Goal: Information Seeking & Learning: Compare options

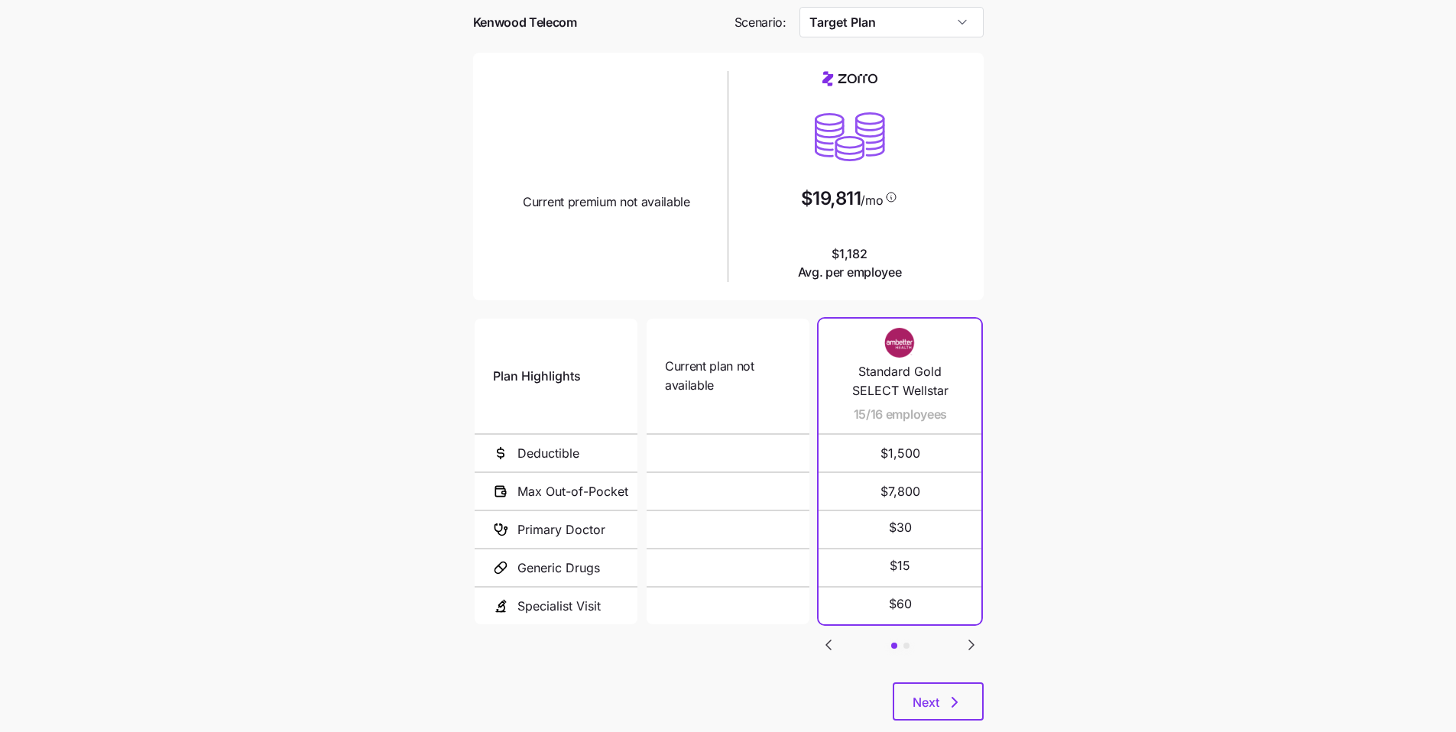
scroll to position [67, 0]
click at [691, 554] on icon "button" at bounding box center [954, 701] width 18 height 18
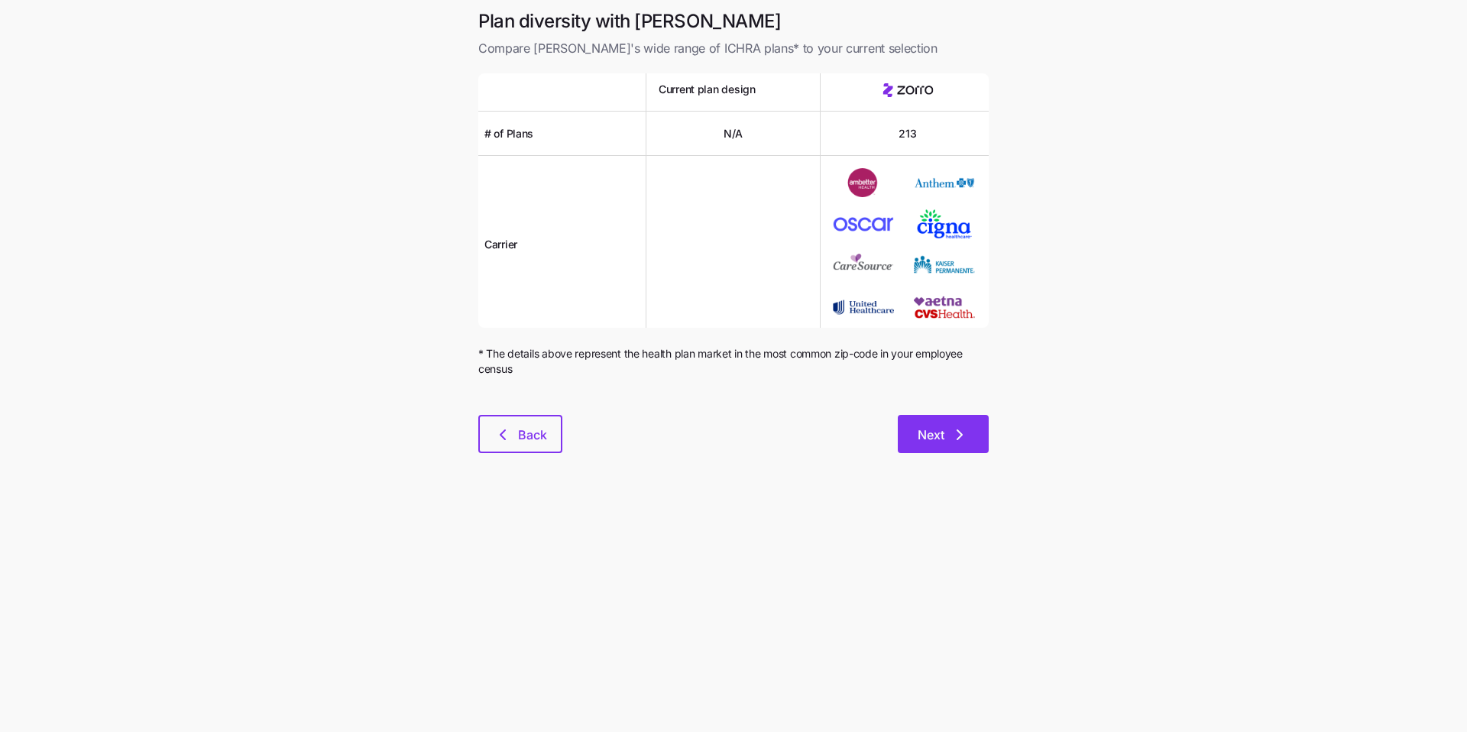
click at [691, 453] on button "Next" at bounding box center [943, 434] width 91 height 38
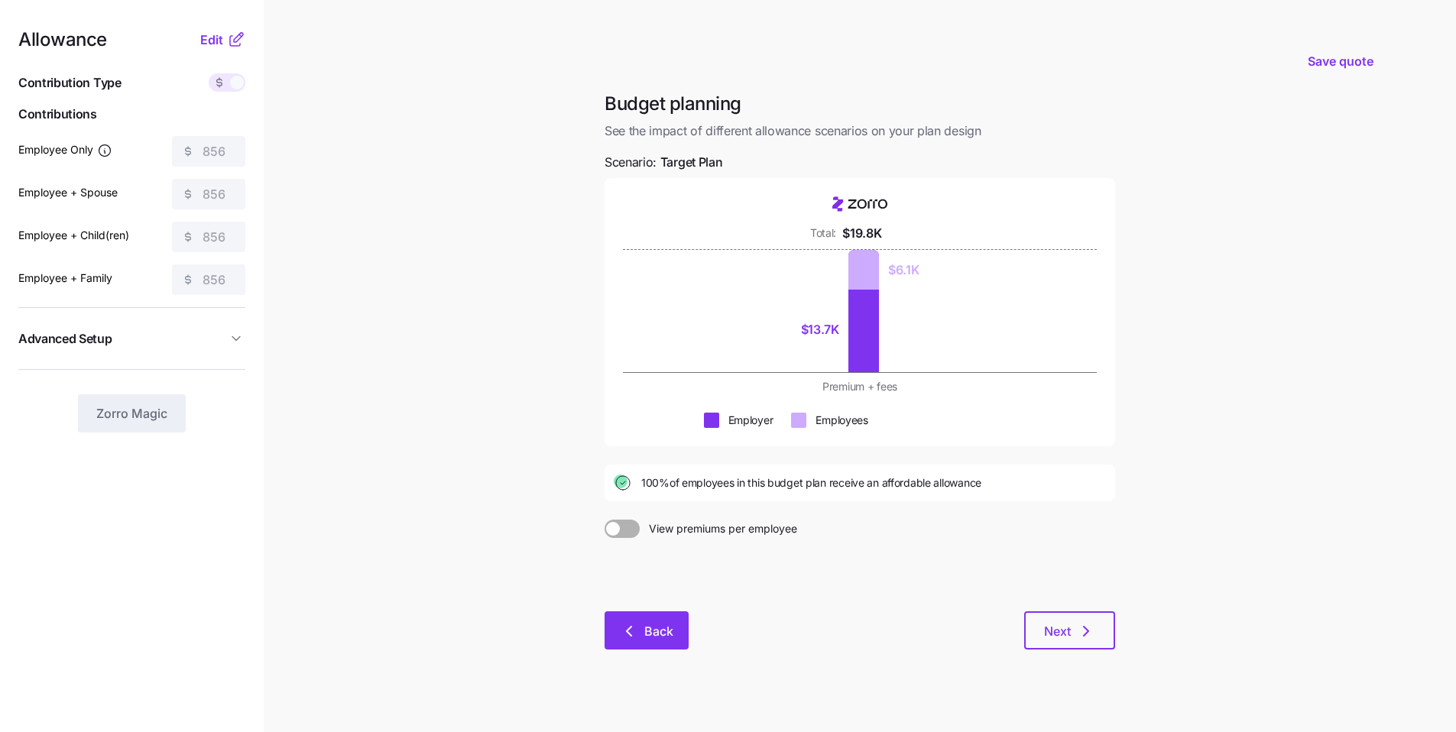
click at [651, 554] on span "Back" at bounding box center [658, 631] width 29 height 18
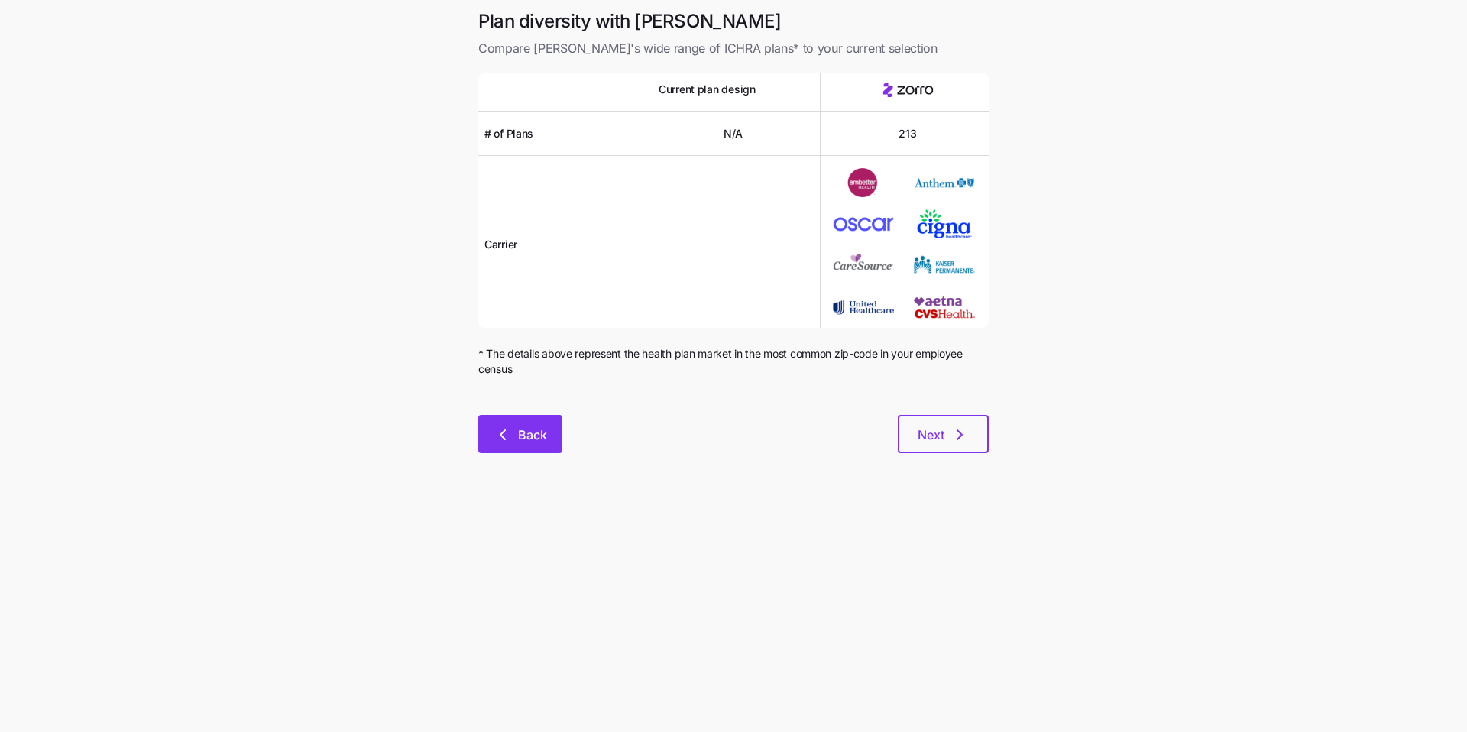
click at [545, 446] on button "Back" at bounding box center [520, 434] width 84 height 38
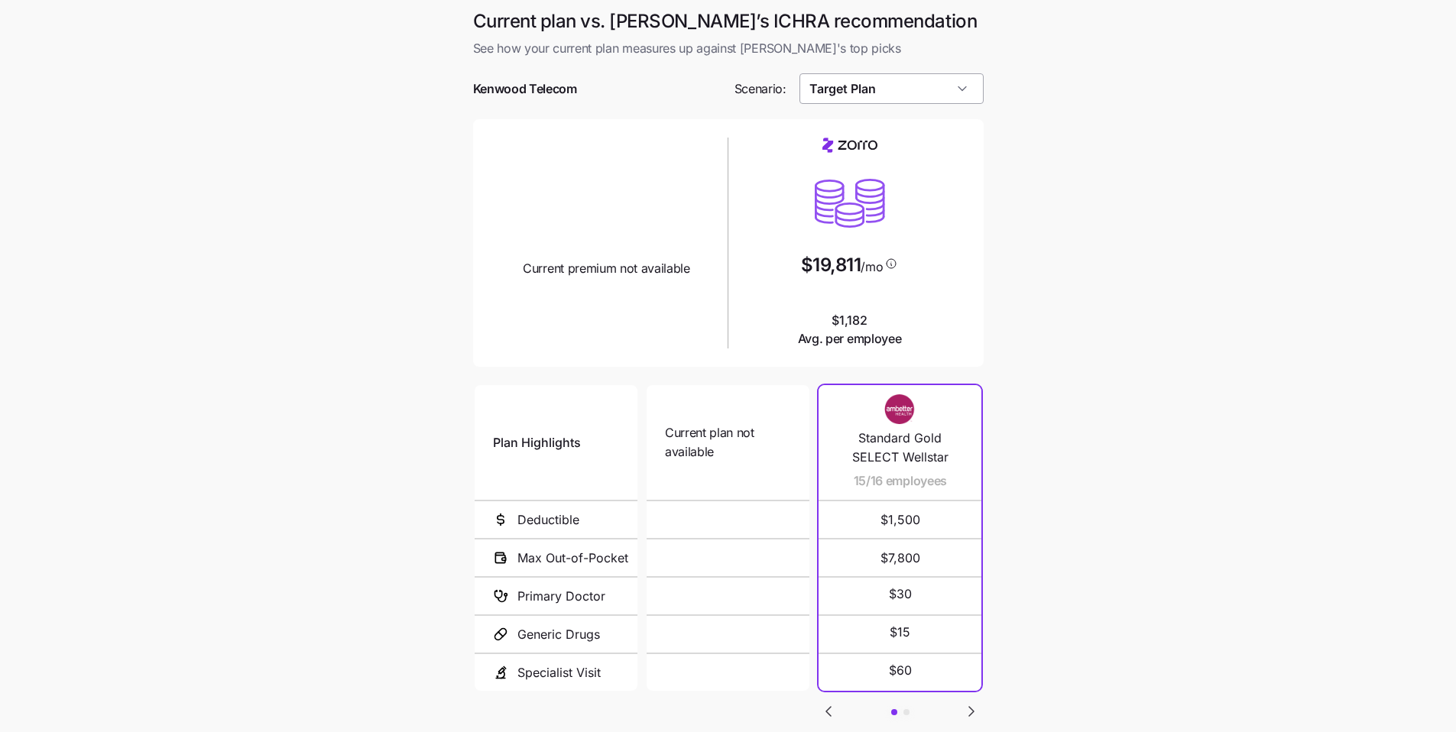
click at [691, 94] on input "Target Plan" at bounding box center [891, 88] width 184 height 31
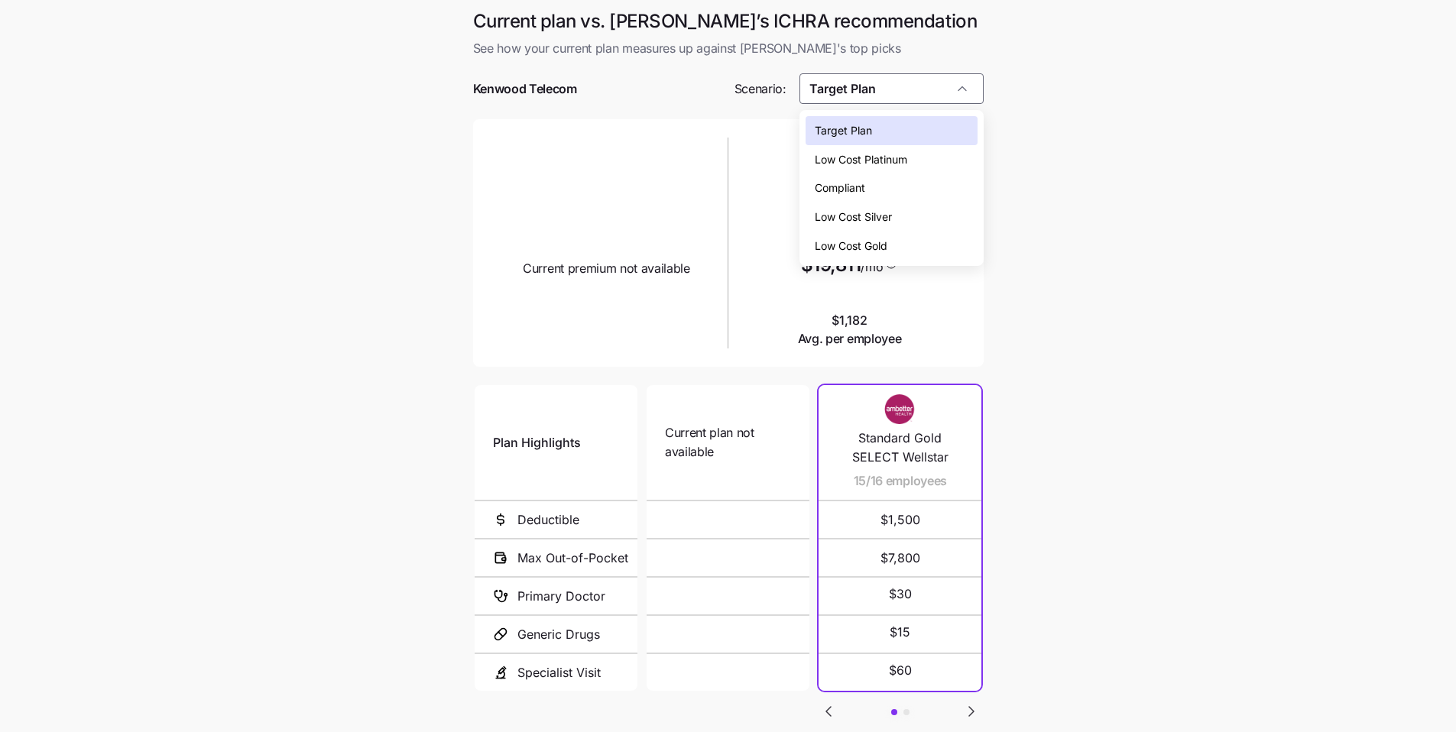
click at [691, 215] on span "Low Cost Silver" at bounding box center [853, 217] width 77 height 17
type input "Low Cost Silver"
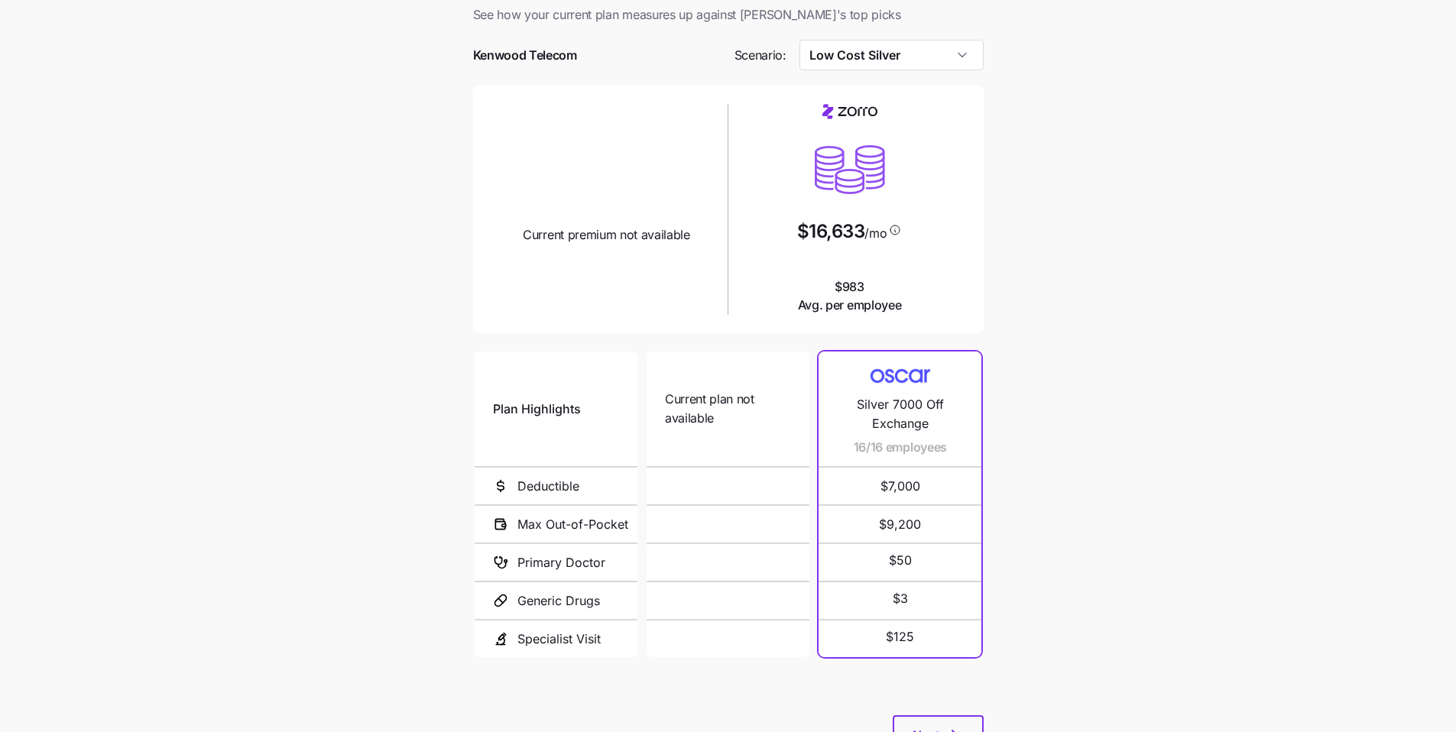
scroll to position [101, 0]
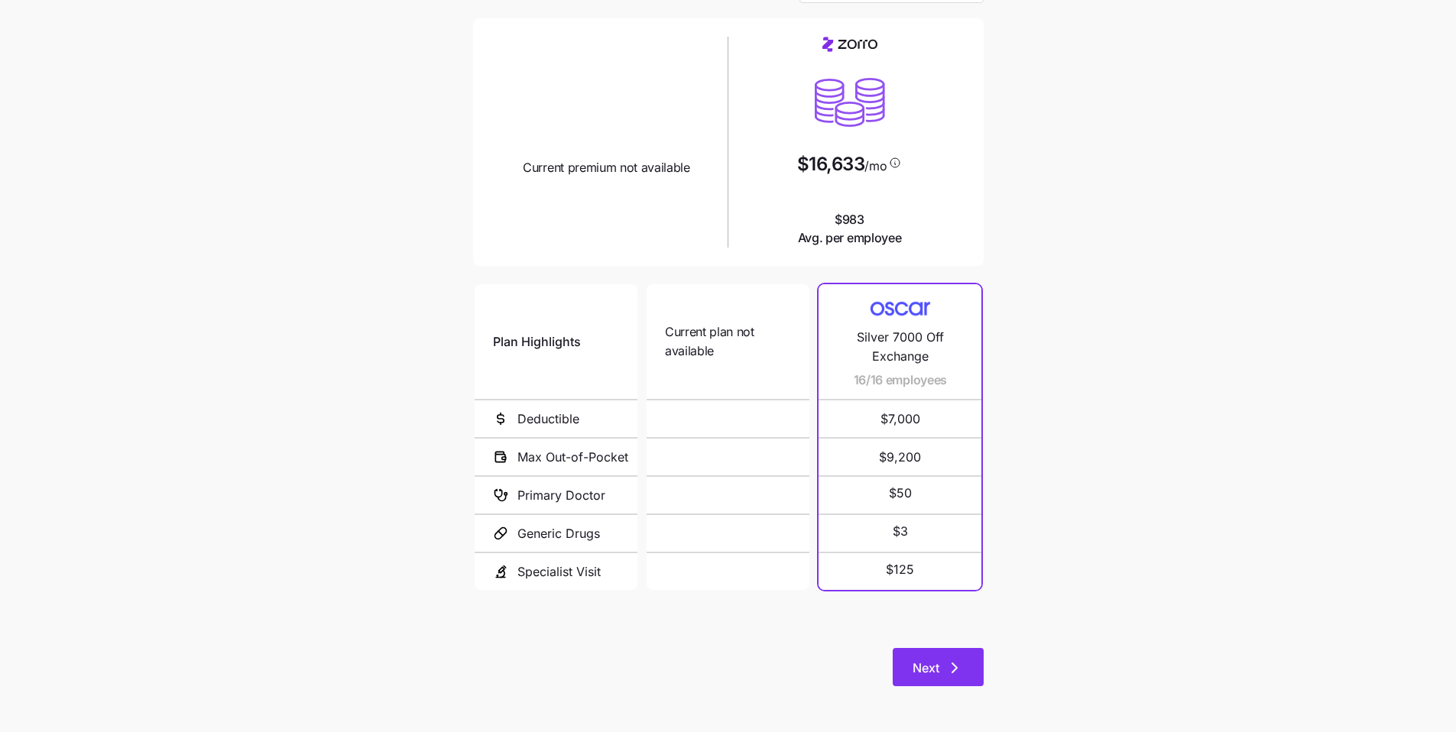
drag, startPoint x: 928, startPoint y: 660, endPoint x: 952, endPoint y: 653, distance: 25.4
click at [691, 554] on span "Next" at bounding box center [925, 668] width 27 height 18
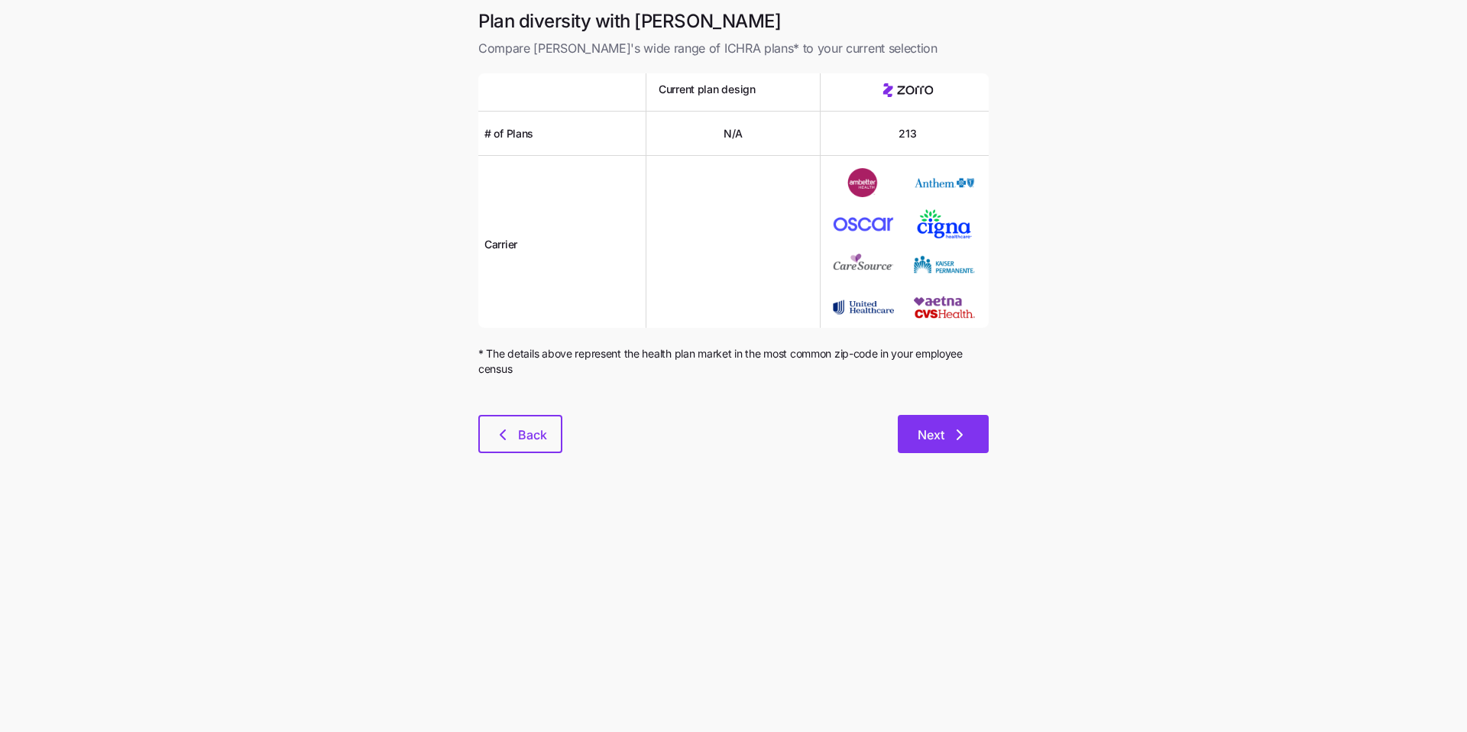
click at [691, 439] on button "Next" at bounding box center [943, 434] width 91 height 38
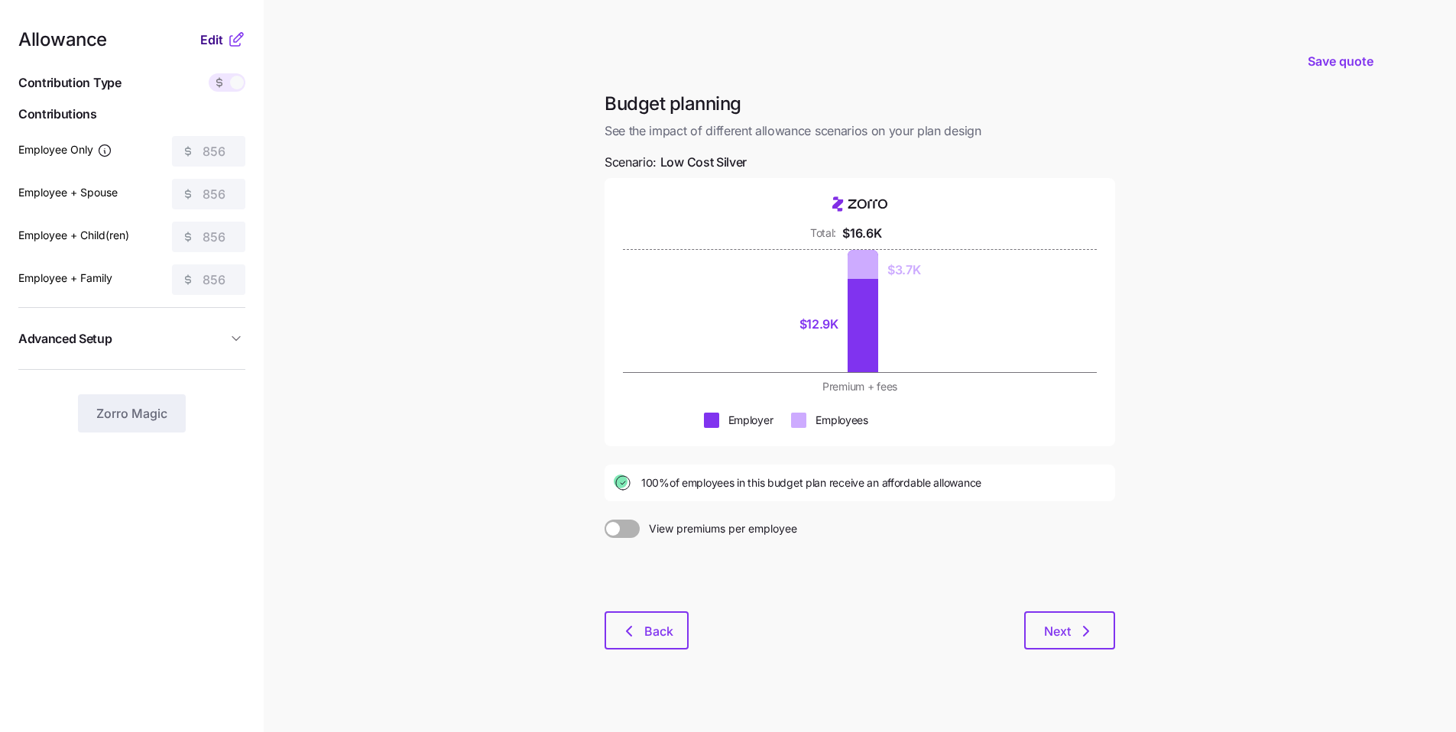
click at [210, 42] on span "Edit" at bounding box center [211, 40] width 23 height 18
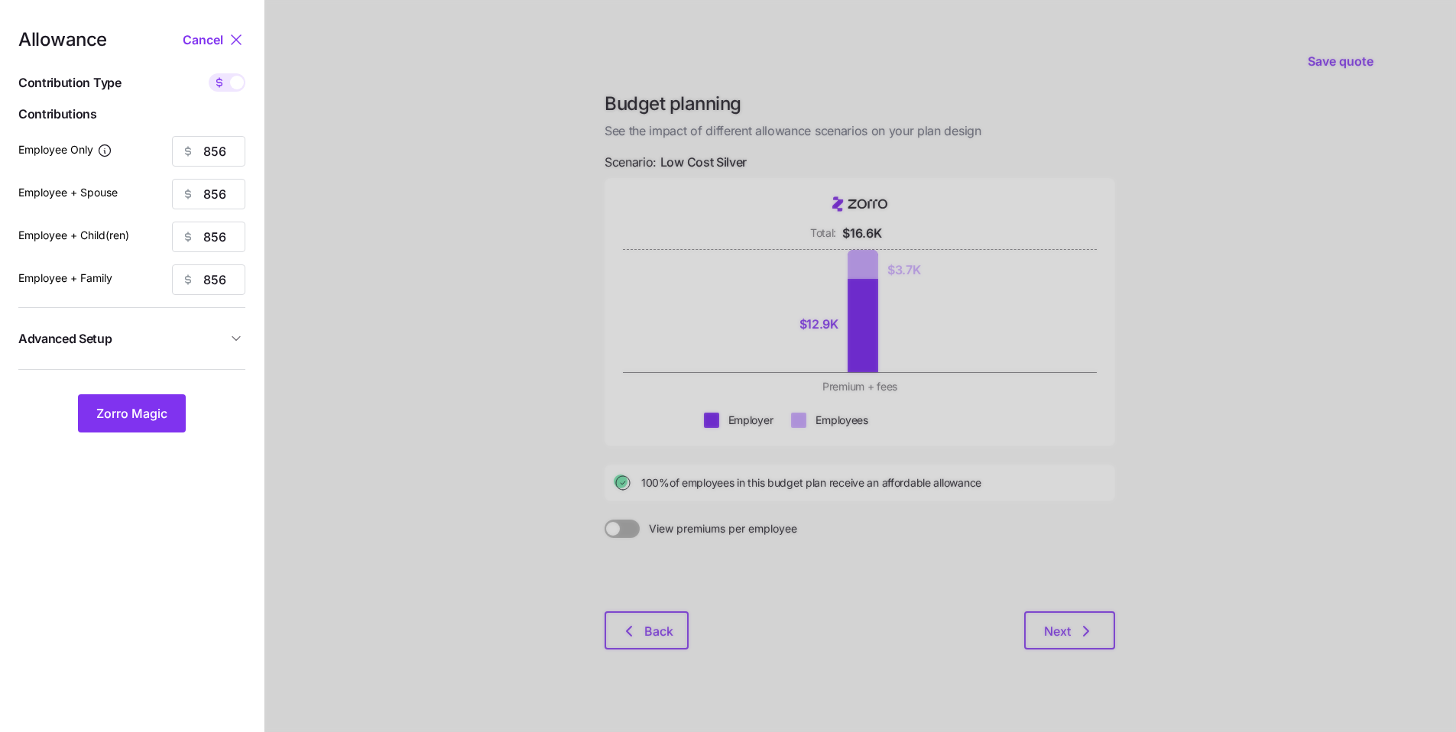
click at [230, 86] on span at bounding box center [237, 83] width 14 height 14
click at [209, 73] on input "checkbox" at bounding box center [209, 73] width 0 height 0
type input "117"
type input "59"
type input "74"
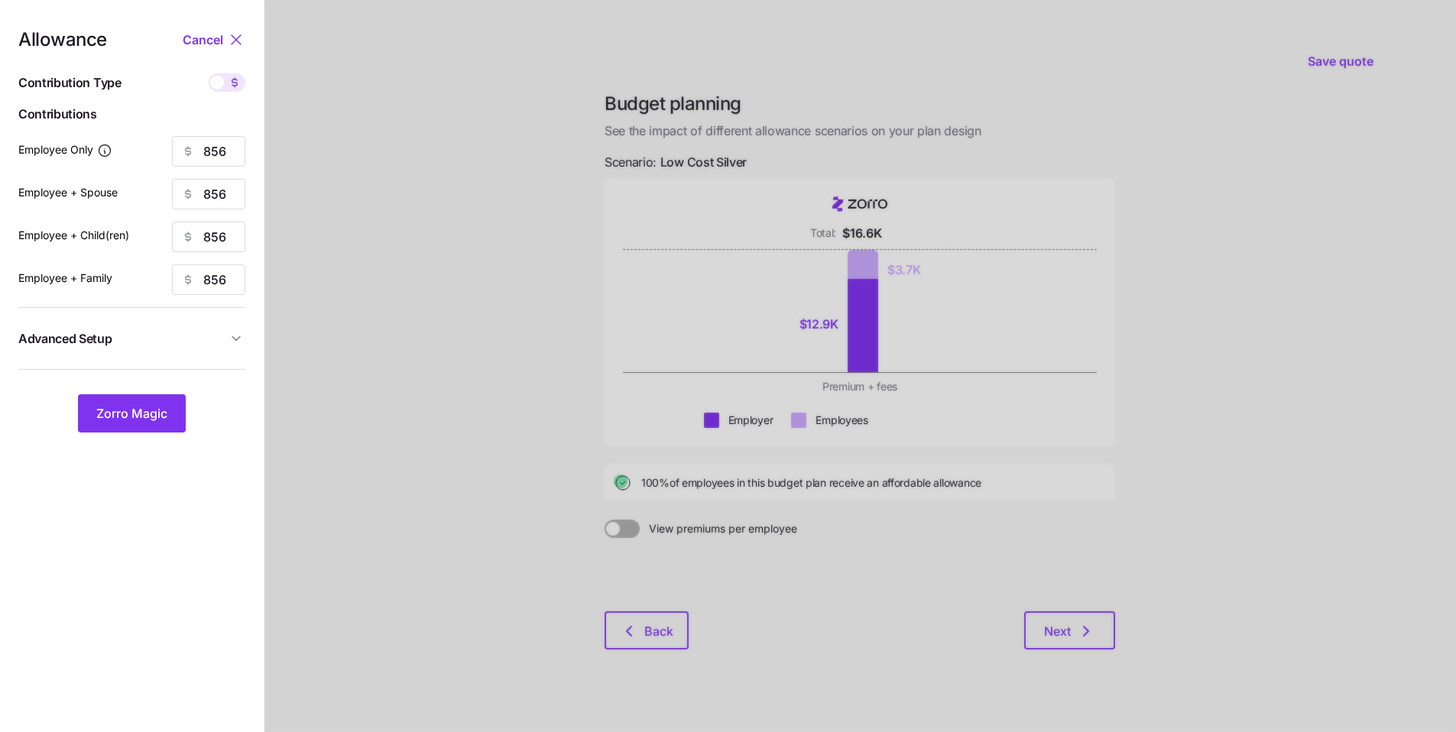
type input "45"
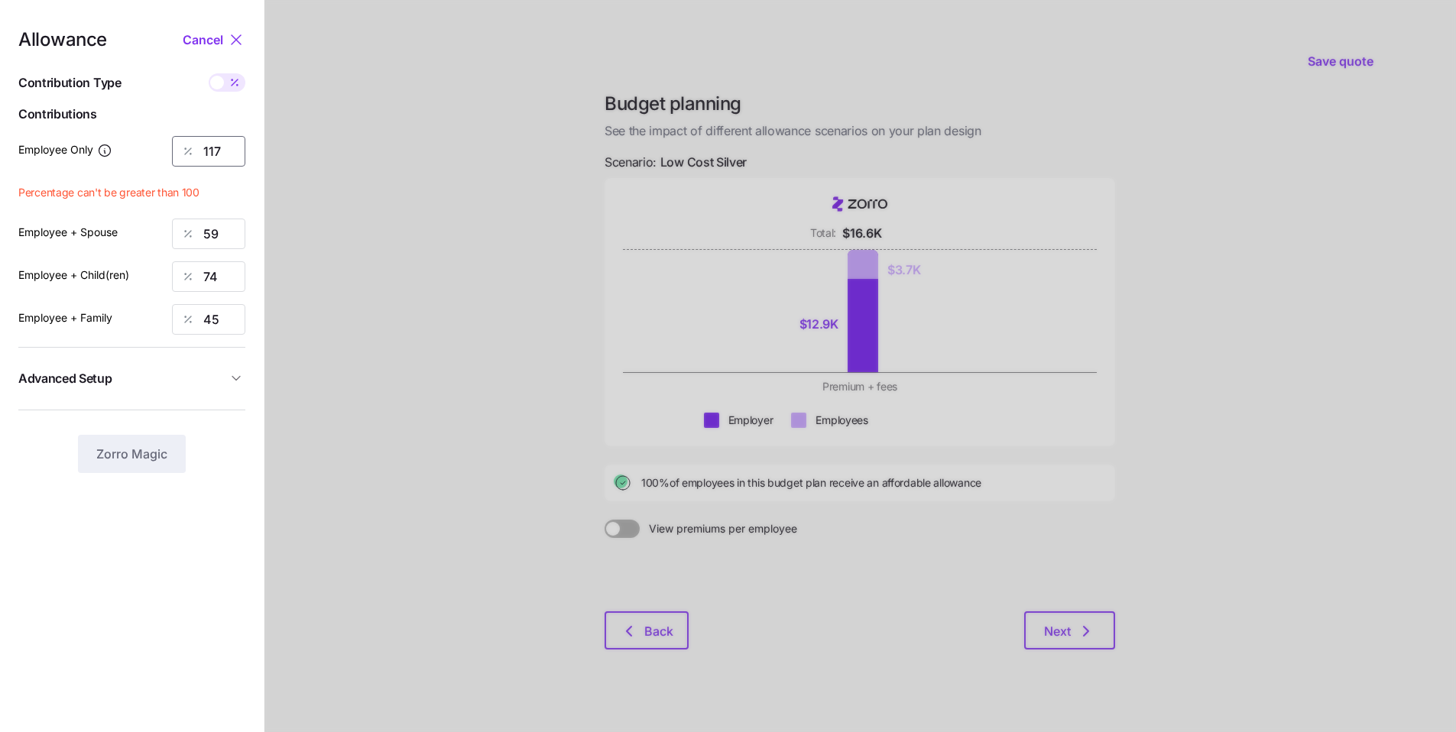
drag, startPoint x: 230, startPoint y: 152, endPoint x: 154, endPoint y: 137, distance: 77.2
click at [154, 137] on div "Employee Only 117" at bounding box center [131, 151] width 227 height 31
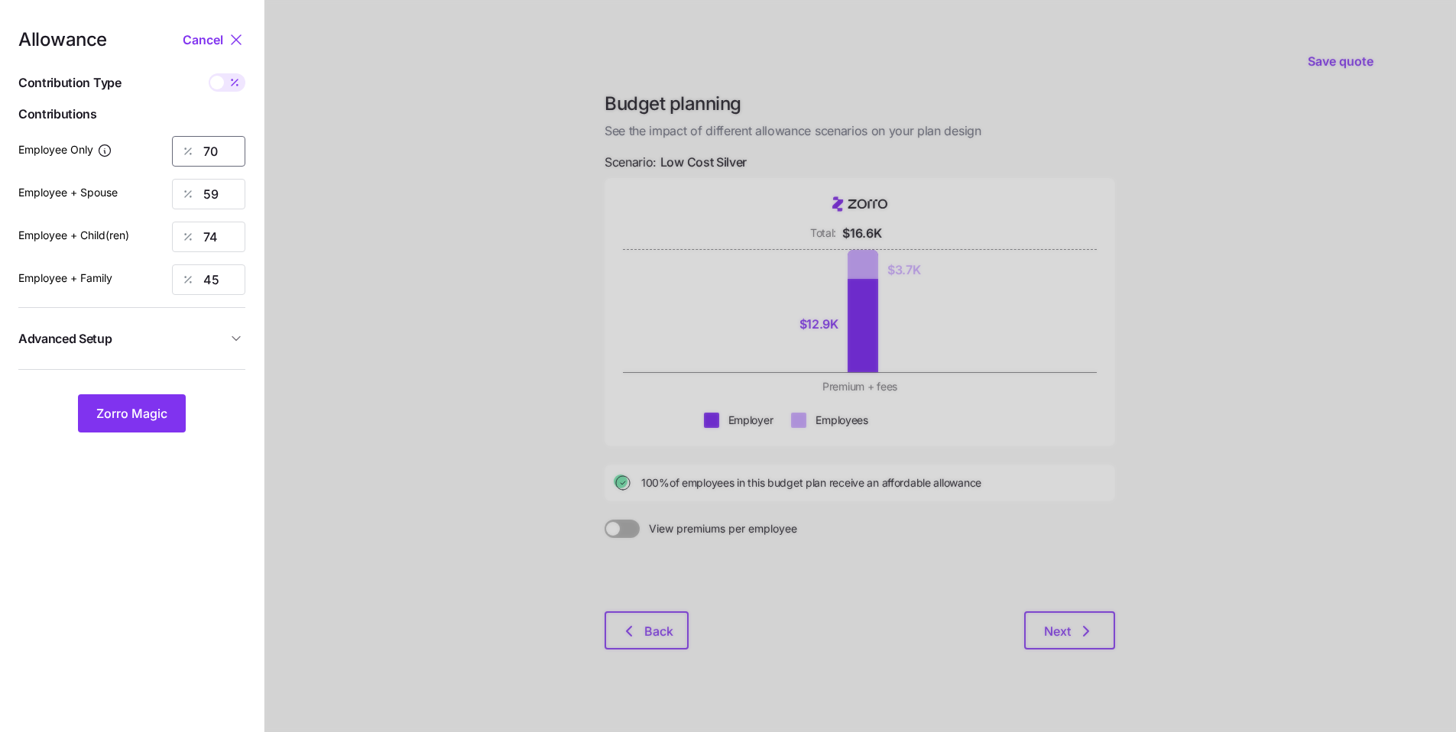
type input "70"
click at [349, 162] on div at bounding box center [859, 373] width 1191 height 747
drag, startPoint x: 219, startPoint y: 199, endPoint x: 192, endPoint y: 194, distance: 27.9
click at [211, 197] on input "59" at bounding box center [208, 194] width 73 height 31
type input "5"
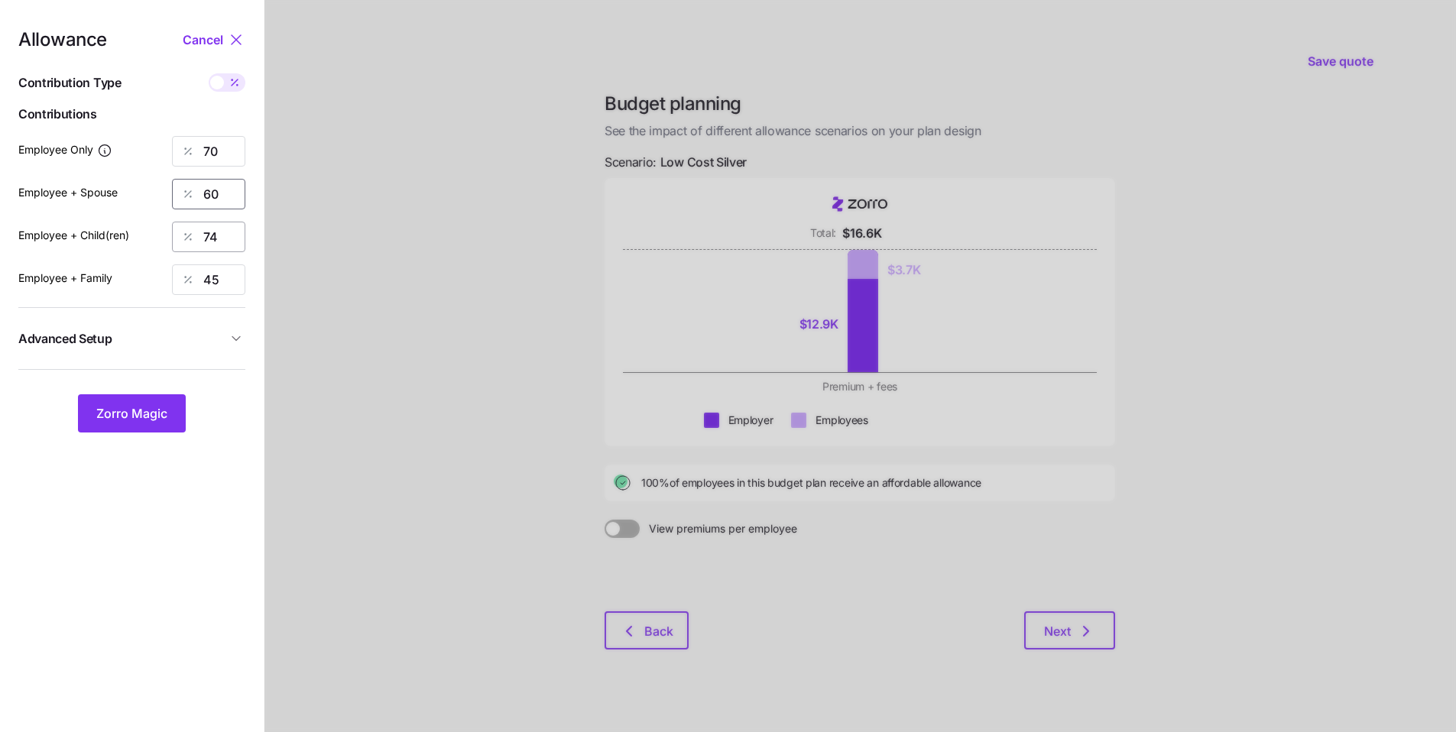
type input "60"
drag, startPoint x: 227, startPoint y: 237, endPoint x: 131, endPoint y: 226, distance: 96.1
click at [140, 226] on div "Employee + Child(ren) 74" at bounding box center [131, 237] width 227 height 31
type input "50"
click at [163, 405] on span "Zorro Magic" at bounding box center [131, 413] width 71 height 18
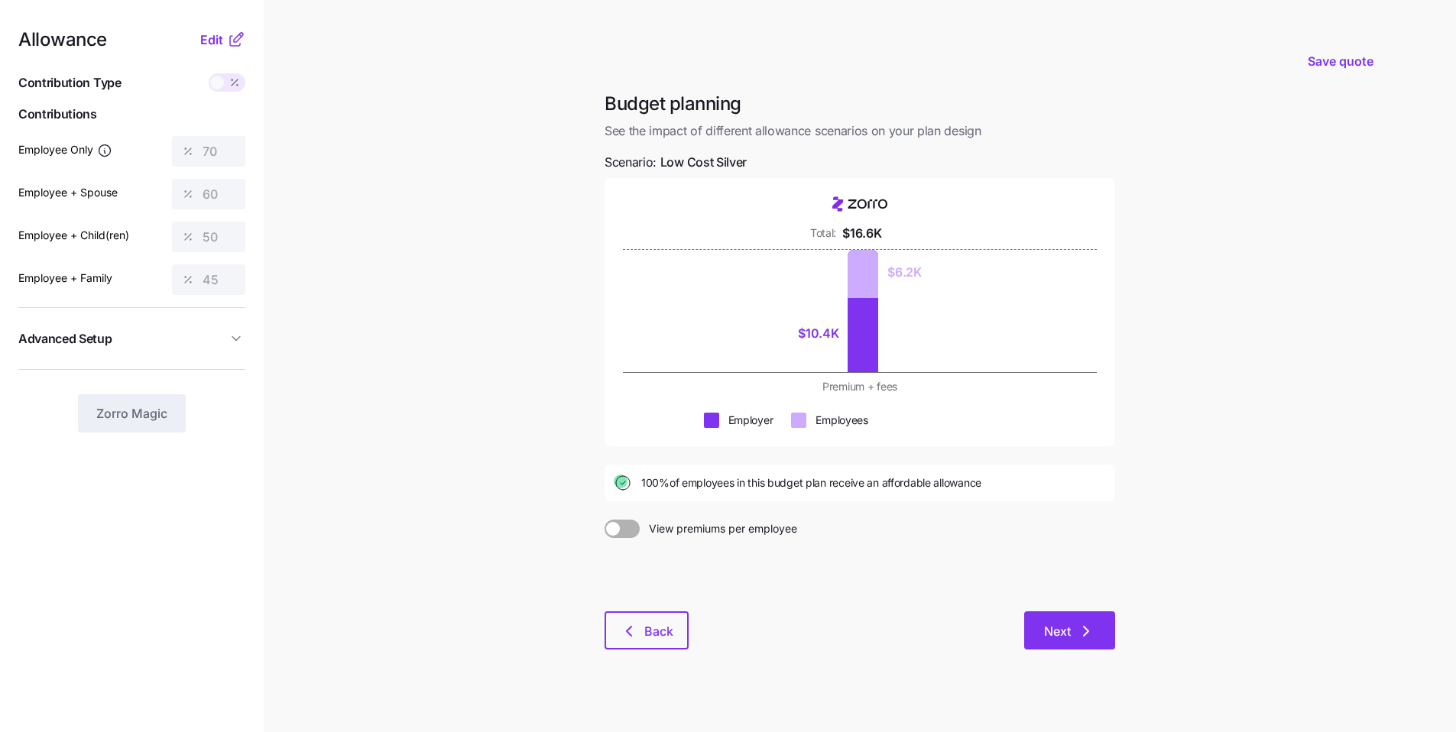
click at [691, 554] on button "Next" at bounding box center [1069, 630] width 91 height 38
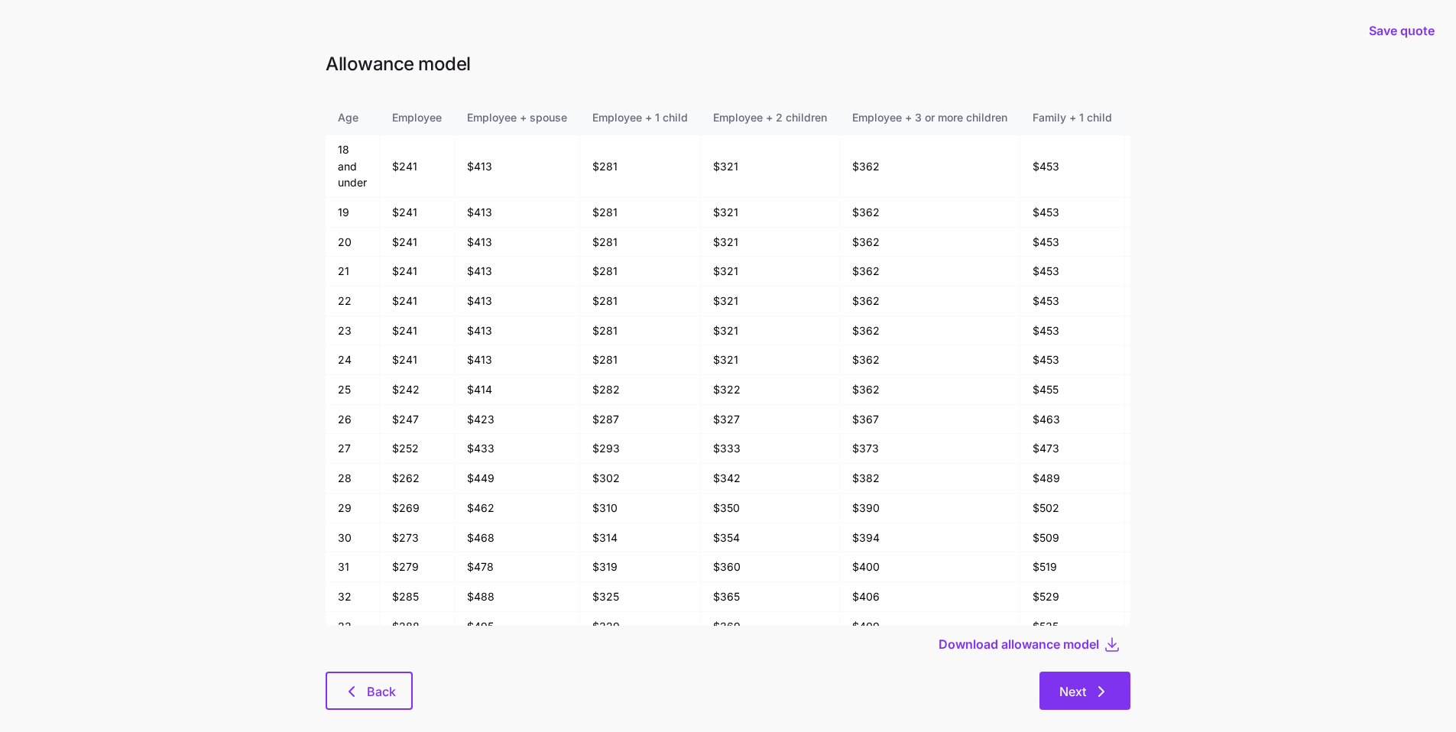
click at [691, 554] on button "Next" at bounding box center [1084, 691] width 91 height 38
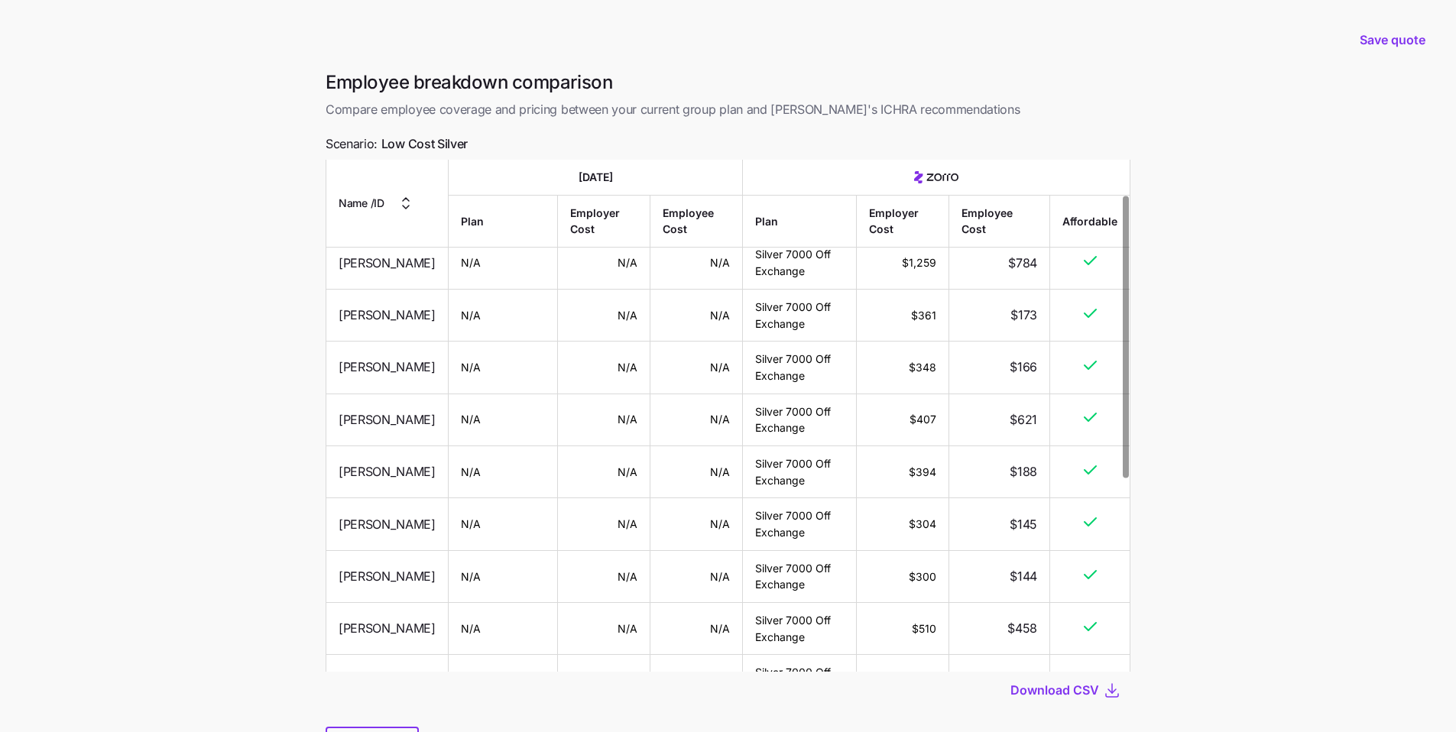
scroll to position [93, 0]
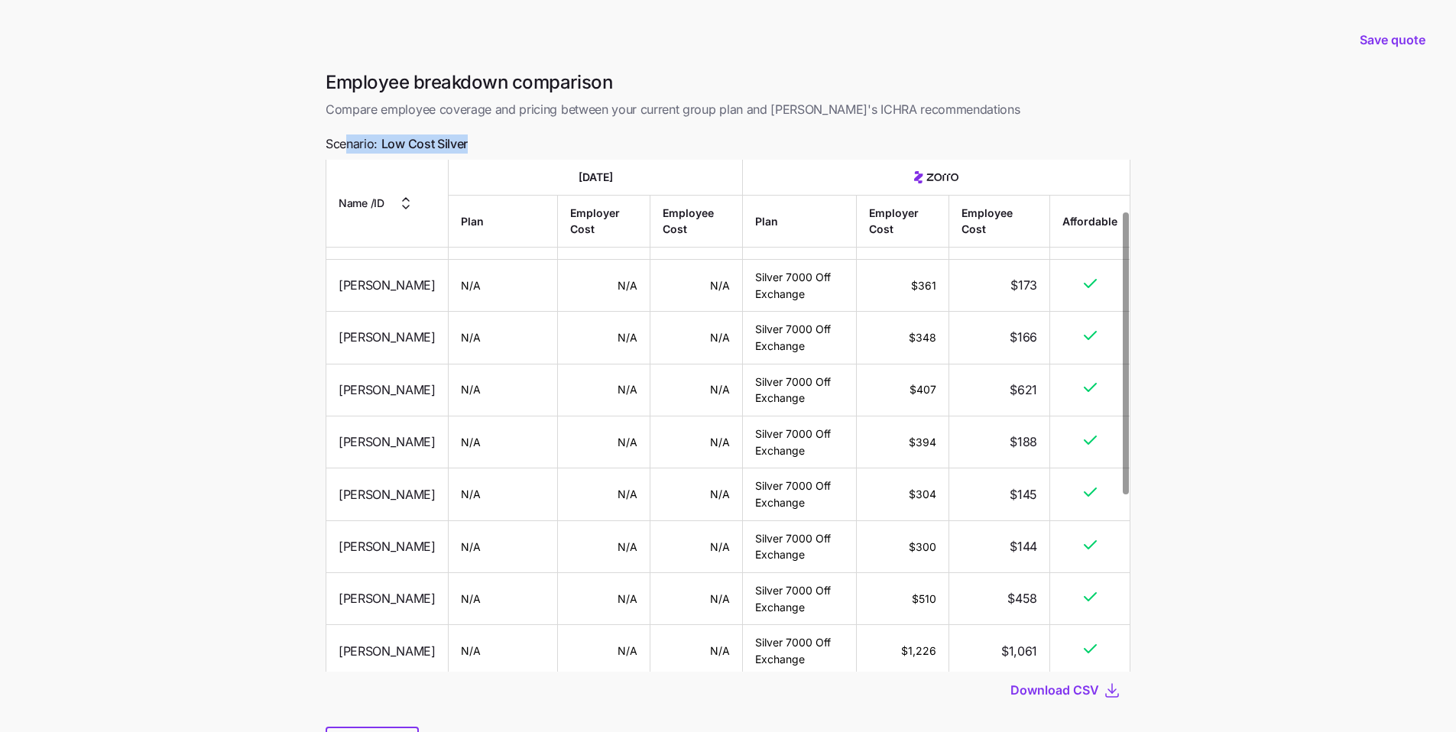
drag, startPoint x: 475, startPoint y: 149, endPoint x: 345, endPoint y: 146, distance: 130.0
click at [345, 146] on div "Employee breakdown comparison Compare employee coverage and pricing between you…" at bounding box center [727, 426] width 829 height 713
click at [691, 337] on td "Silver 7000 Off Exchange" at bounding box center [800, 338] width 114 height 52
drag, startPoint x: 806, startPoint y: 293, endPoint x: 755, endPoint y: 271, distance: 55.8
click at [691, 271] on td "Silver 7000 Off Exchange" at bounding box center [800, 286] width 114 height 52
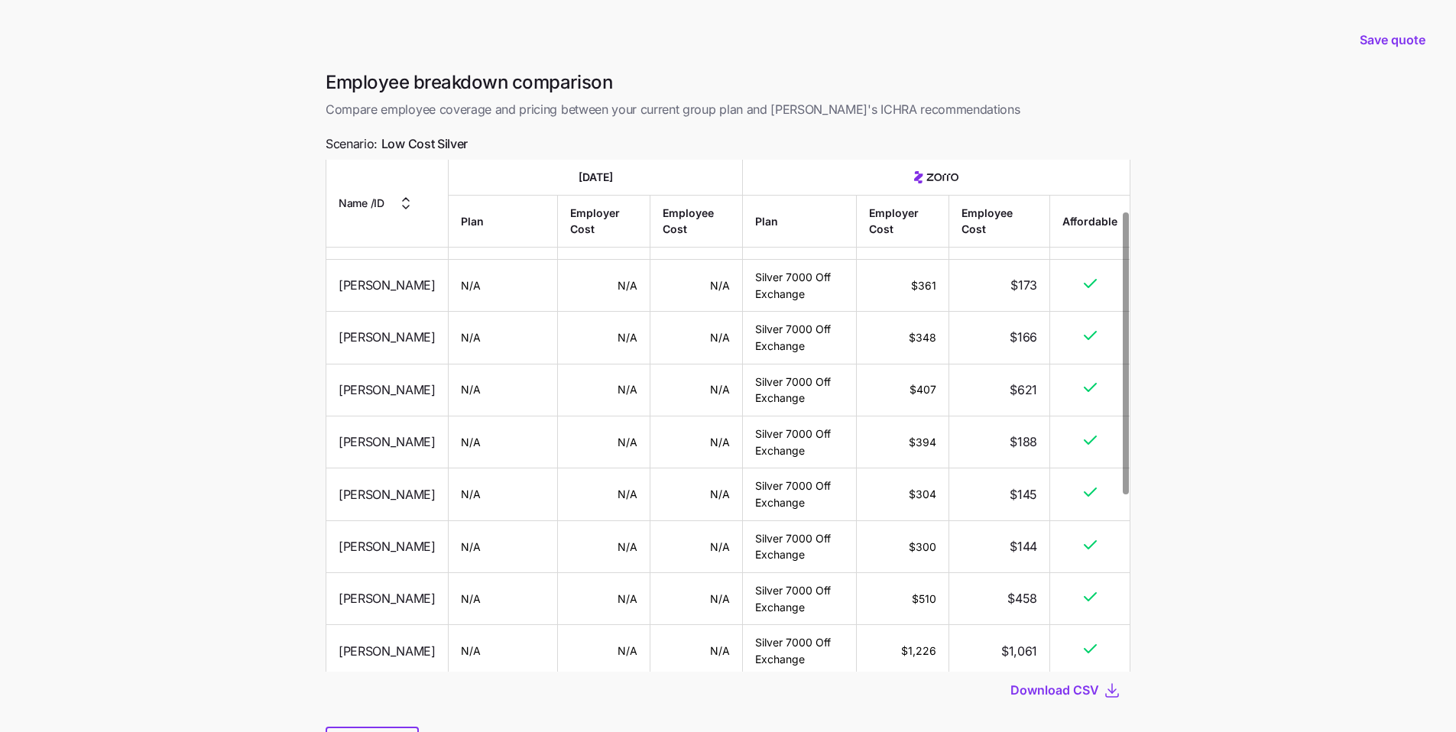
click at [691, 306] on td "$173" at bounding box center [999, 286] width 101 height 52
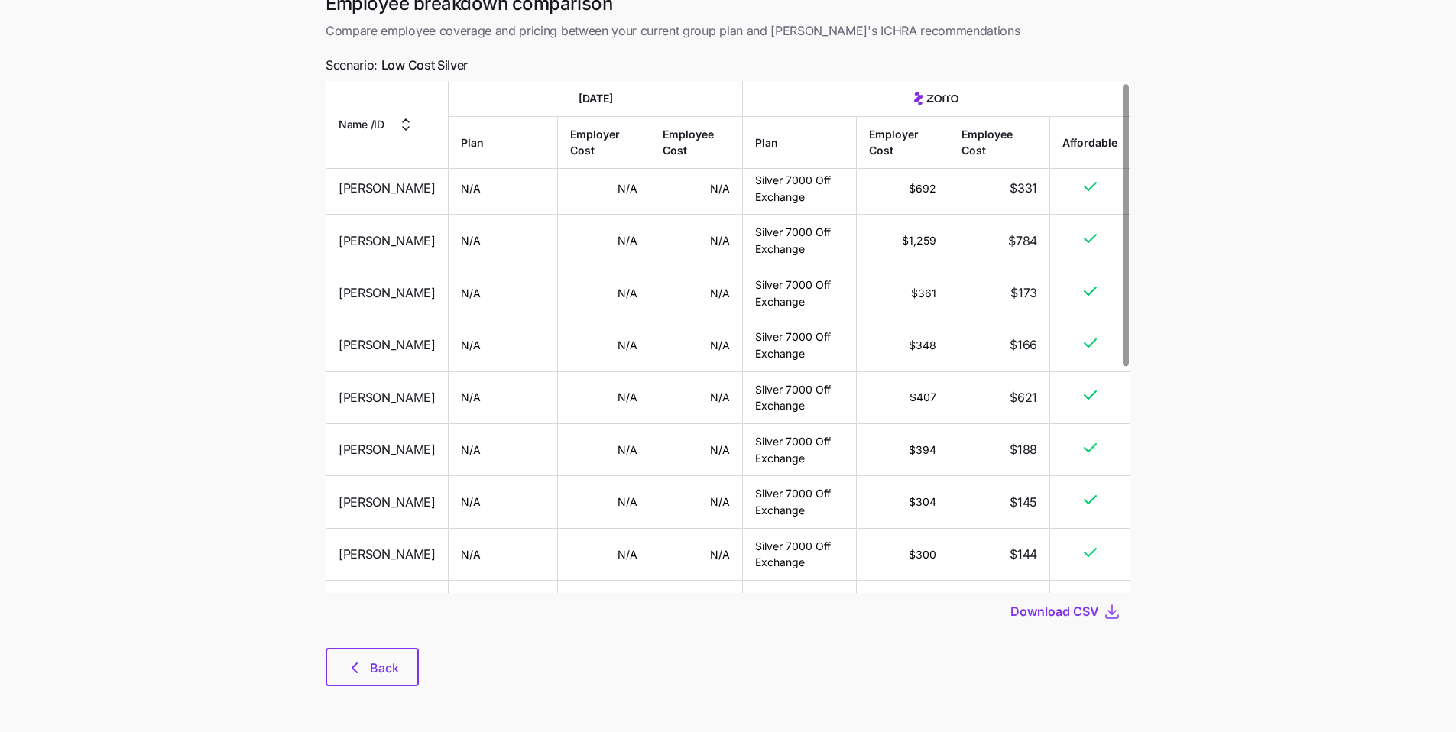
scroll to position [0, 0]
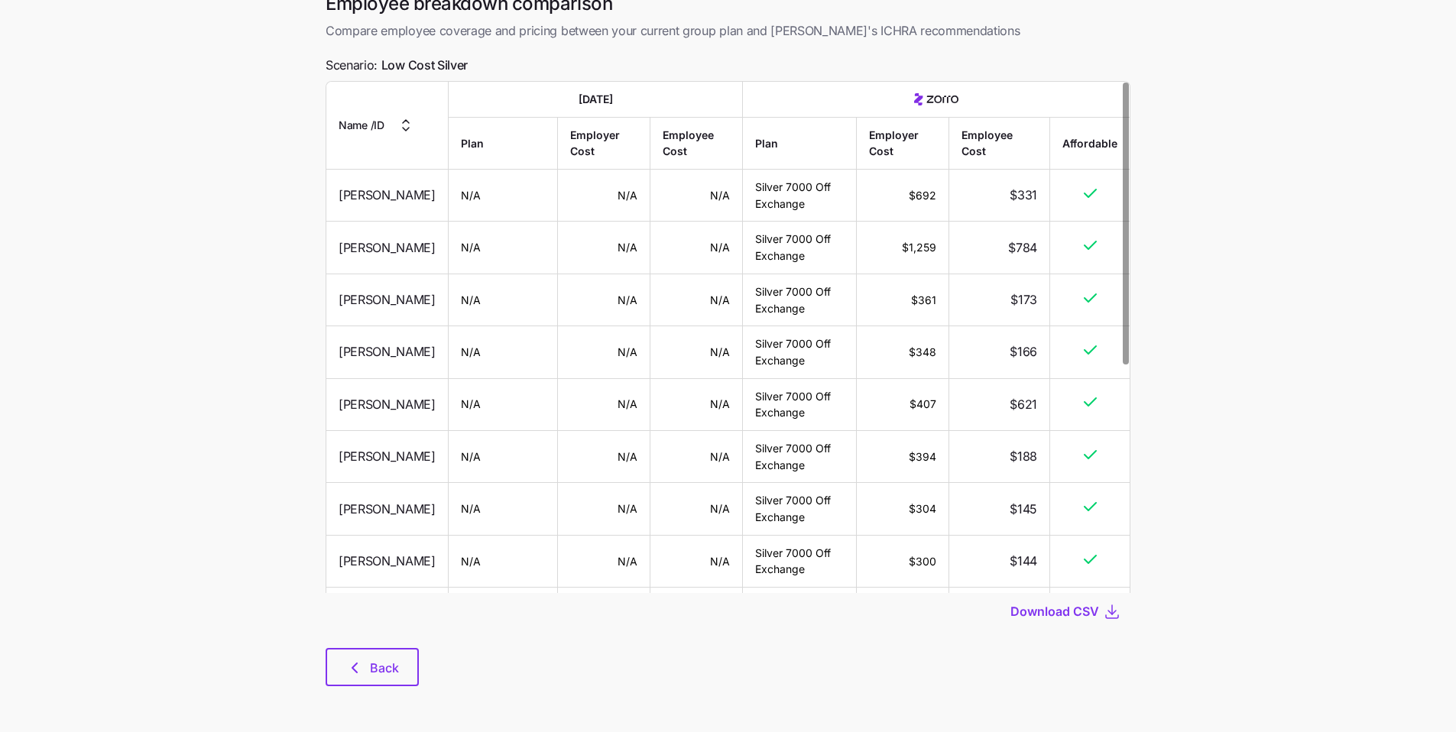
click at [392, 554] on div at bounding box center [728, 639] width 805 height 18
click at [397, 554] on button "Back" at bounding box center [372, 667] width 93 height 38
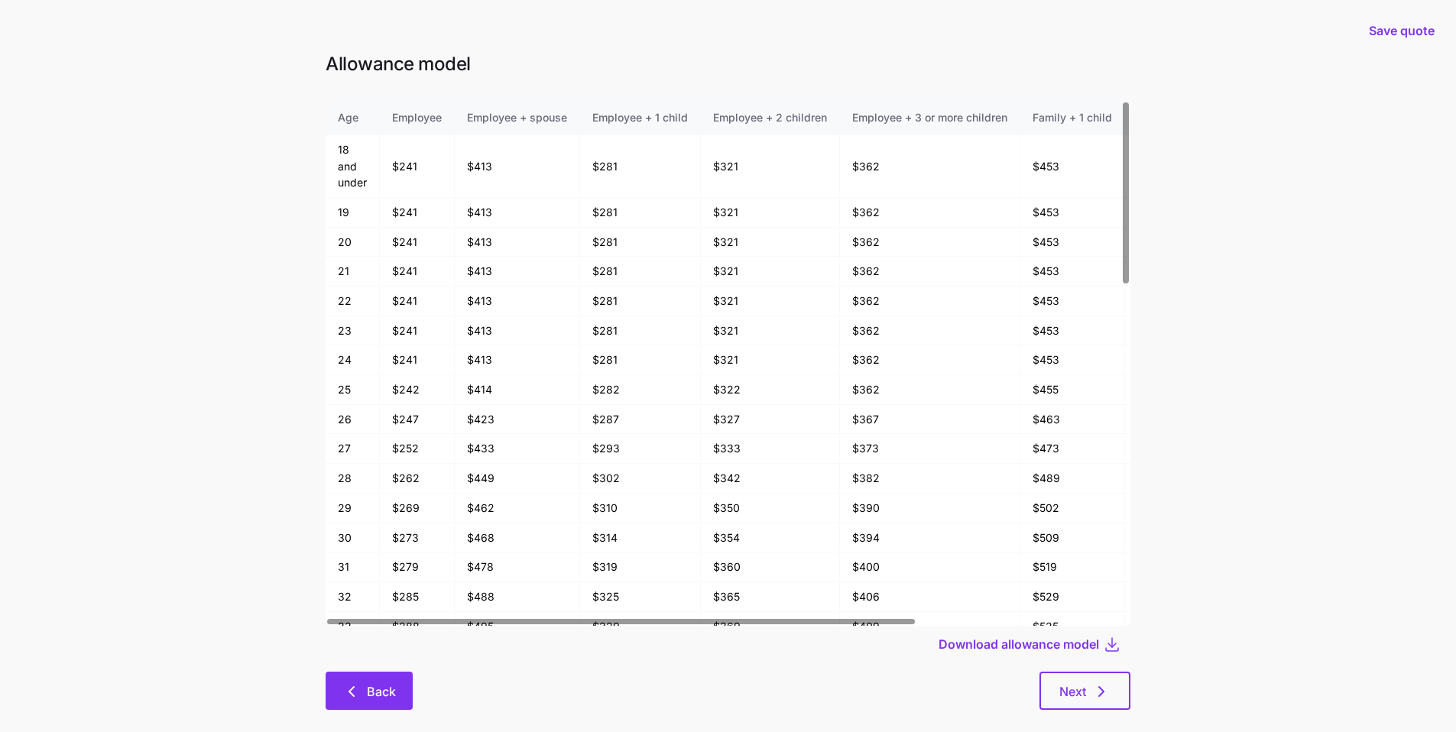
click at [383, 554] on span "Back" at bounding box center [381, 691] width 29 height 18
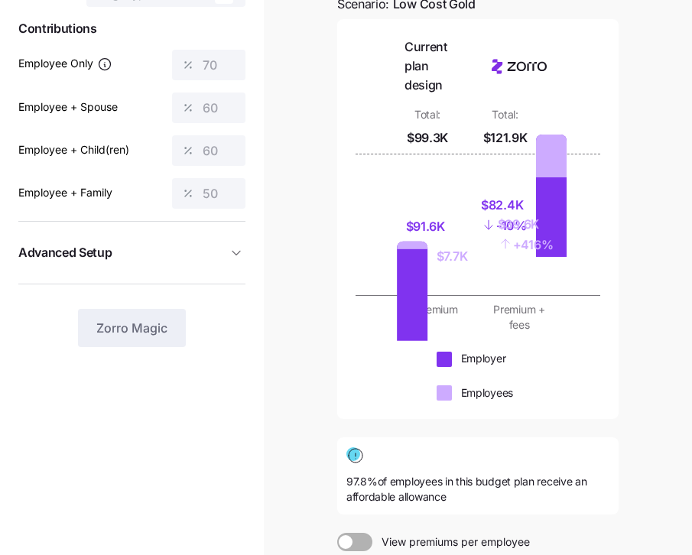
scroll to position [306, 0]
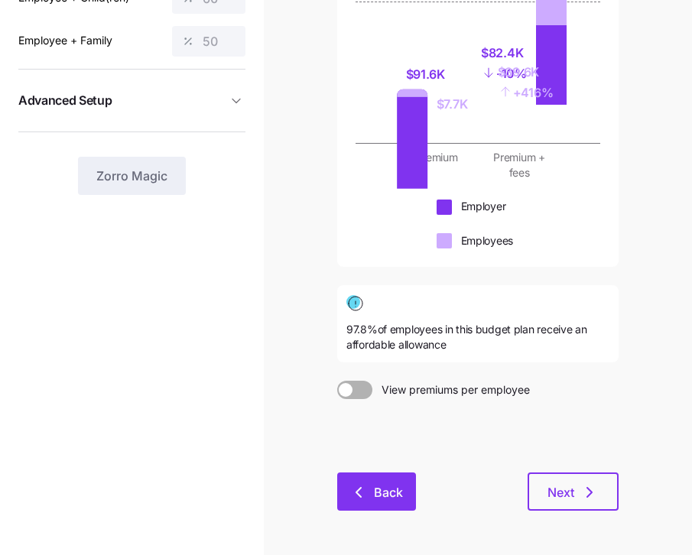
click at [386, 485] on span "Back" at bounding box center [388, 492] width 29 height 18
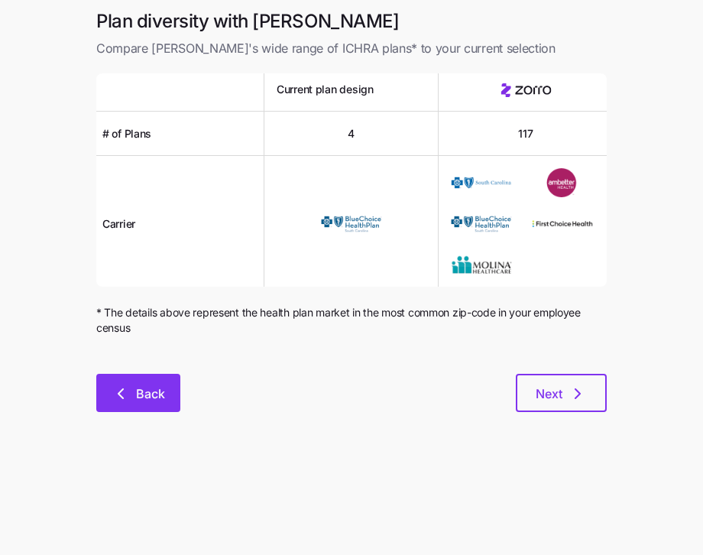
click at [154, 404] on button "Back" at bounding box center [138, 393] width 84 height 38
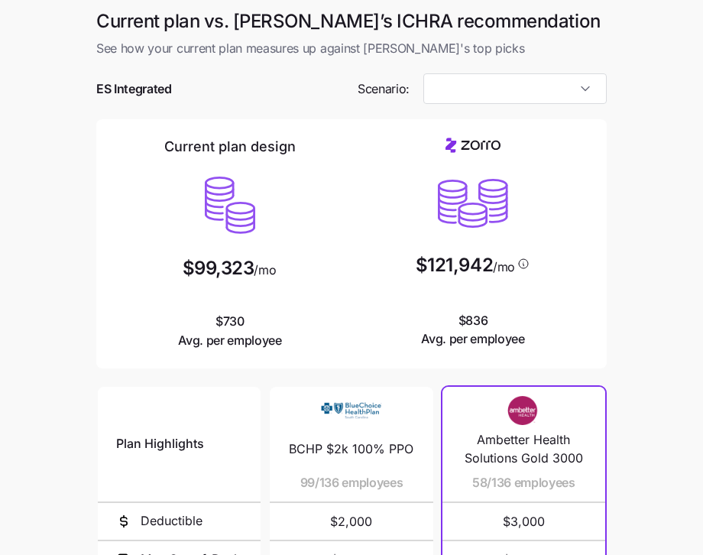
type input "Low Cost Gold"
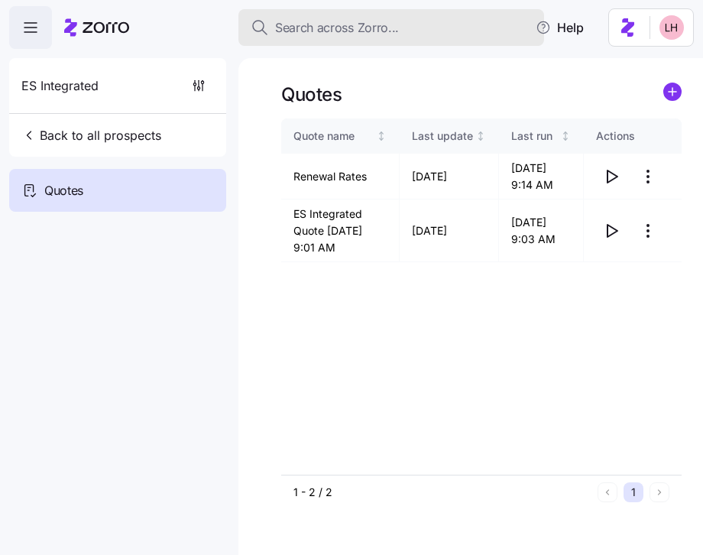
click at [377, 31] on span "Search across Zorro..." at bounding box center [337, 27] width 124 height 19
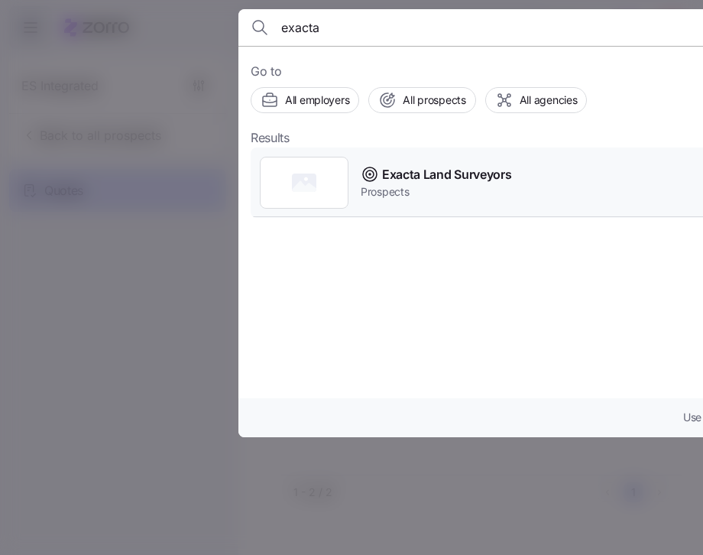
type input "exacta"
click at [422, 178] on span "Exacta Land Surveyors" at bounding box center [446, 174] width 129 height 19
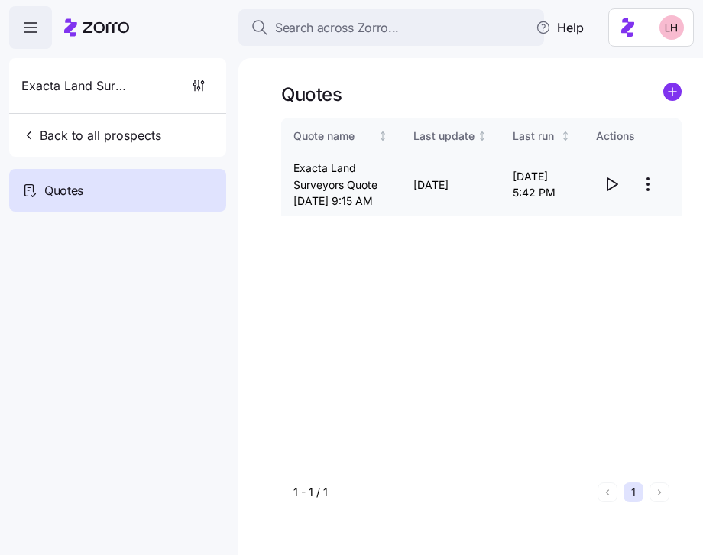
click at [614, 193] on icon "button" at bounding box center [611, 184] width 18 height 18
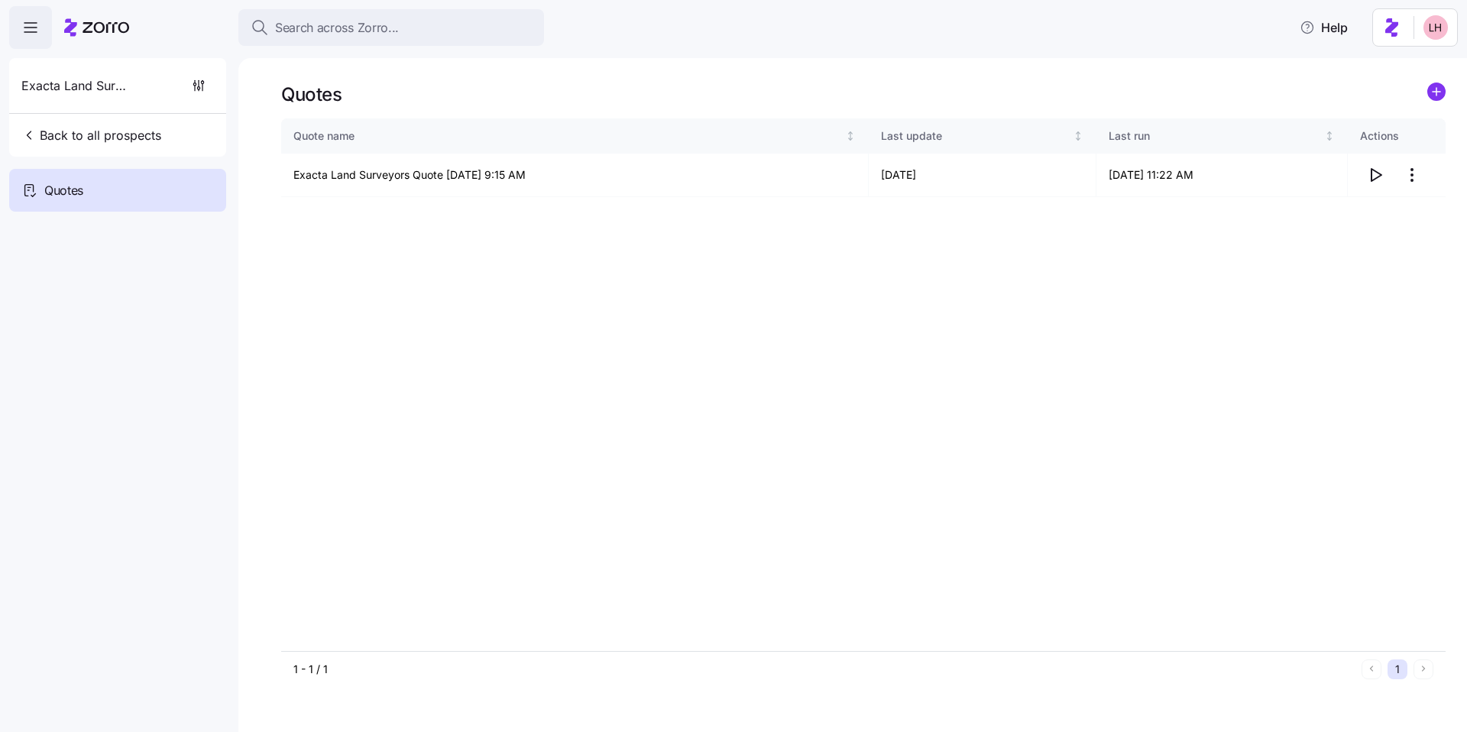
click at [44, 31] on span "button" at bounding box center [30, 27] width 41 height 41
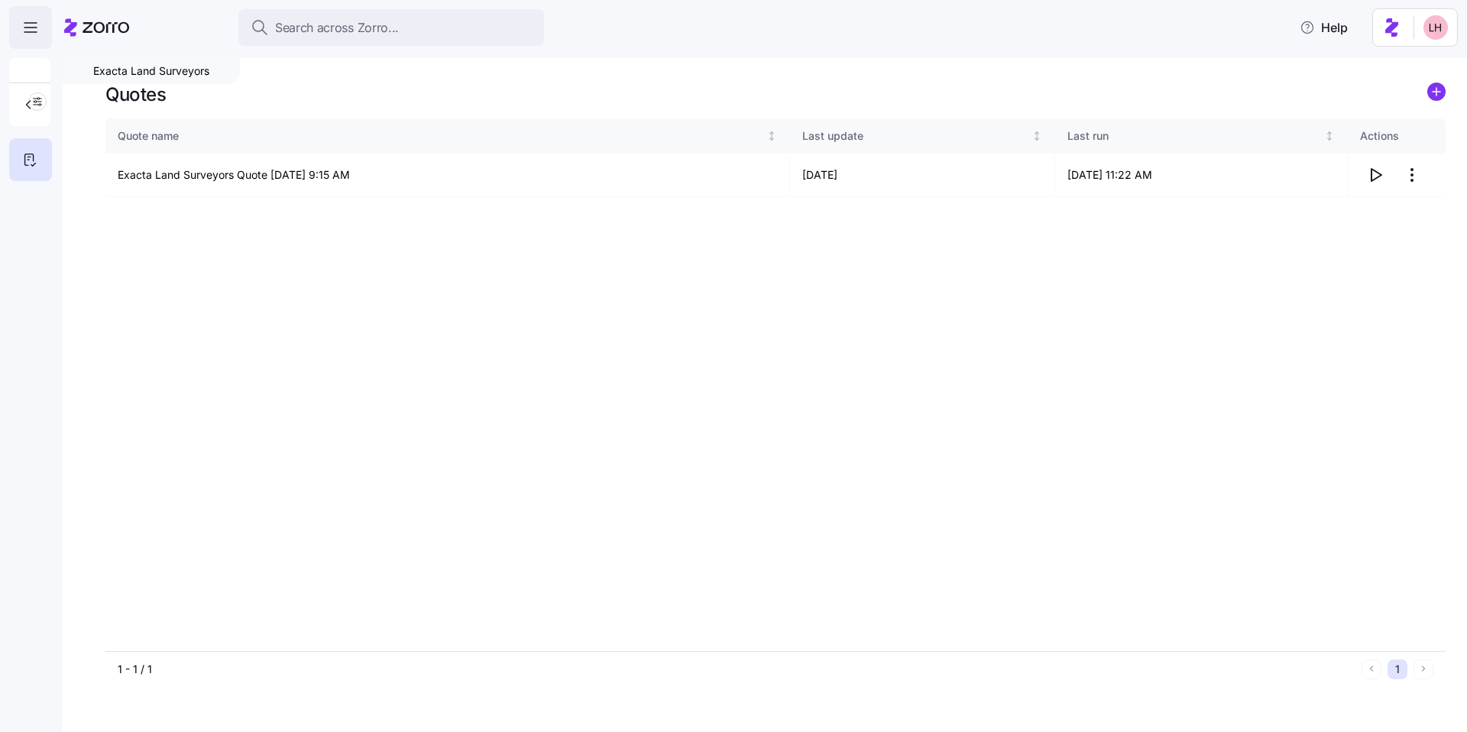
click at [44, 31] on span "button" at bounding box center [30, 27] width 41 height 41
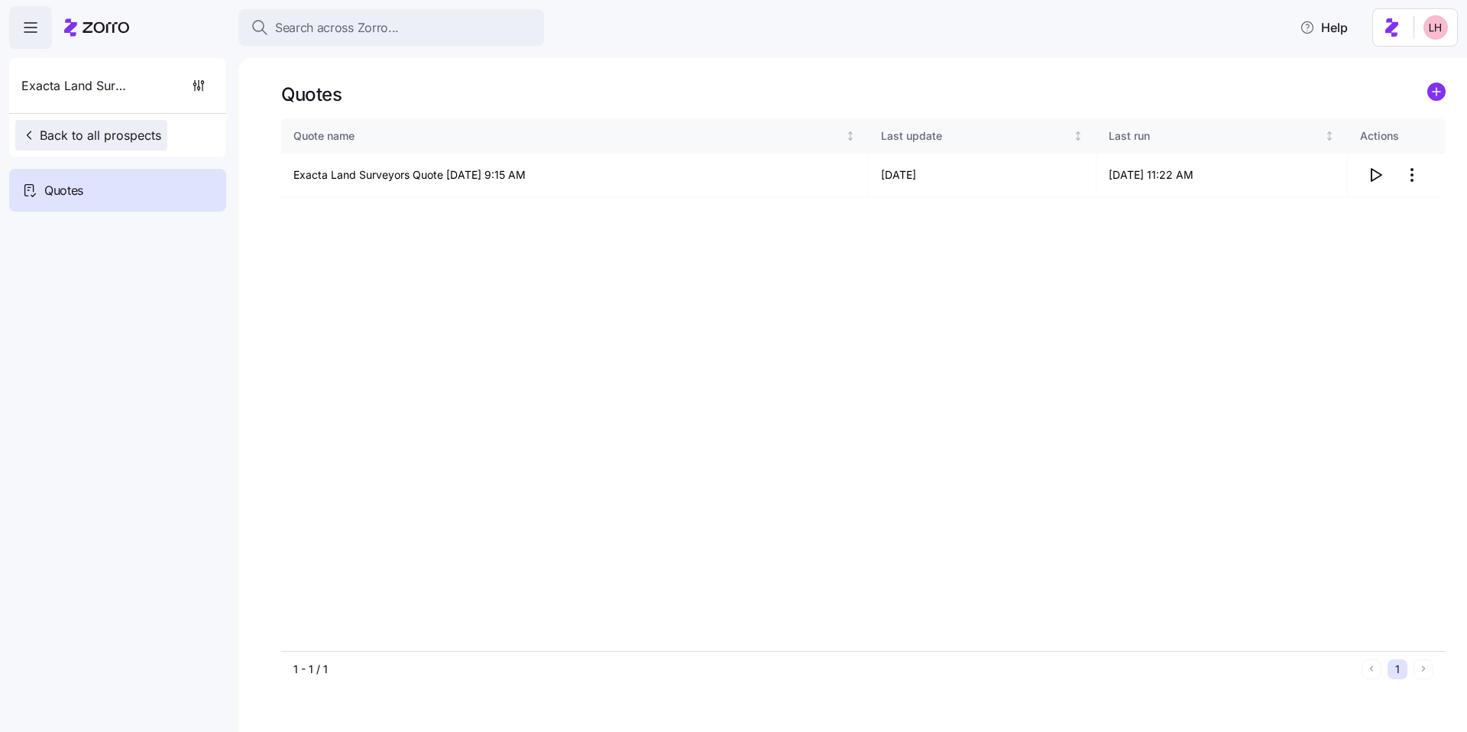
click at [63, 139] on span "Back to all prospects" at bounding box center [91, 135] width 140 height 18
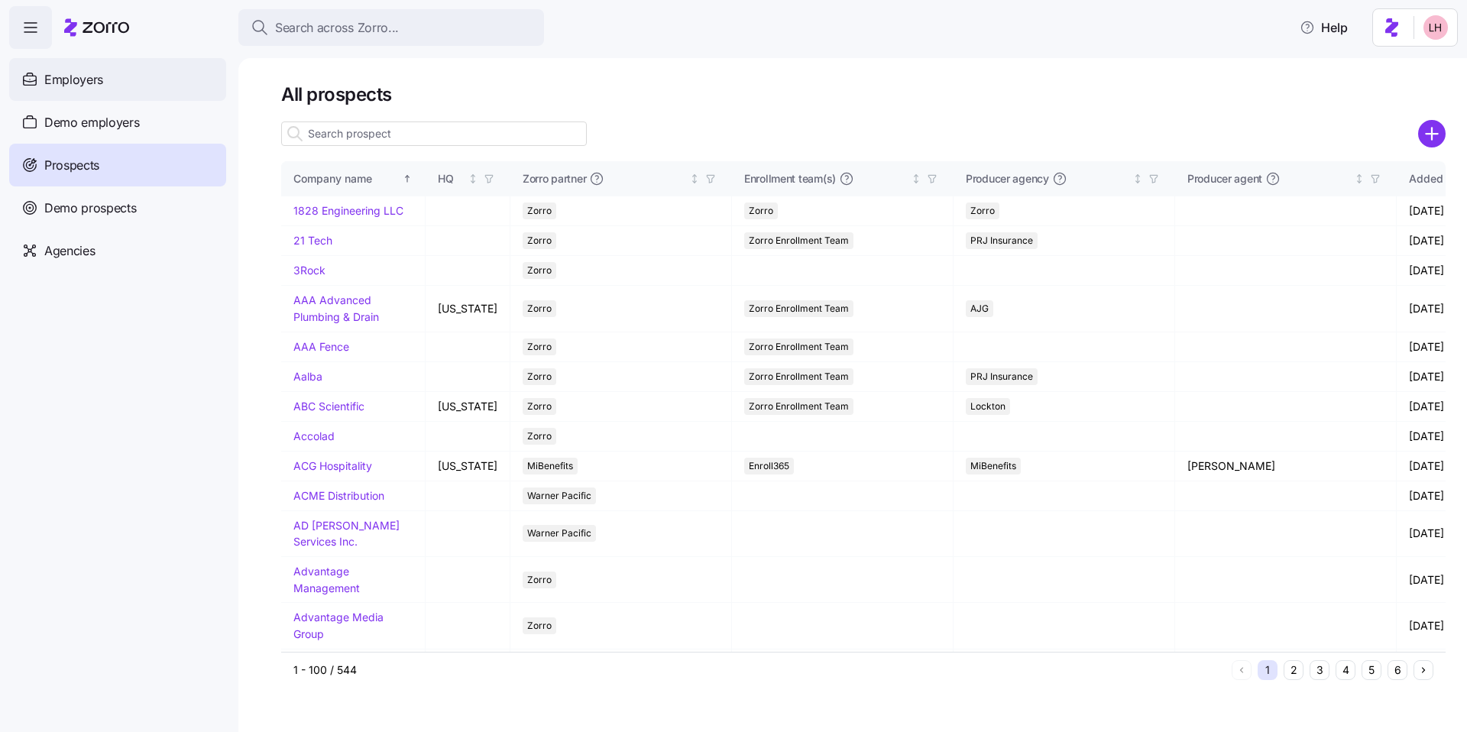
click at [77, 91] on div "Employers" at bounding box center [117, 79] width 217 height 43
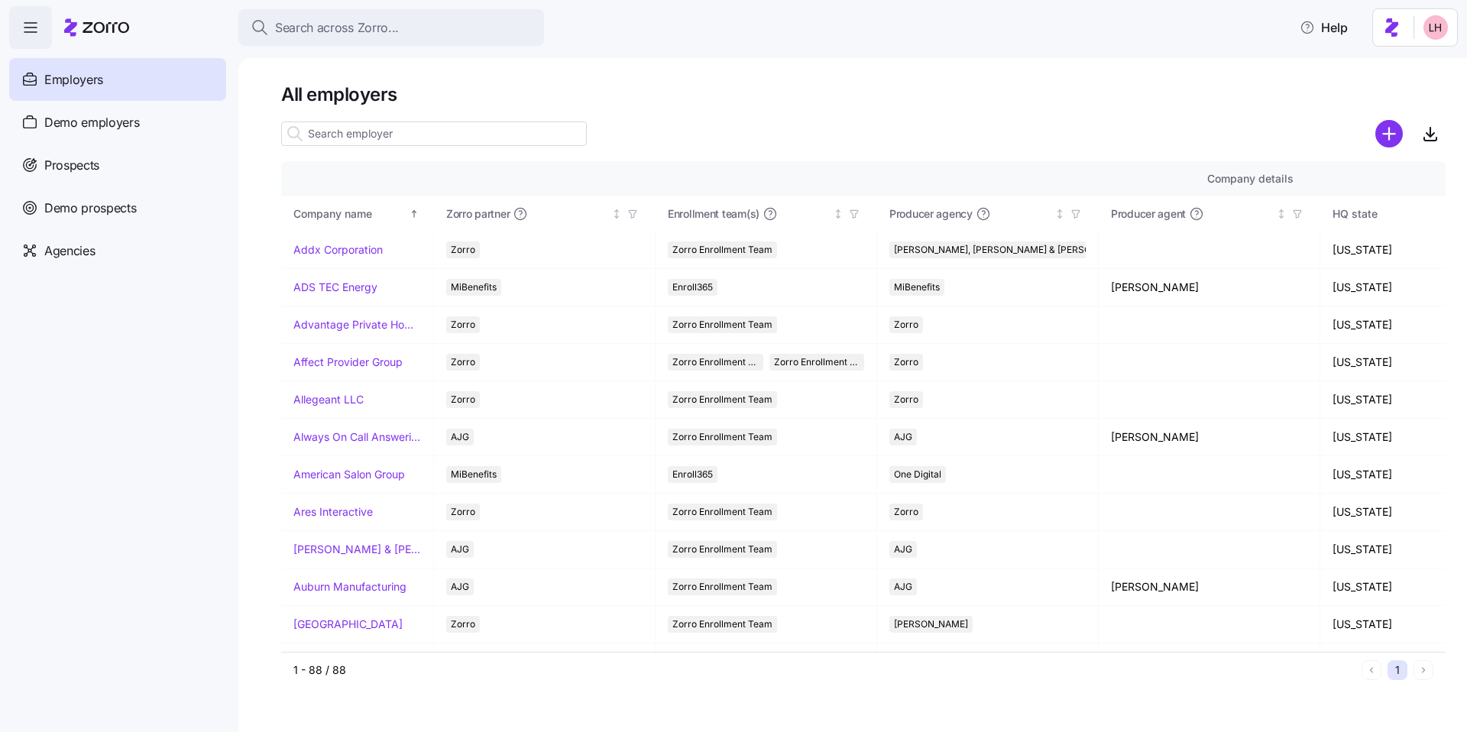
click at [358, 128] on input at bounding box center [434, 134] width 306 height 24
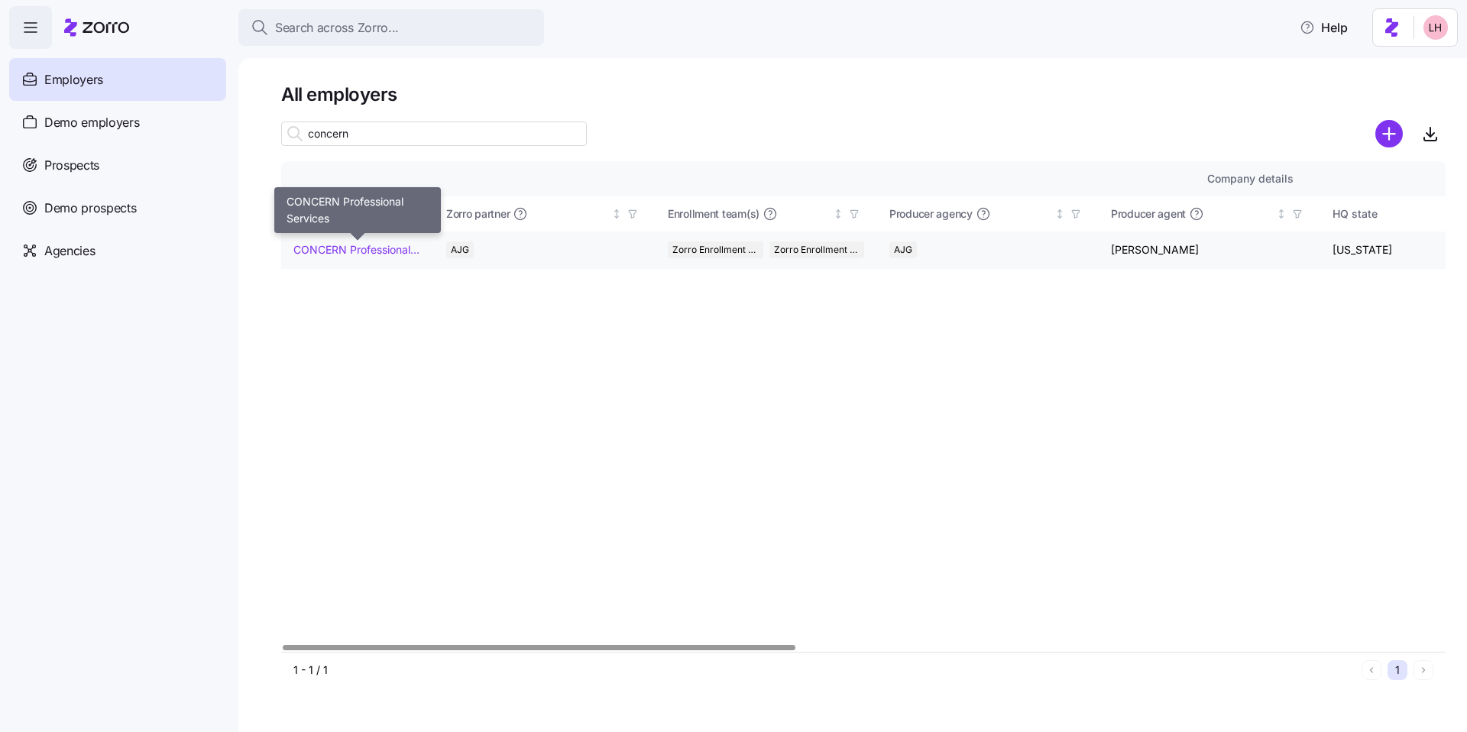
type input "concern"
click at [339, 249] on link "CONCERN Professional Services" at bounding box center [357, 249] width 128 height 15
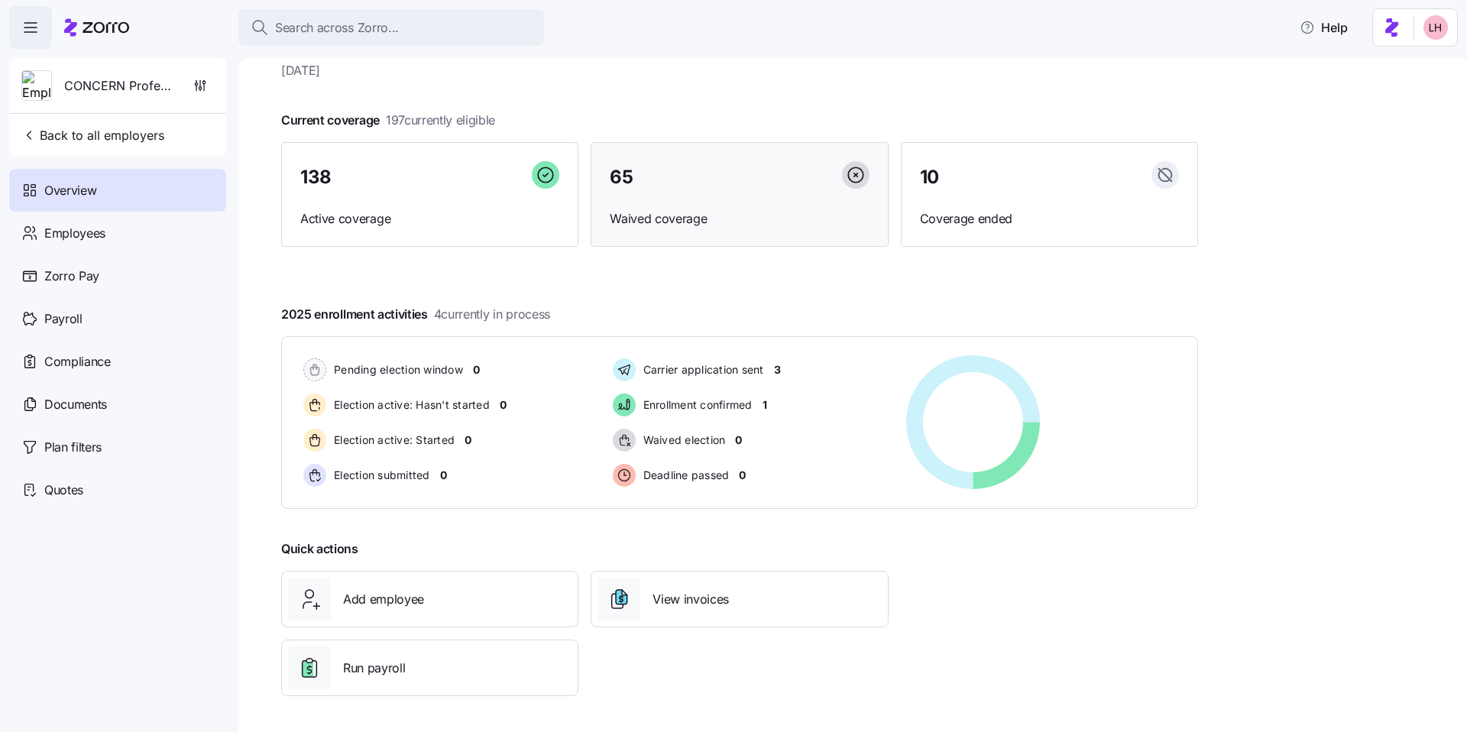
scroll to position [49, 0]
click at [86, 236] on span "Employees" at bounding box center [74, 233] width 61 height 19
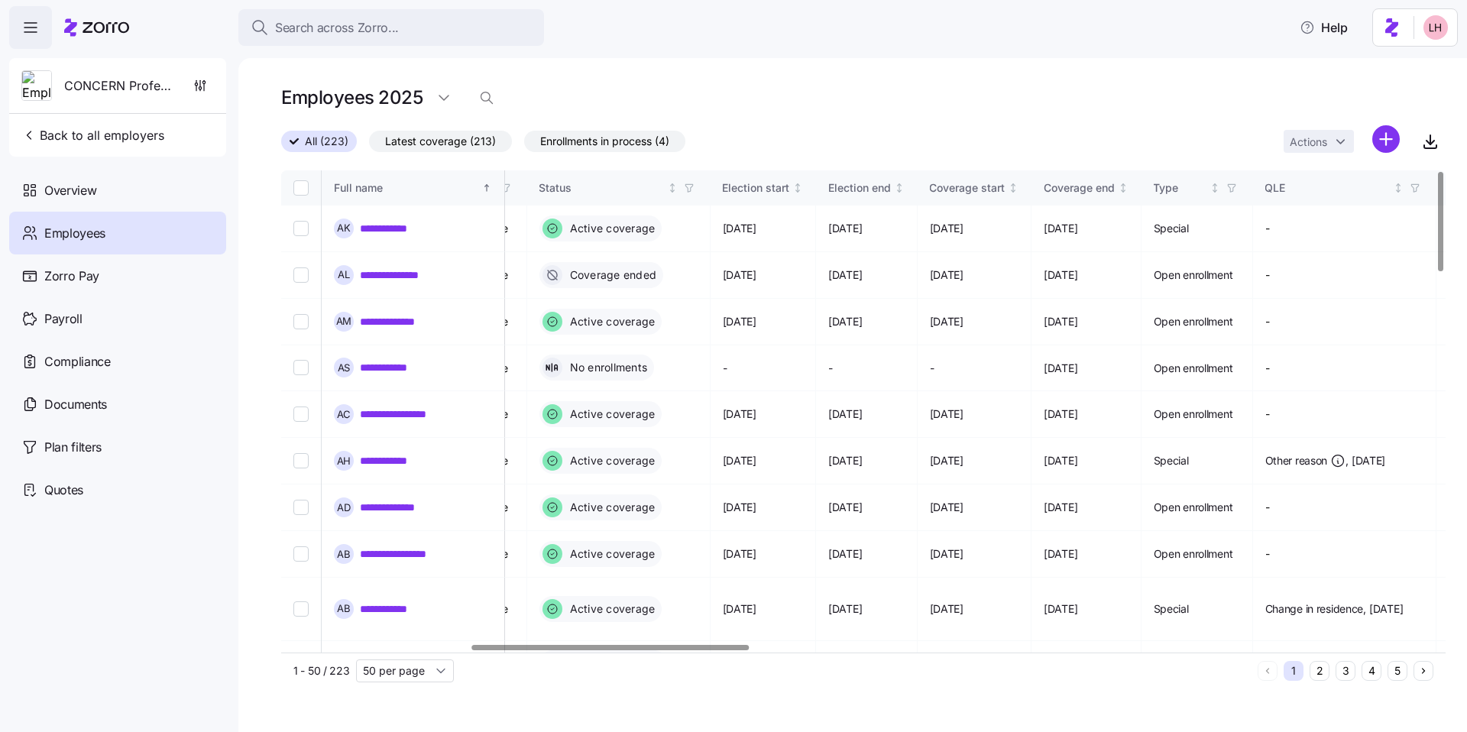
scroll to position [0, 815]
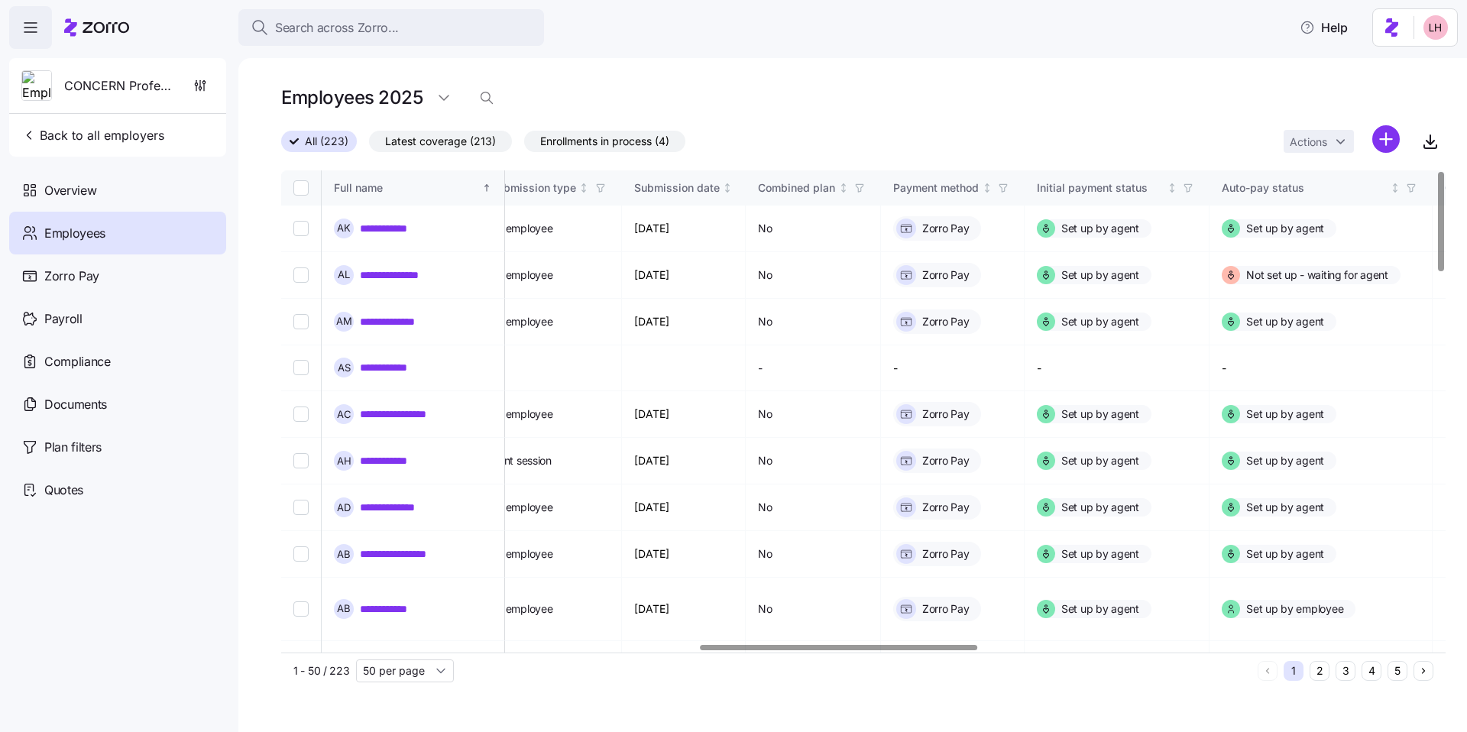
click at [702, 554] on div at bounding box center [839, 647] width 277 height 5
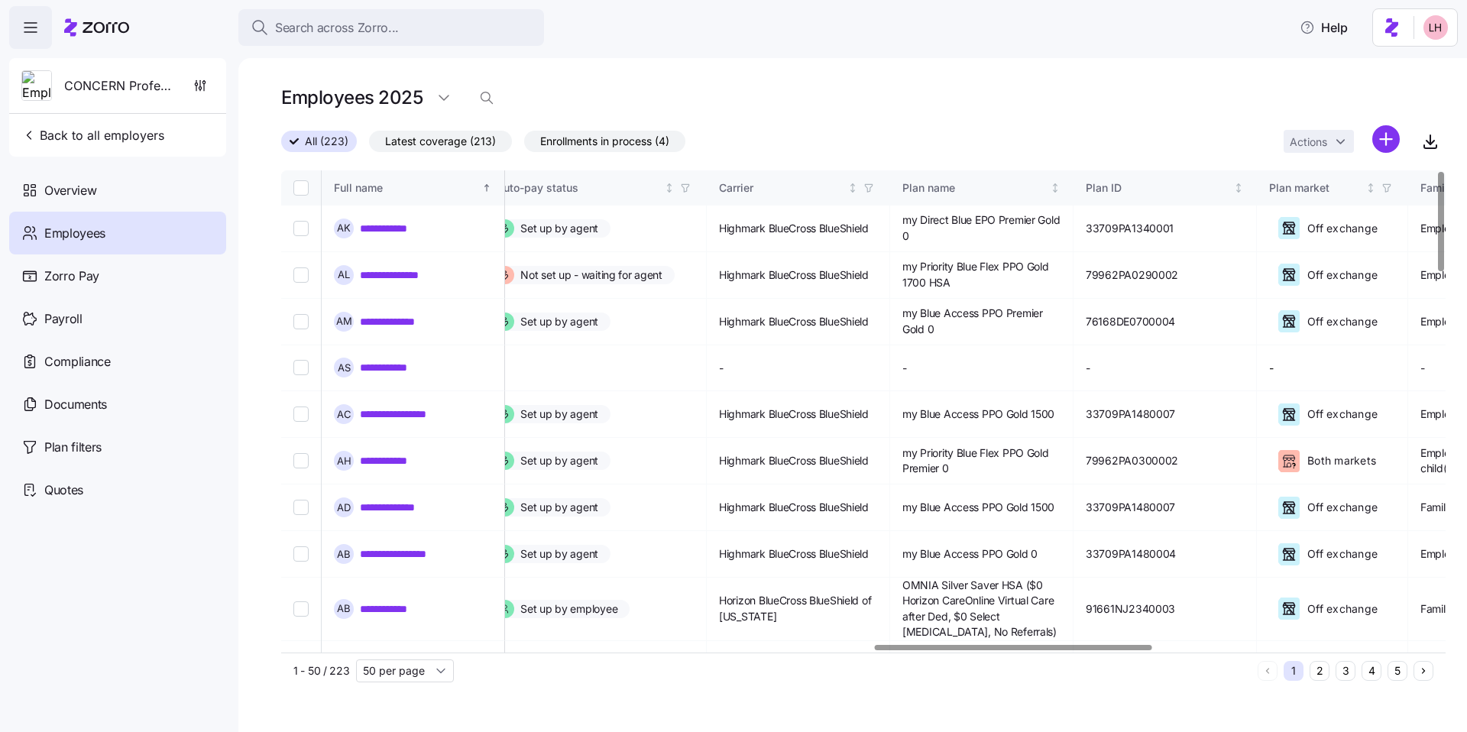
scroll to position [0, 2491]
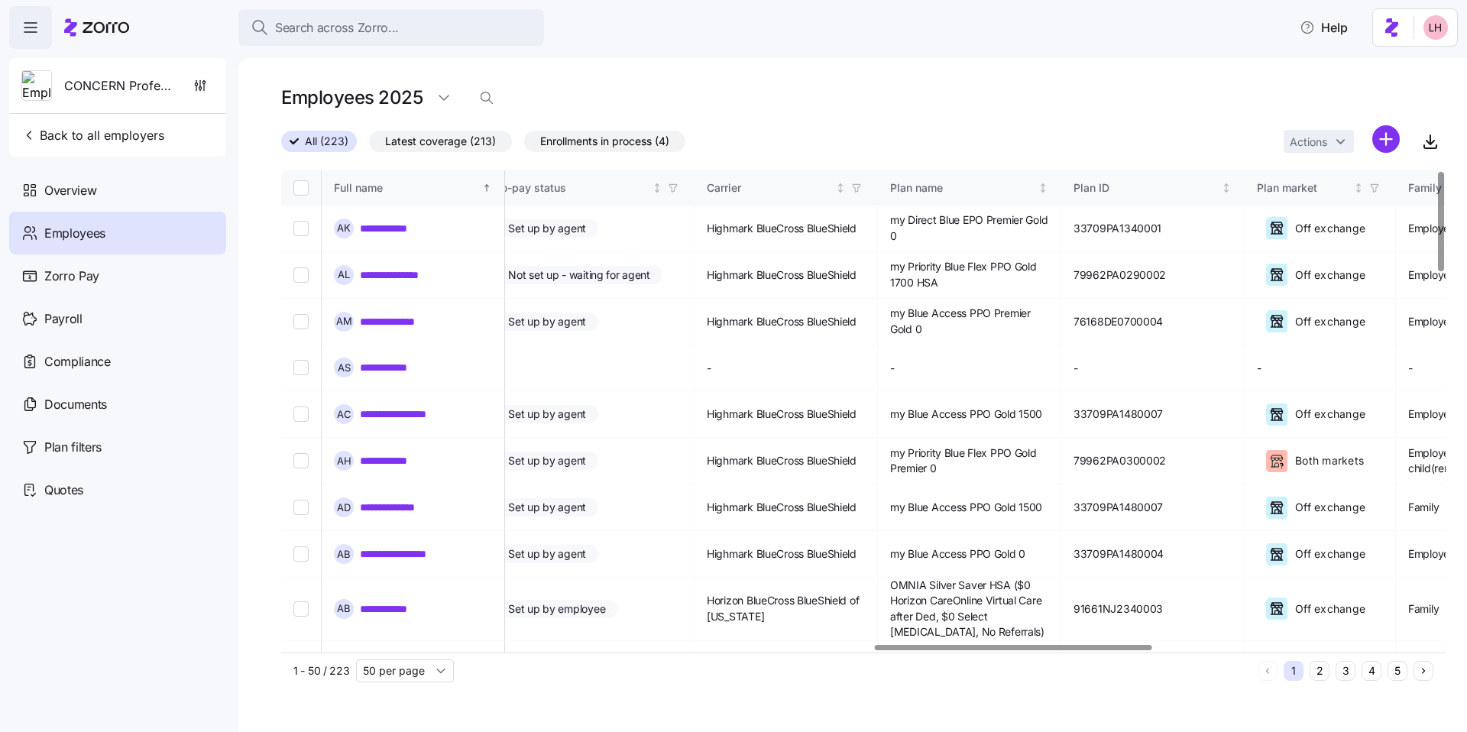
click at [702, 554] on div at bounding box center [1013, 647] width 277 height 5
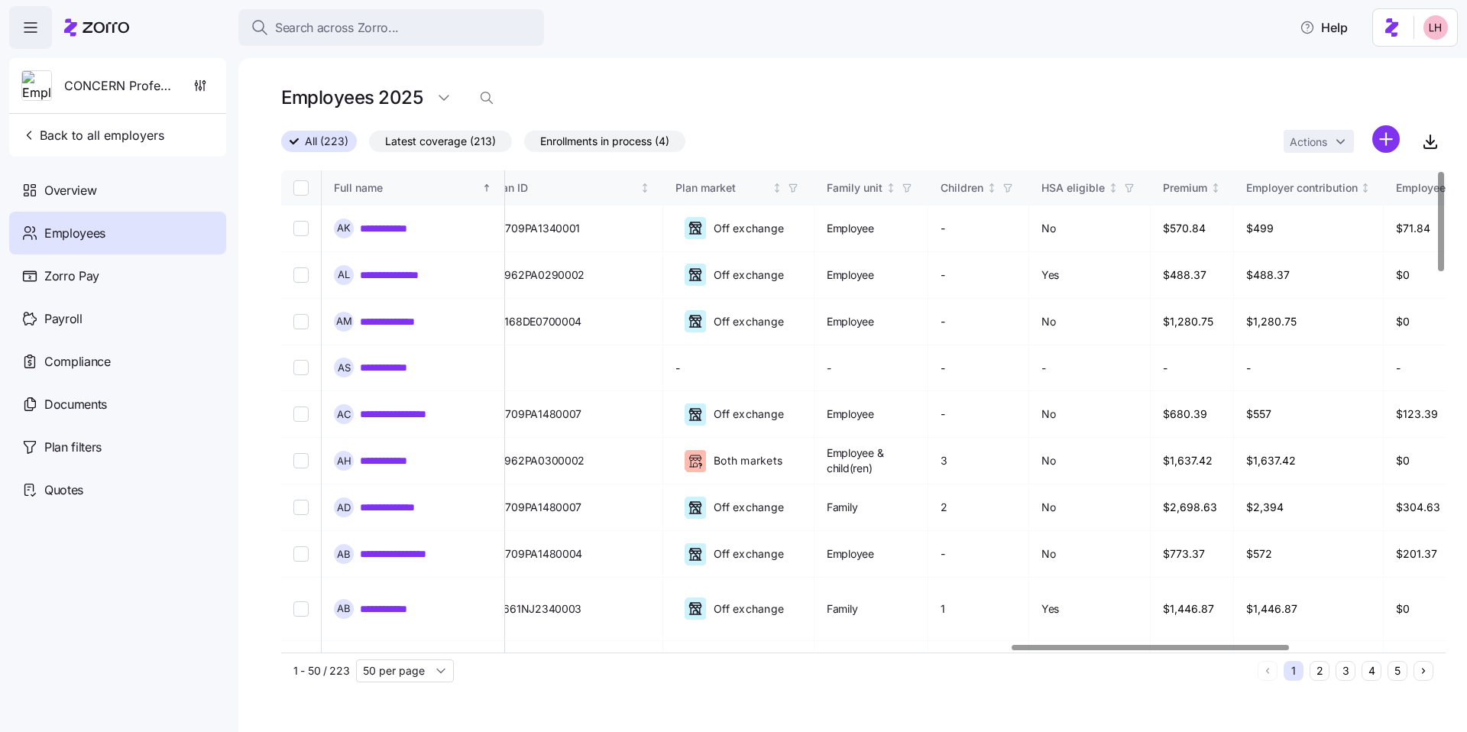
scroll to position [0, 3064]
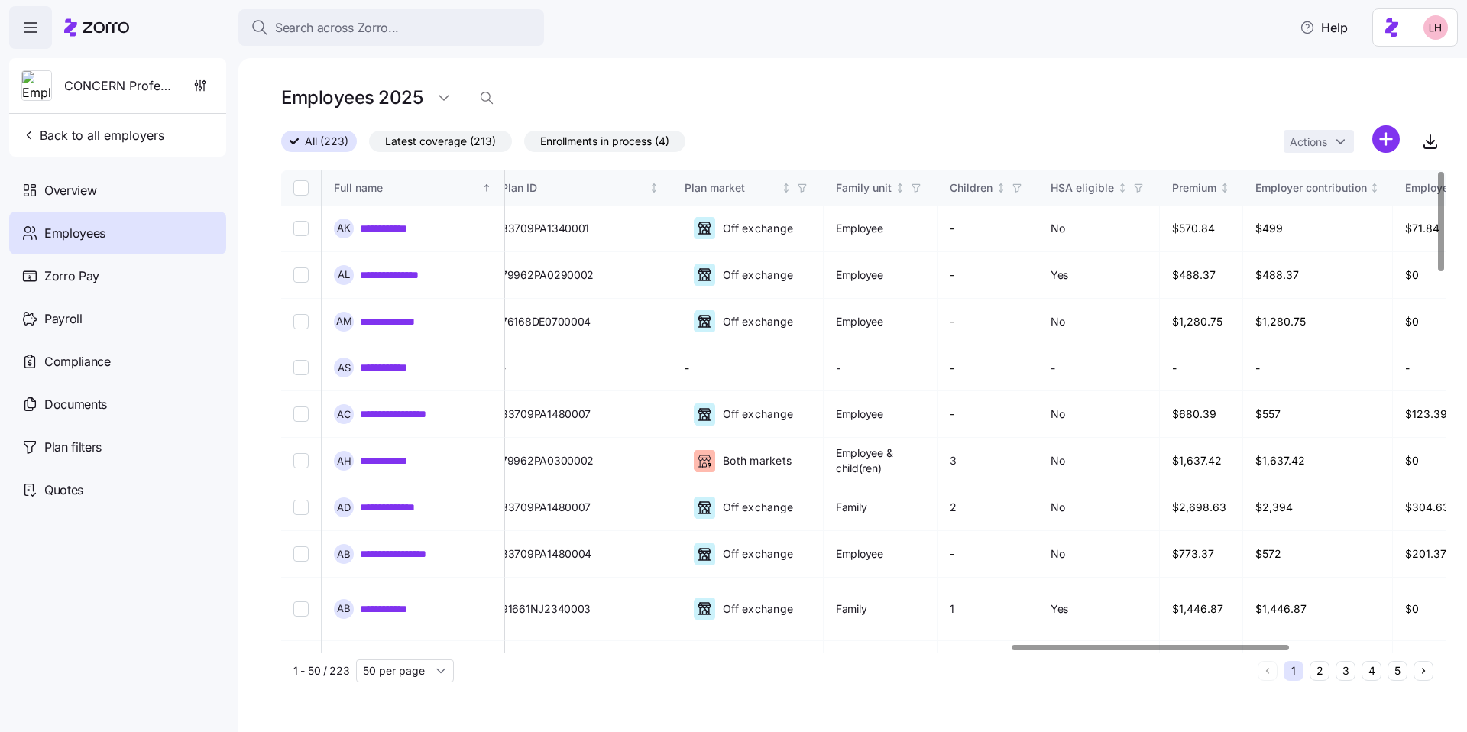
click at [702, 554] on div at bounding box center [859, 647] width 1156 height 9
click at [387, 233] on link "**********" at bounding box center [393, 228] width 67 height 15
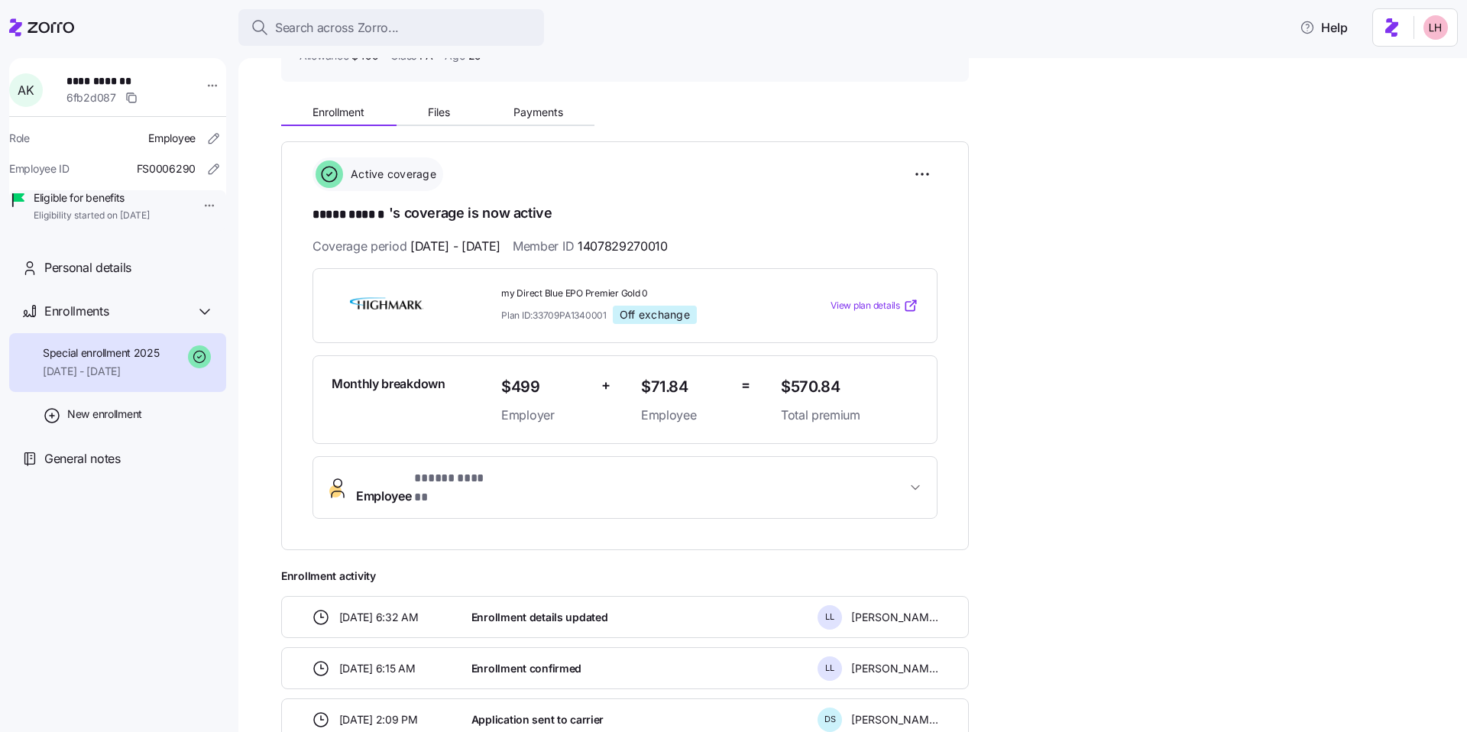
scroll to position [251, 0]
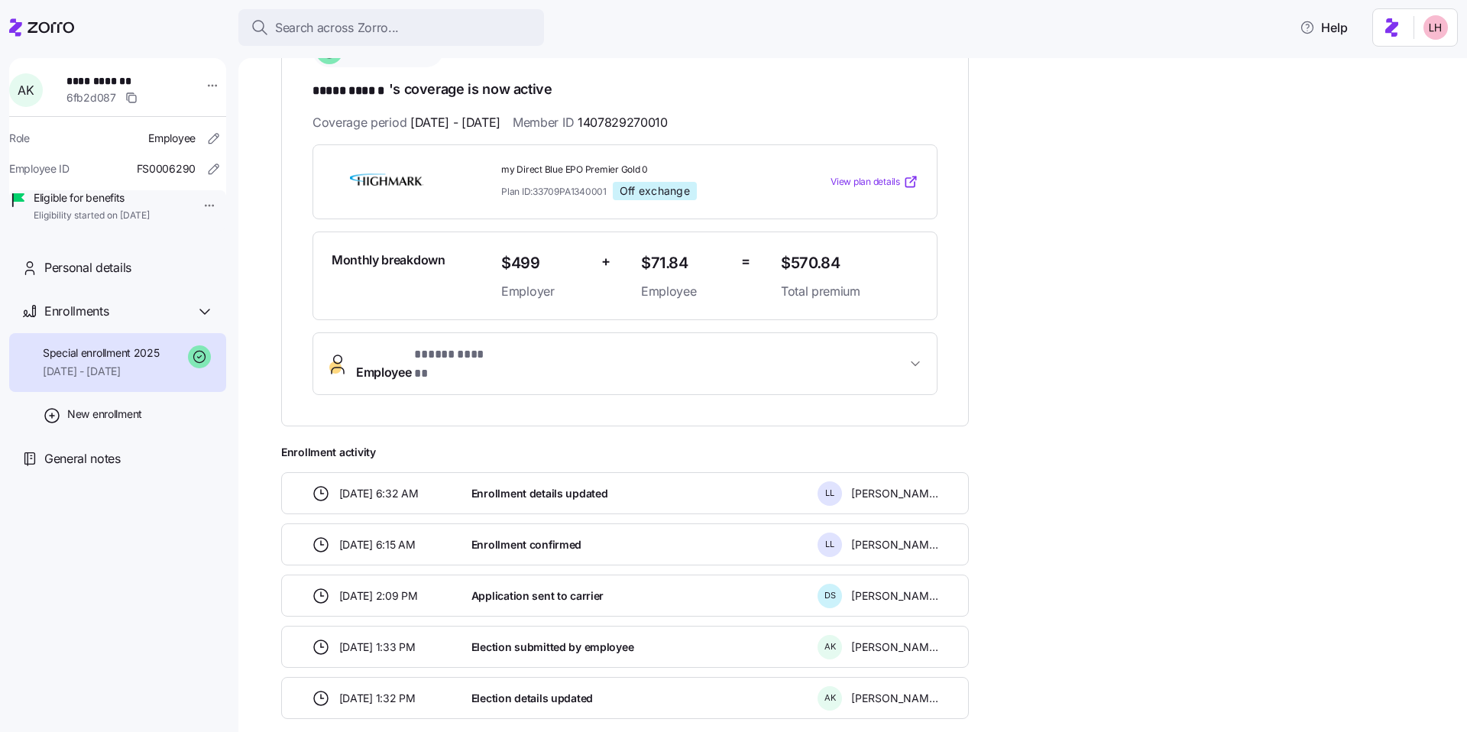
click at [702, 182] on span "View plan details" at bounding box center [866, 182] width 70 height 15
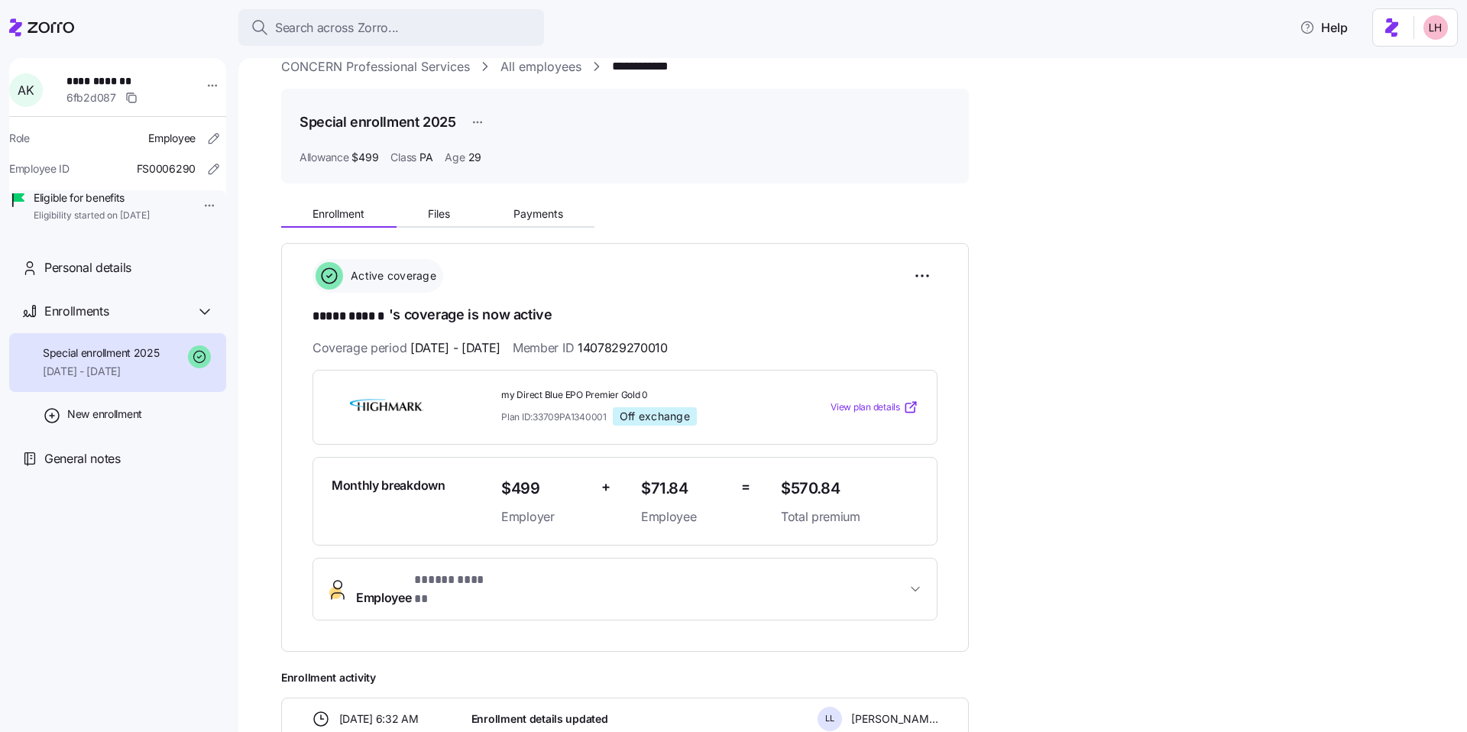
scroll to position [15, 0]
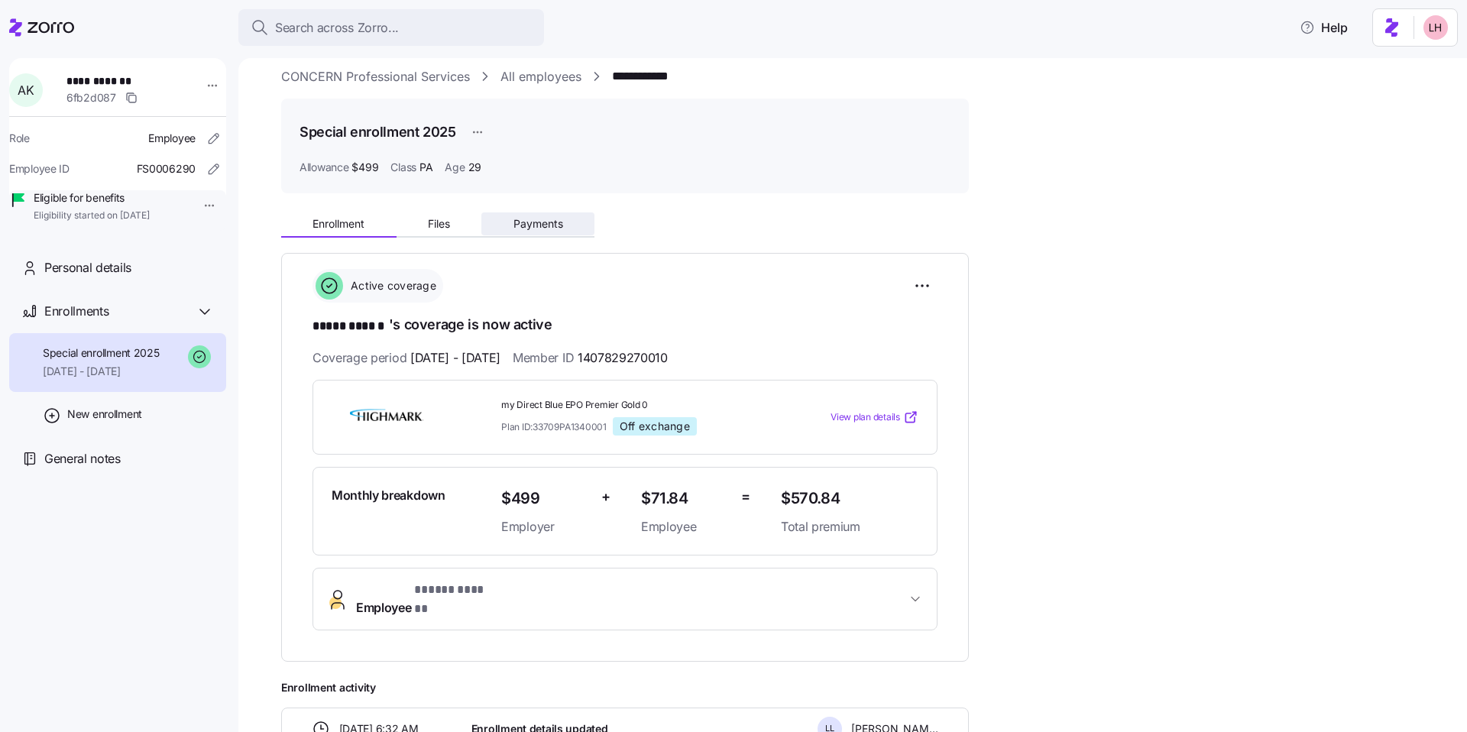
click at [530, 224] on span "Payments" at bounding box center [539, 224] width 50 height 11
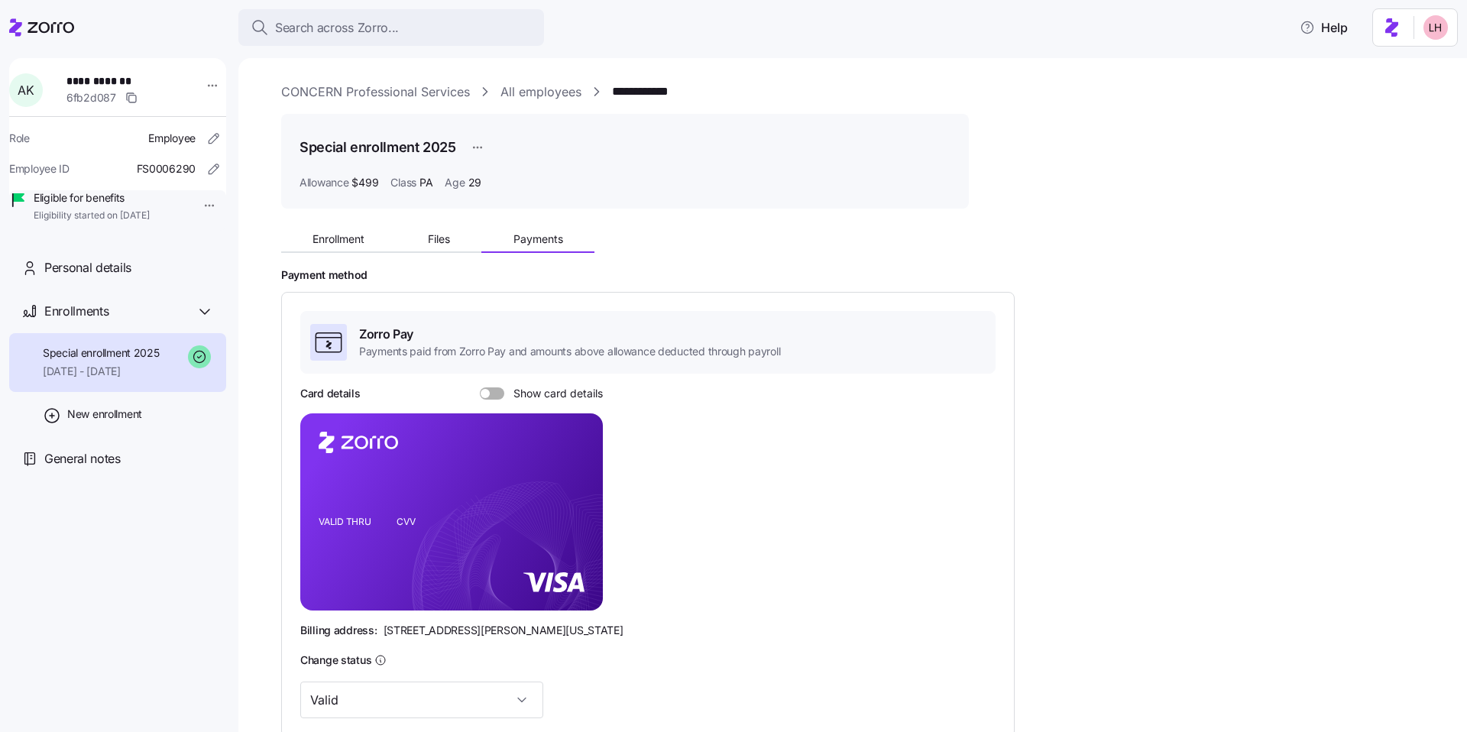
click at [37, 28] on icon at bounding box center [41, 27] width 65 height 18
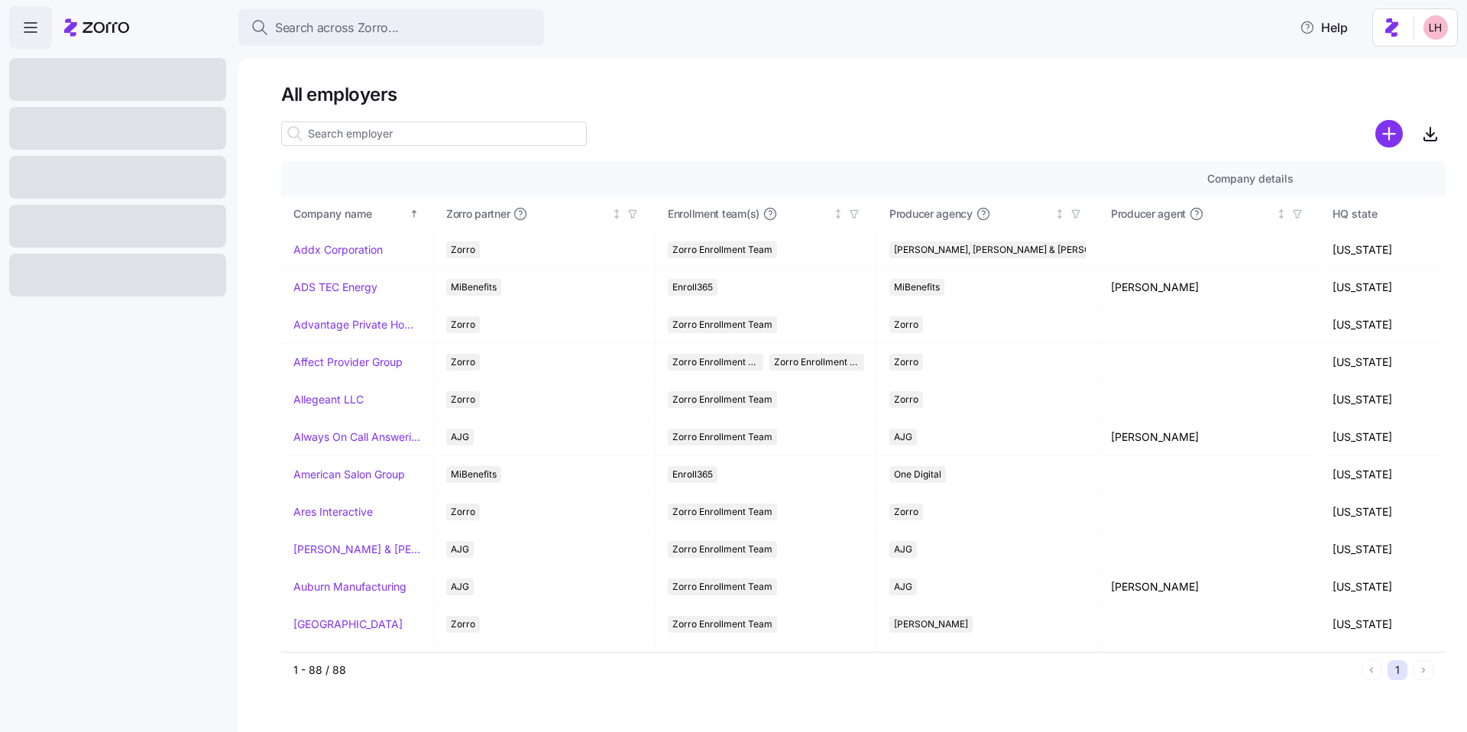
click at [359, 135] on input at bounding box center [434, 134] width 306 height 24
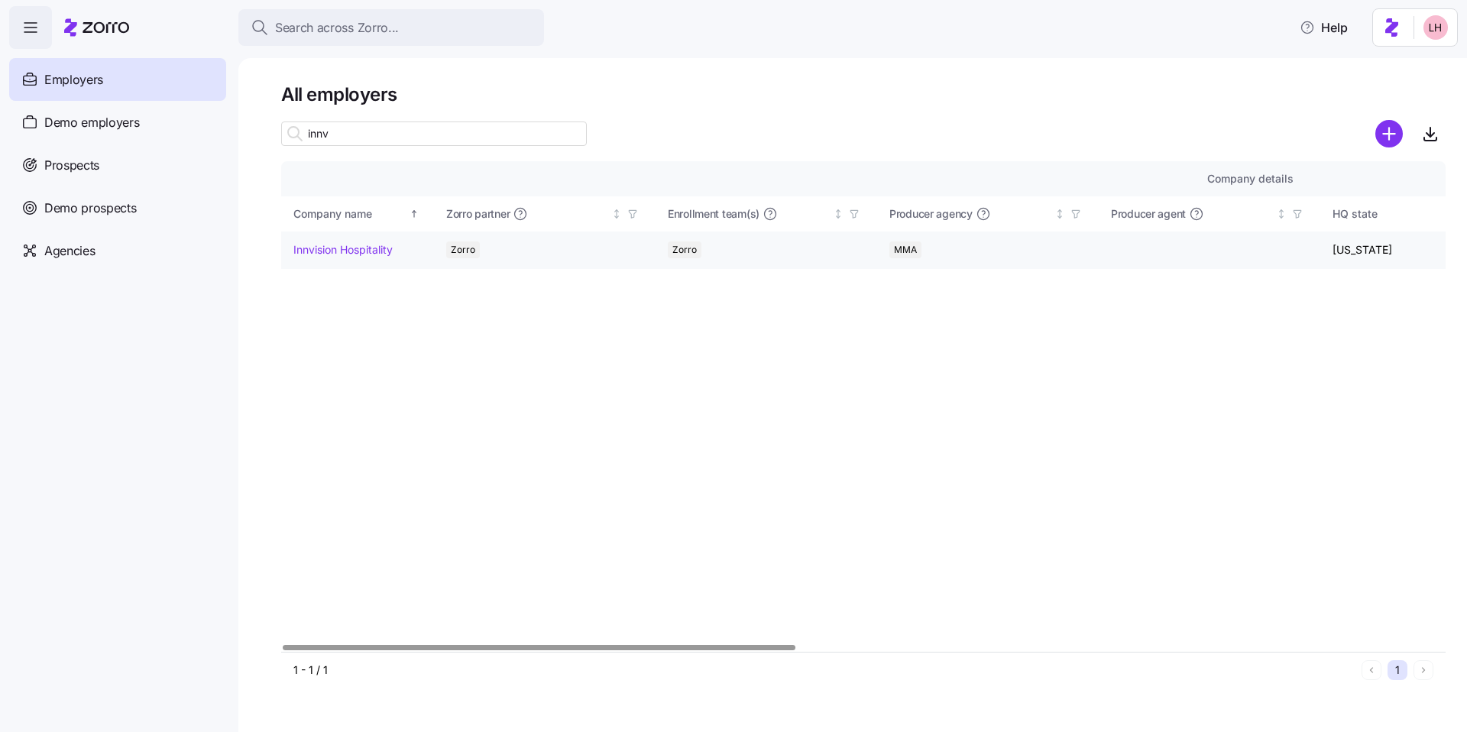
type input "innv"
click at [359, 247] on link "Innvision Hospitality" at bounding box center [342, 249] width 99 height 15
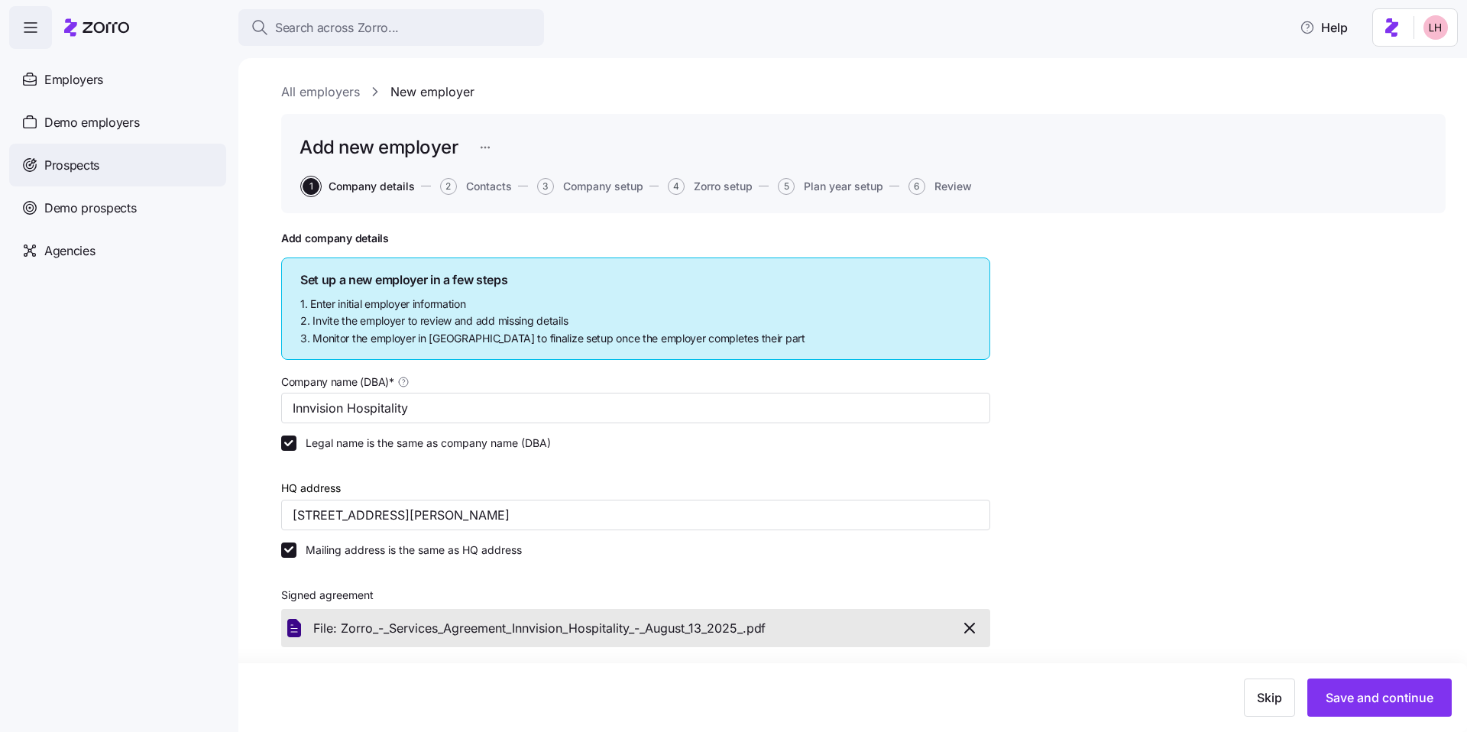
click at [84, 164] on span "Prospects" at bounding box center [71, 165] width 55 height 19
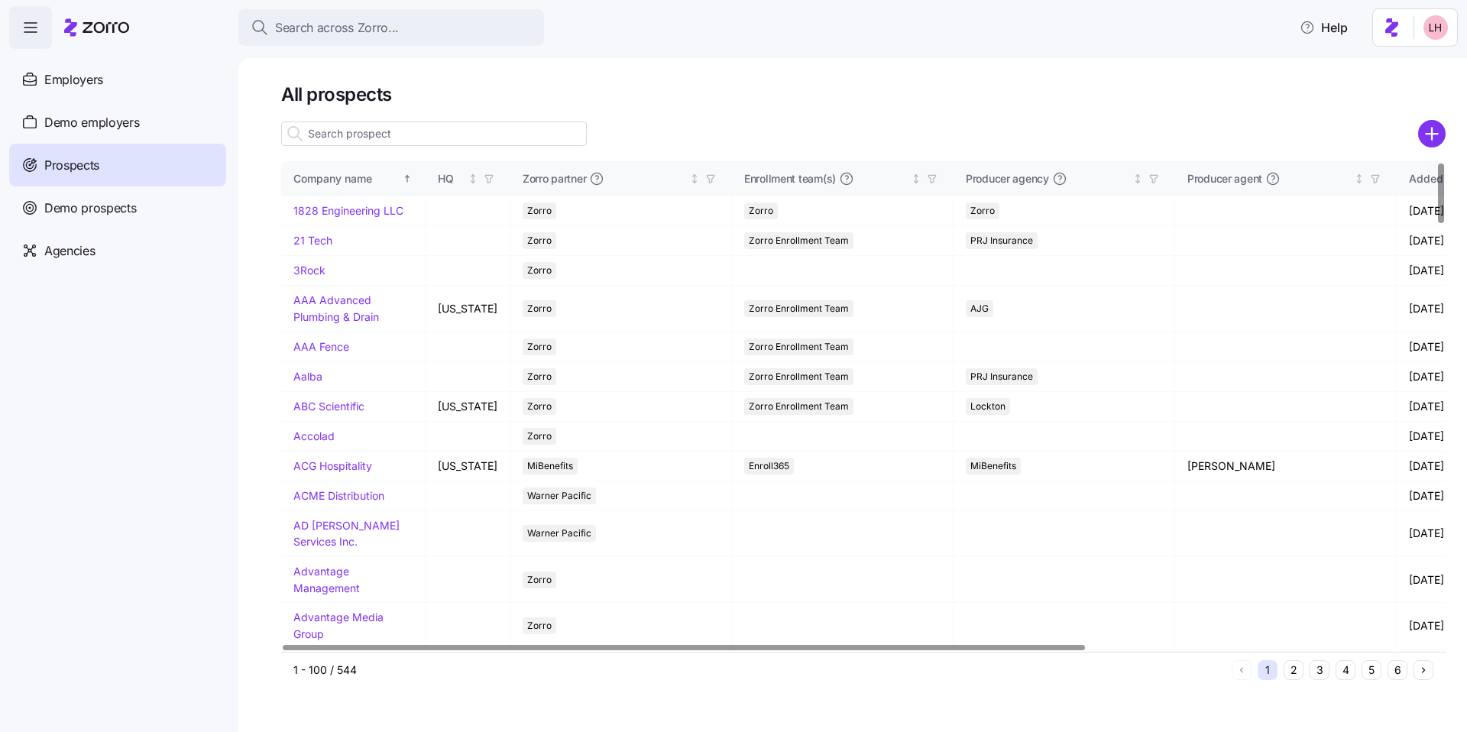
click at [336, 130] on input at bounding box center [434, 134] width 306 height 24
type input "innvi"
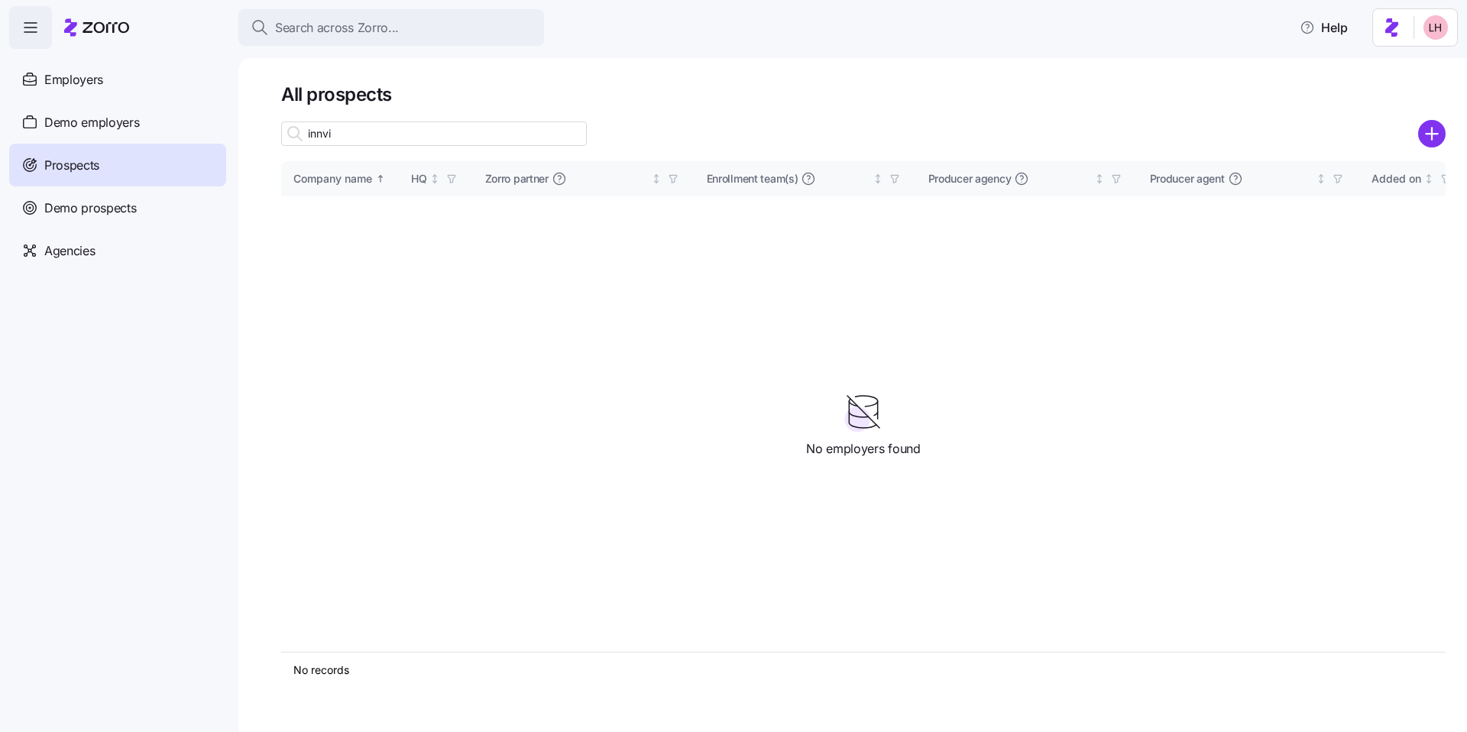
click at [388, 135] on input "innvi" at bounding box center [434, 134] width 306 height 24
drag, startPoint x: 332, startPoint y: 136, endPoint x: 280, endPoint y: 134, distance: 52.0
click at [281, 134] on input "innvi" at bounding box center [434, 134] width 306 height 24
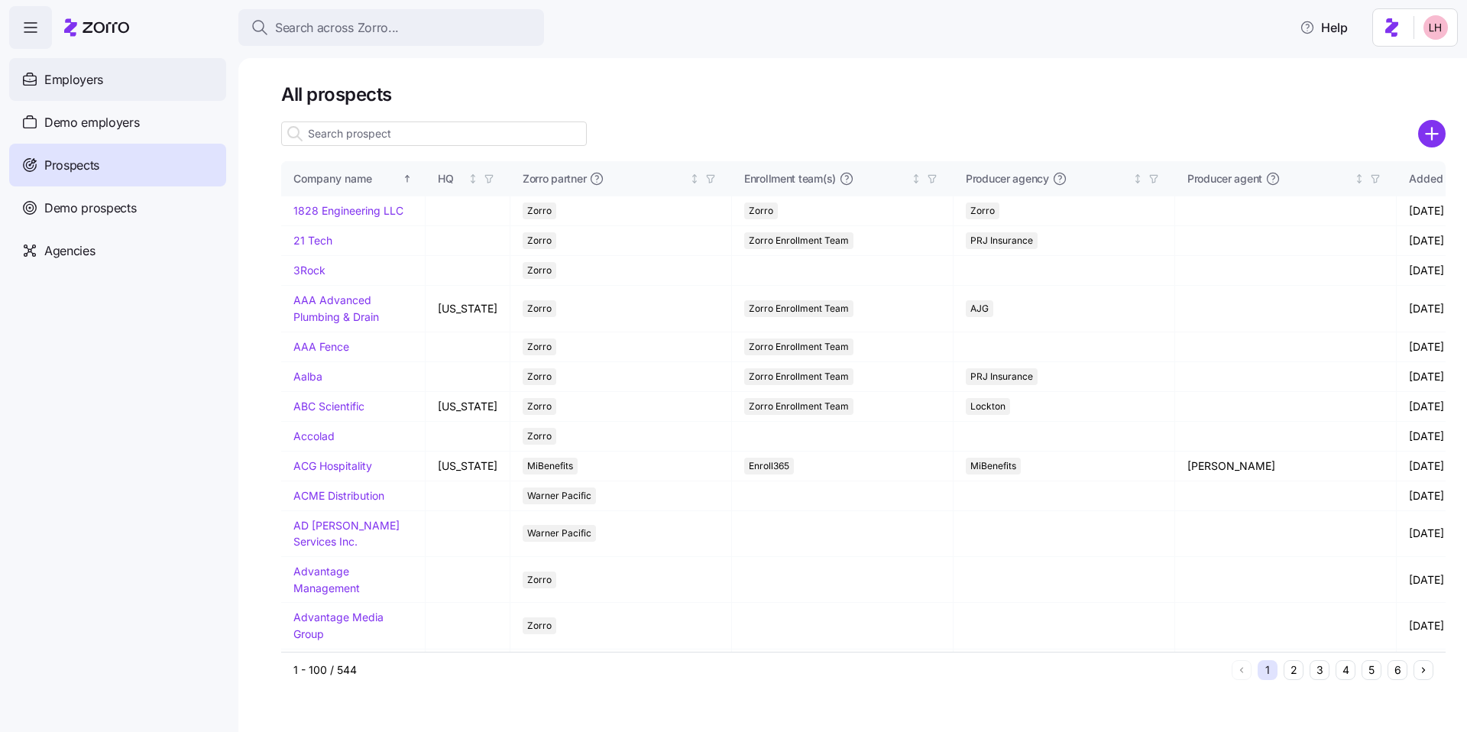
click at [76, 72] on span "Employers" at bounding box center [73, 79] width 59 height 19
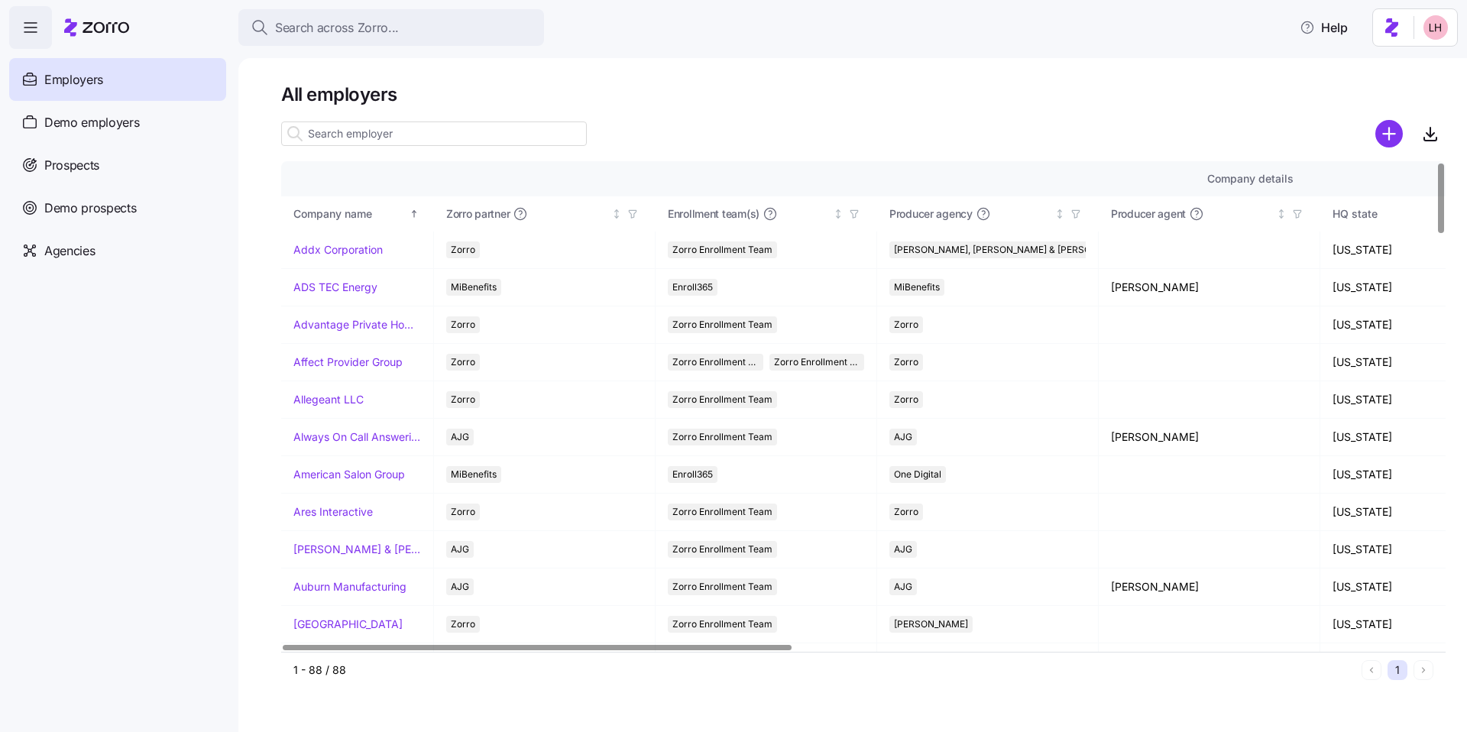
click at [359, 133] on input at bounding box center [434, 134] width 306 height 24
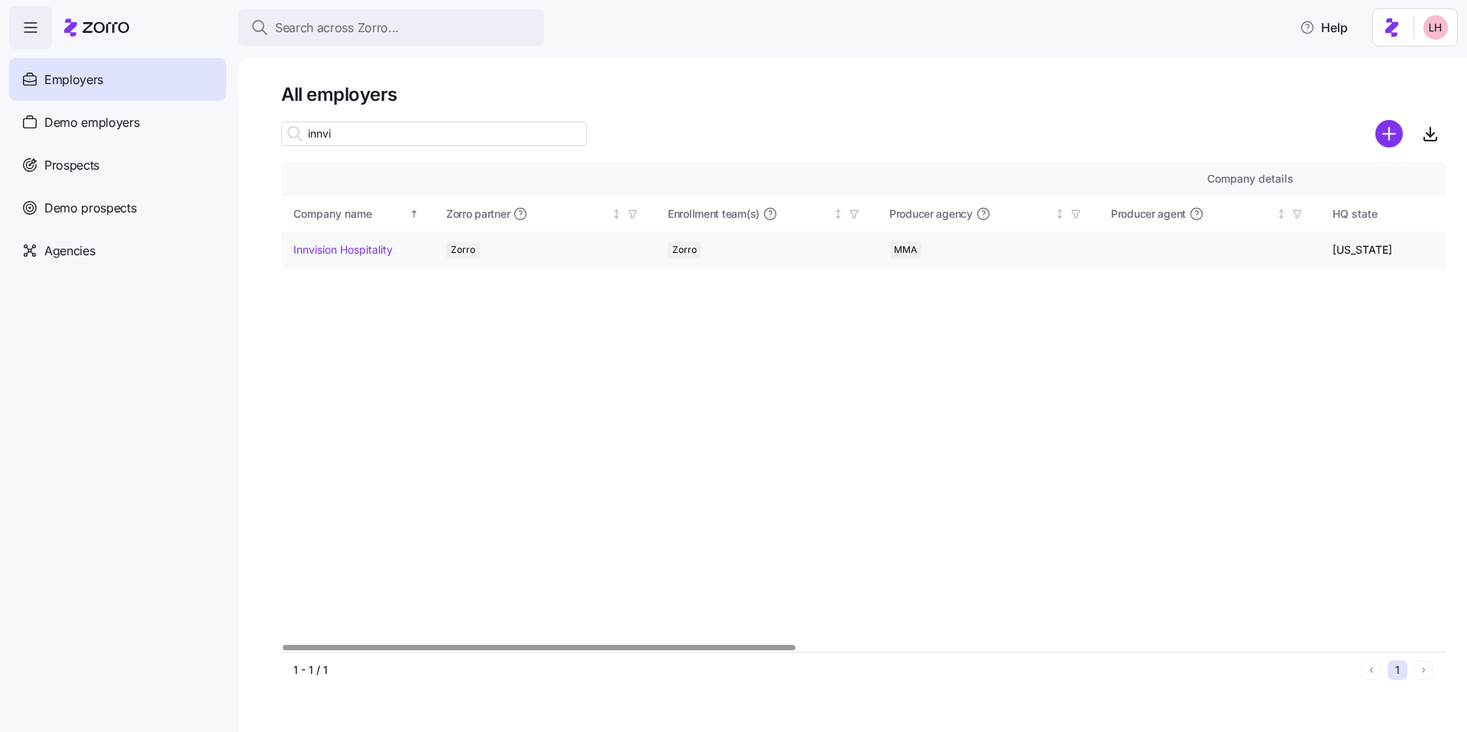
type input "innvi"
click at [347, 246] on link "Innvision Hospitality" at bounding box center [342, 249] width 99 height 15
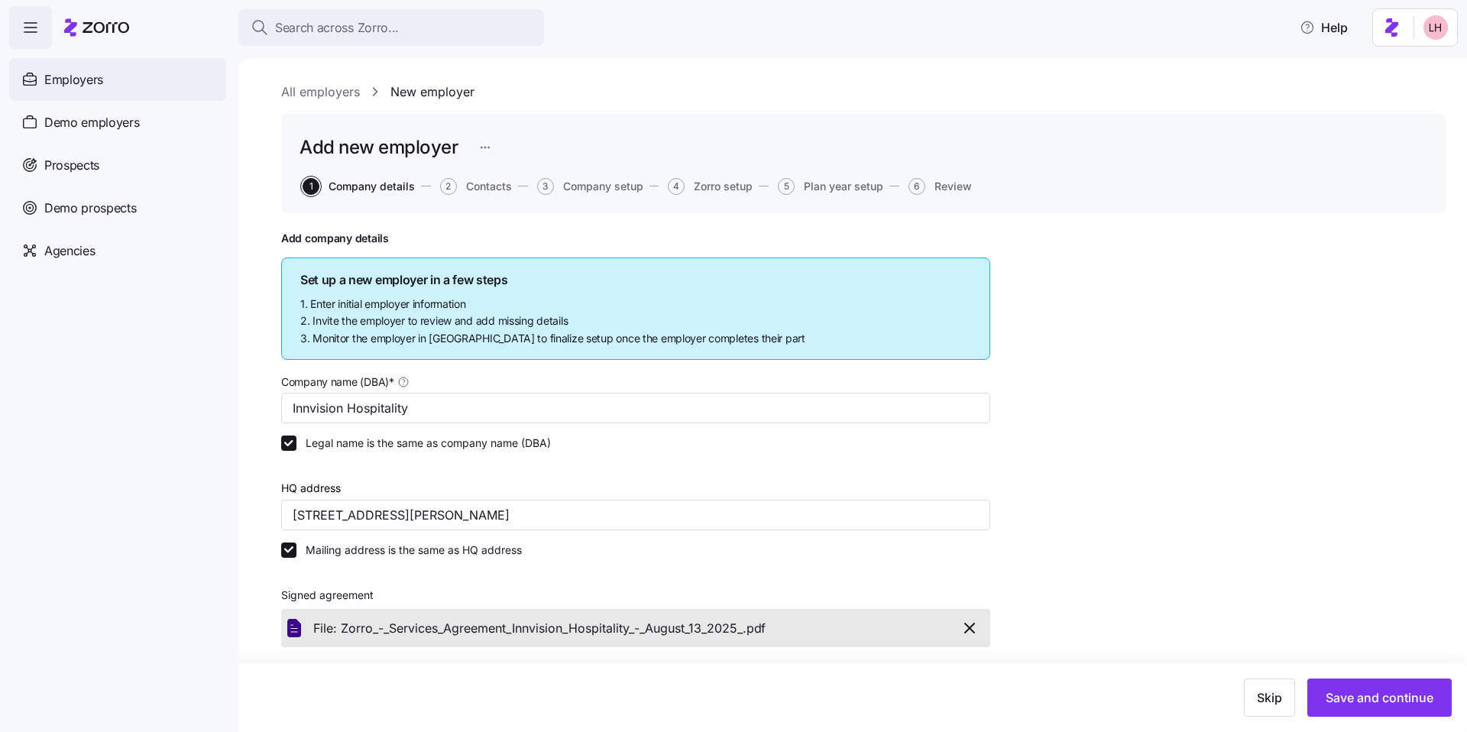
click at [70, 83] on span "Employers" at bounding box center [73, 79] width 59 height 19
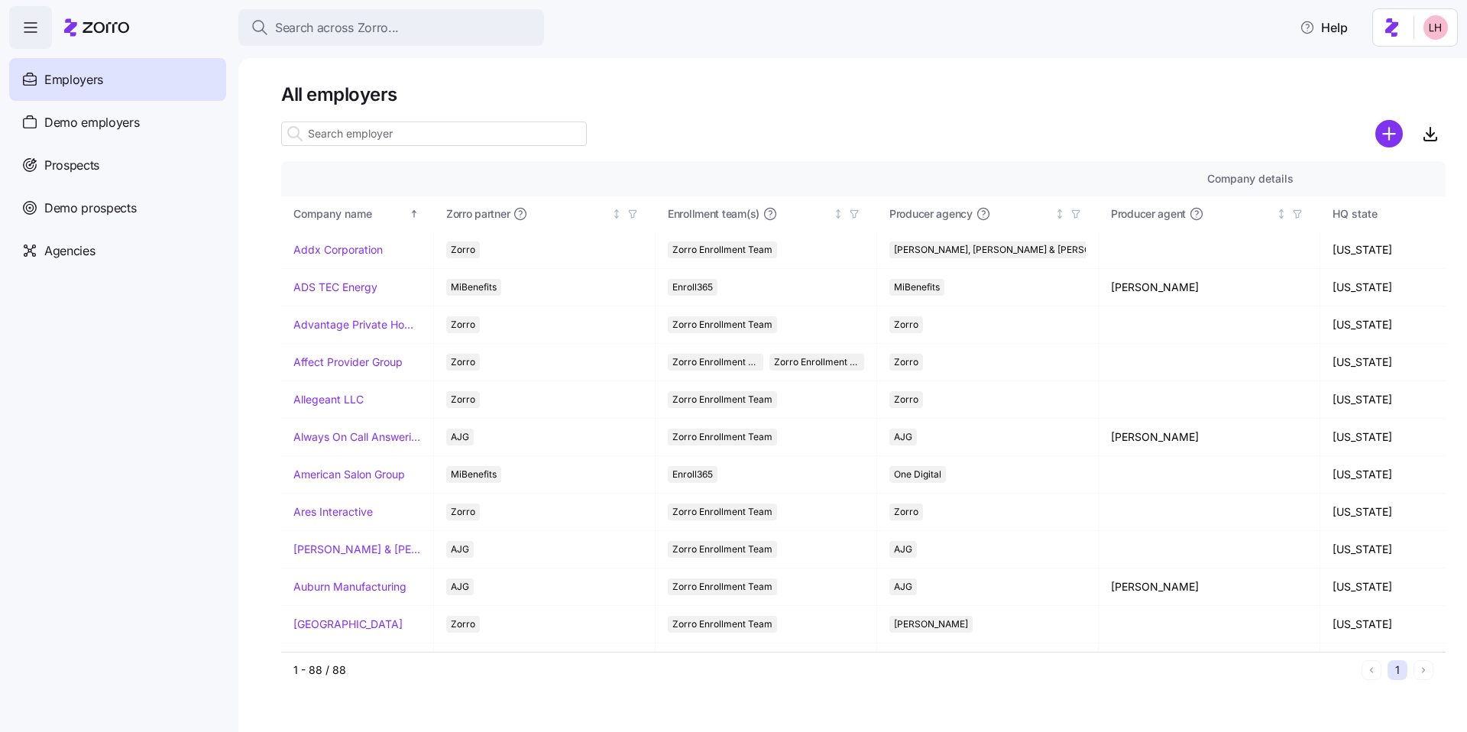
click at [396, 140] on input at bounding box center [434, 134] width 306 height 24
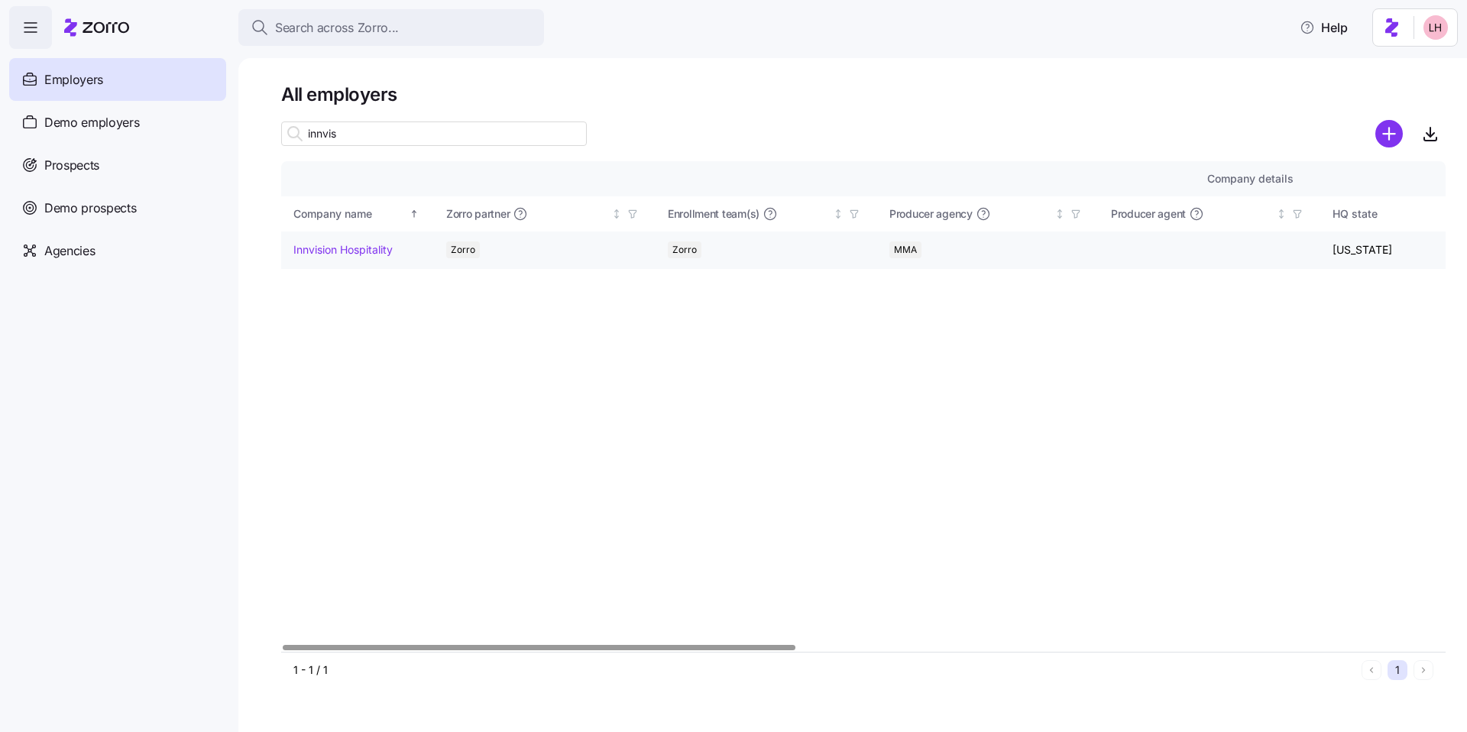
type input "innvis"
click at [335, 254] on link "Innvision Hospitality" at bounding box center [342, 249] width 99 height 15
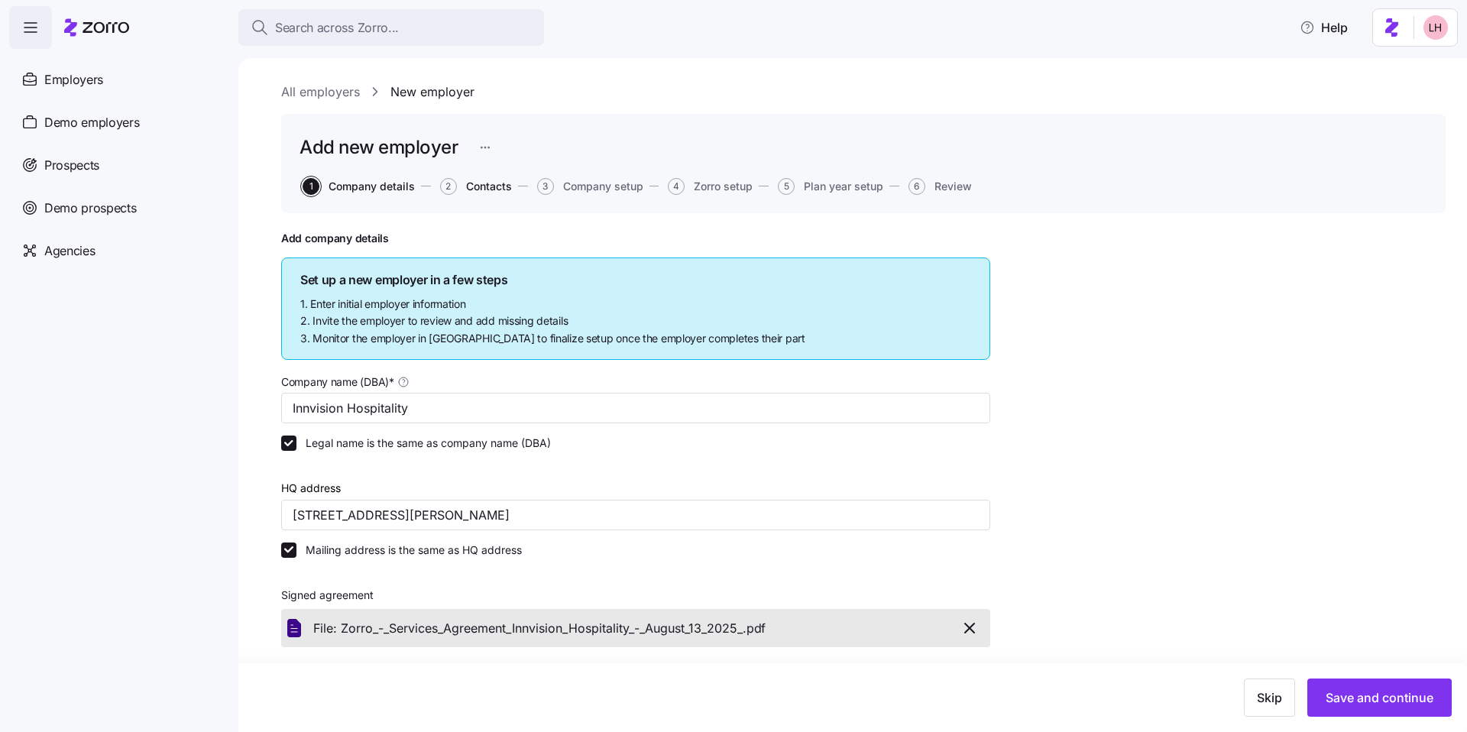
click at [475, 183] on span "Contacts" at bounding box center [489, 186] width 46 height 11
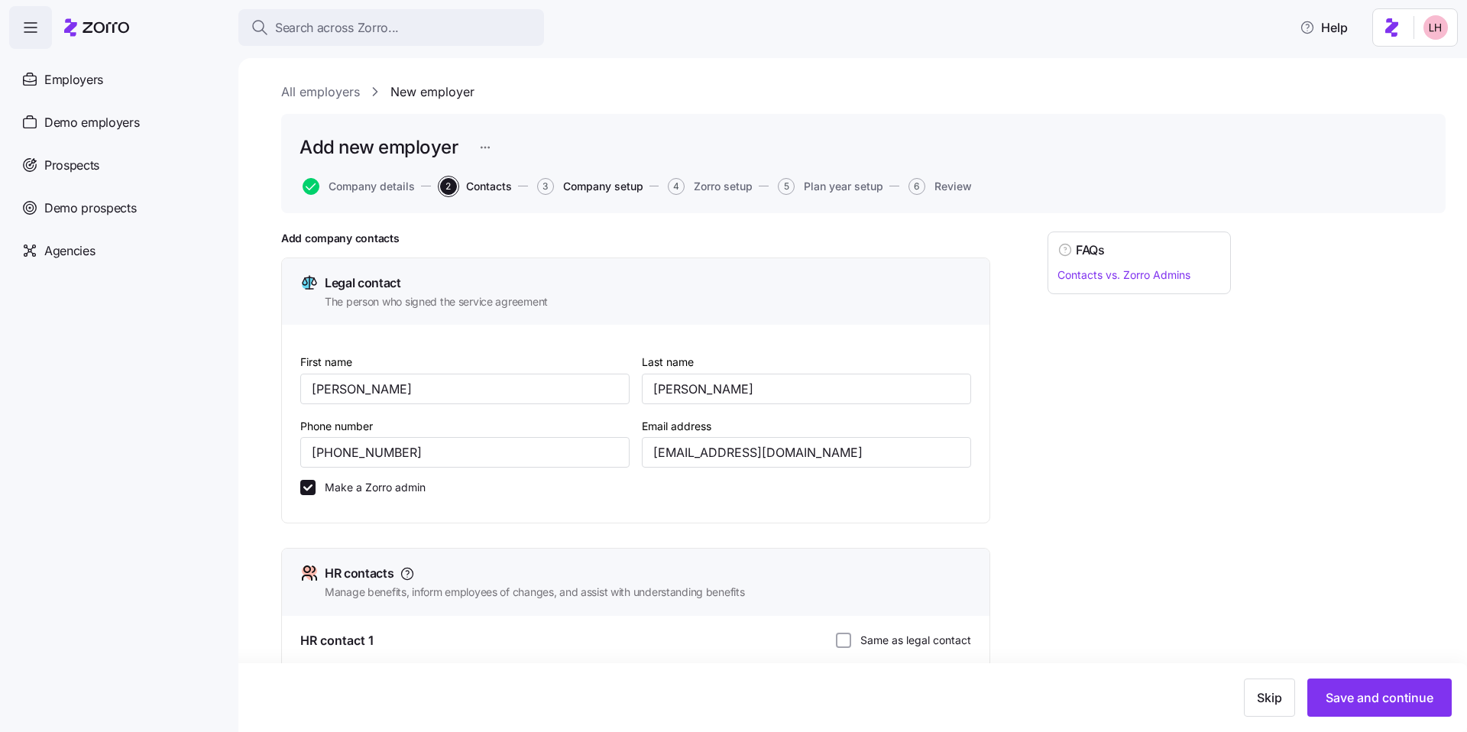
click at [606, 190] on span "Company setup" at bounding box center [603, 186] width 80 height 11
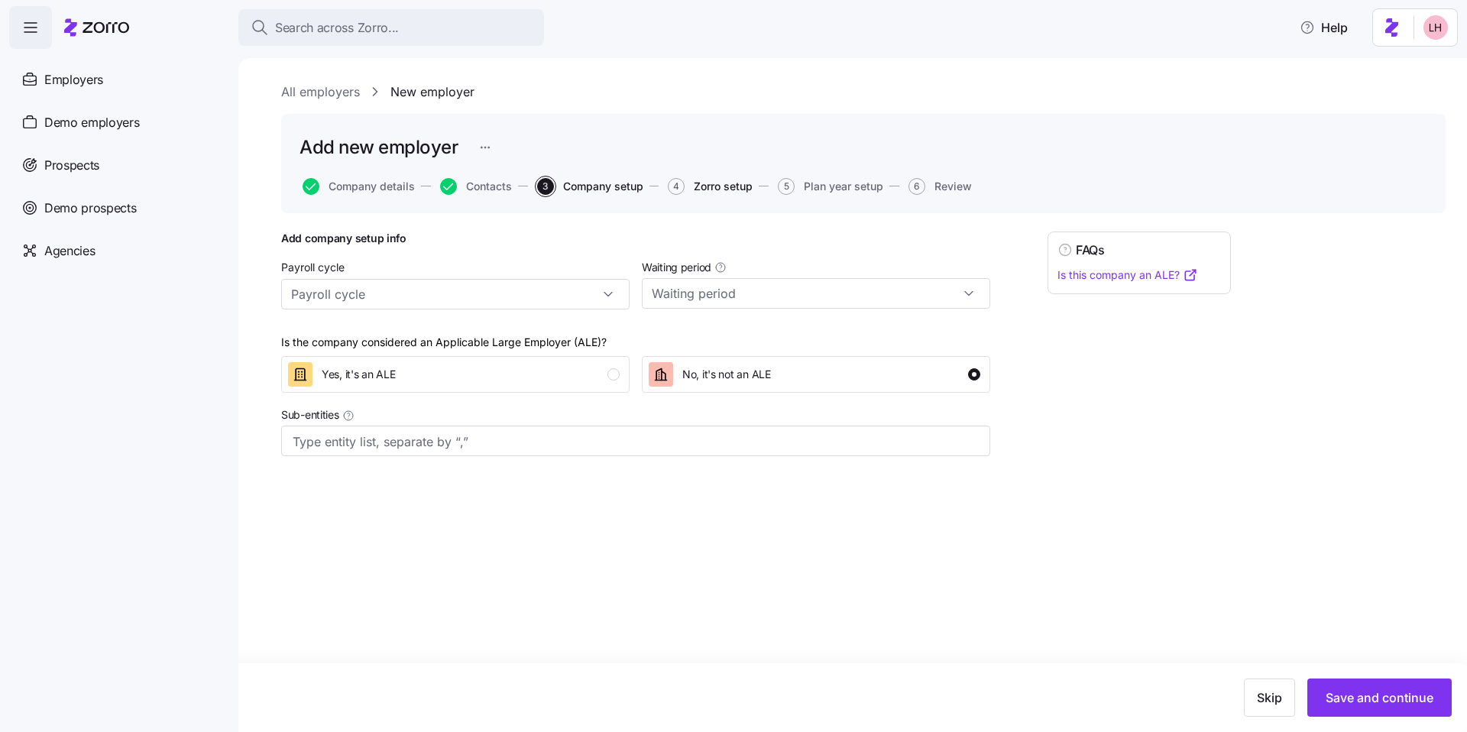
click at [702, 188] on span "Zorro setup" at bounding box center [723, 186] width 59 height 11
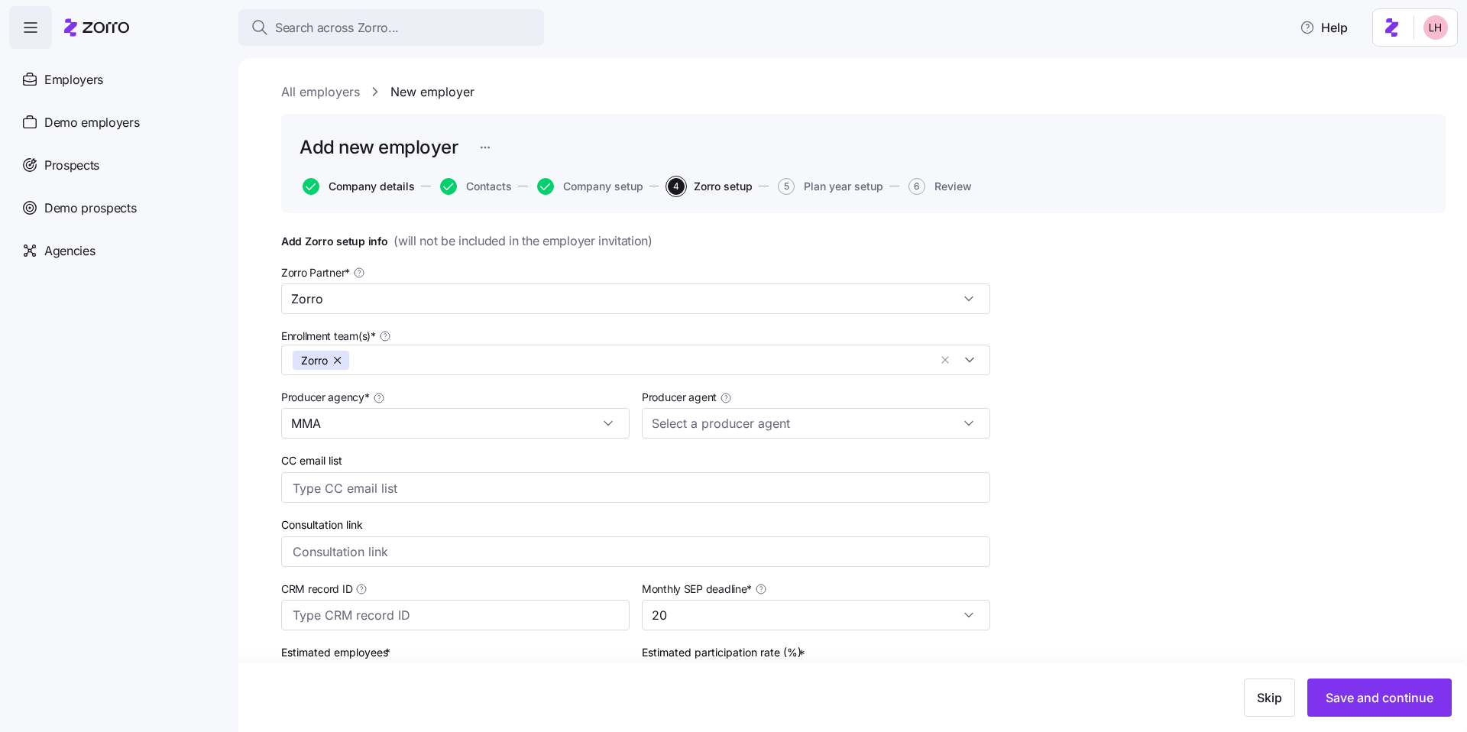
click at [355, 190] on span "Company details" at bounding box center [372, 186] width 86 height 11
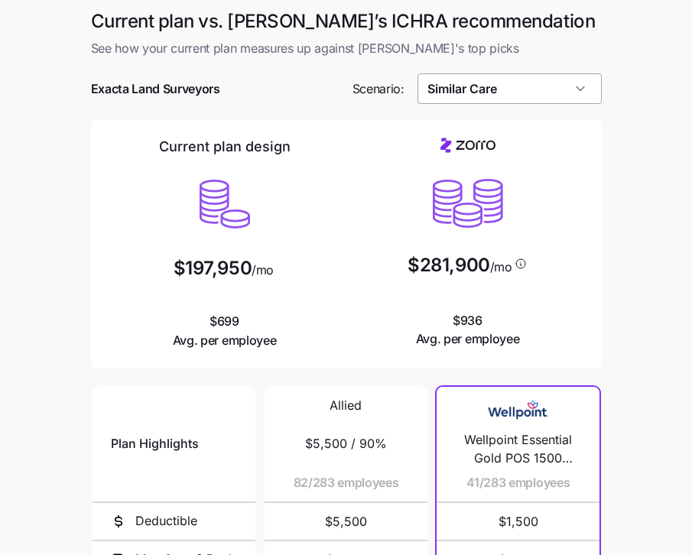
click at [527, 93] on input "Similar Care" at bounding box center [509, 88] width 184 height 31
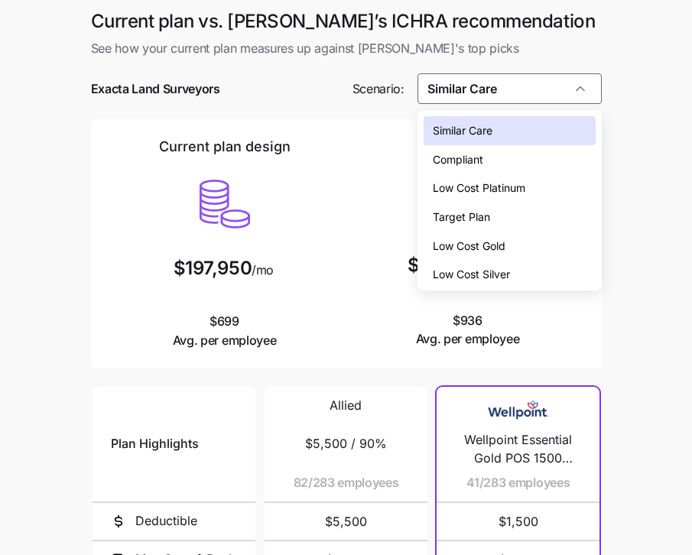
click at [501, 239] on span "Low Cost Gold" at bounding box center [469, 246] width 73 height 17
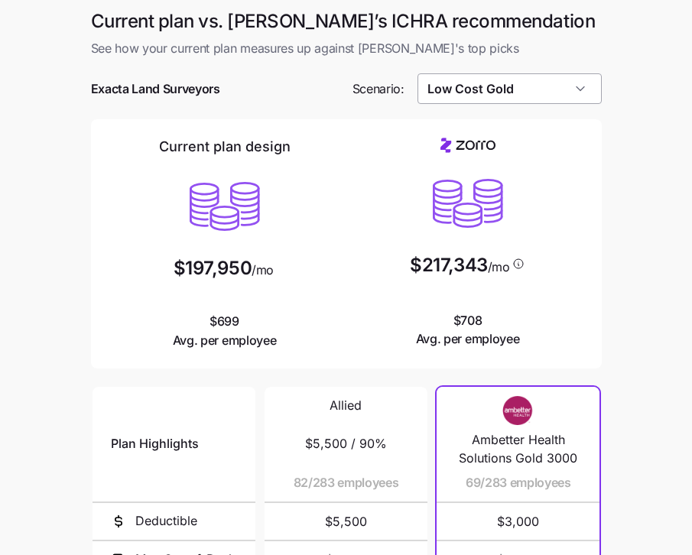
click at [511, 95] on input "Low Cost Gold" at bounding box center [509, 88] width 184 height 31
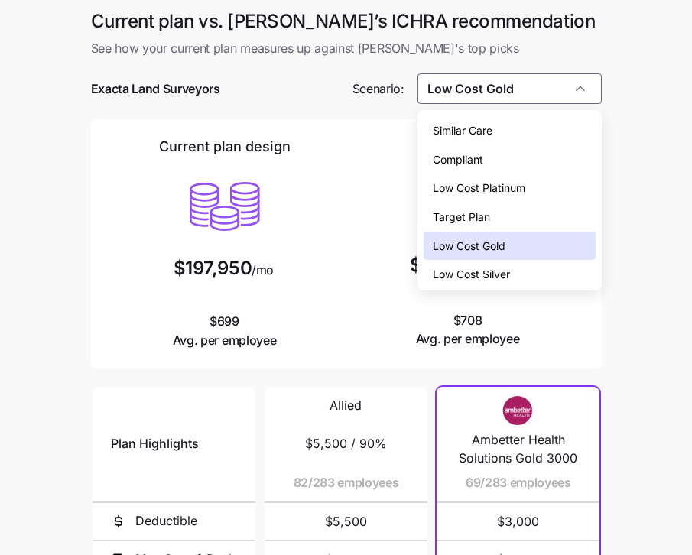
click at [488, 282] on span "Low Cost Silver" at bounding box center [471, 274] width 77 height 17
type input "Low Cost Silver"
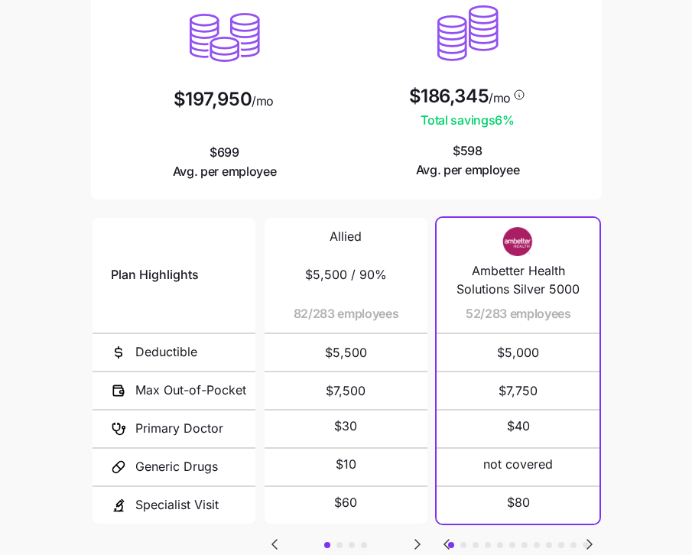
scroll to position [280, 0]
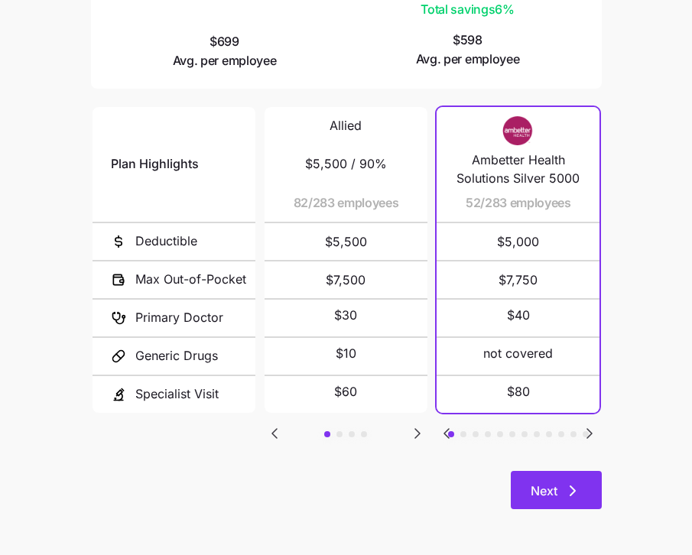
click at [577, 482] on icon "button" at bounding box center [572, 490] width 18 height 18
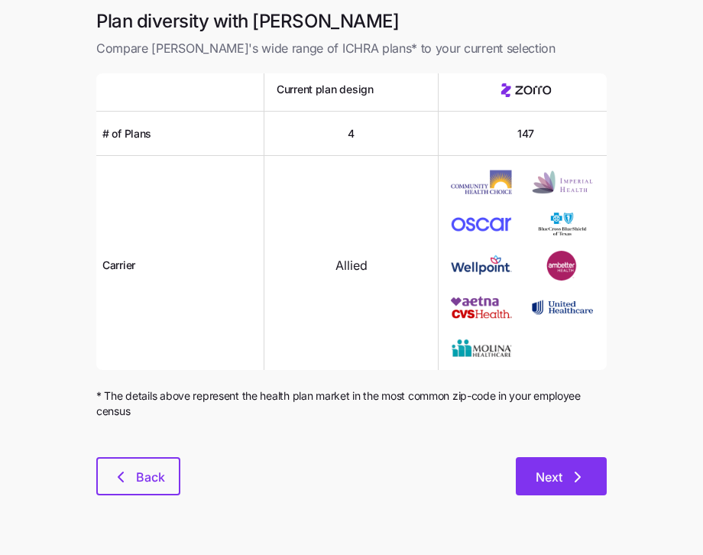
click at [559, 488] on button "Next" at bounding box center [561, 476] width 91 height 38
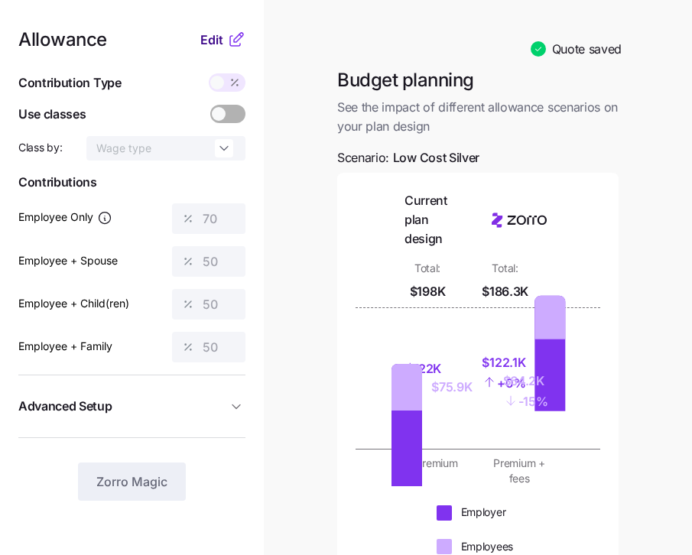
click at [213, 40] on span "Edit" at bounding box center [211, 40] width 23 height 18
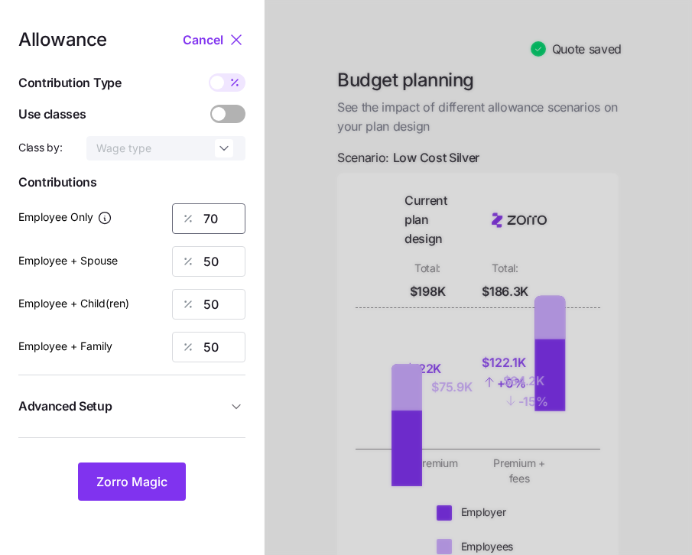
click at [225, 219] on input "70" at bounding box center [208, 218] width 73 height 31
drag, startPoint x: 225, startPoint y: 216, endPoint x: 175, endPoint y: 212, distance: 49.8
click at [175, 212] on div "70" at bounding box center [208, 218] width 73 height 31
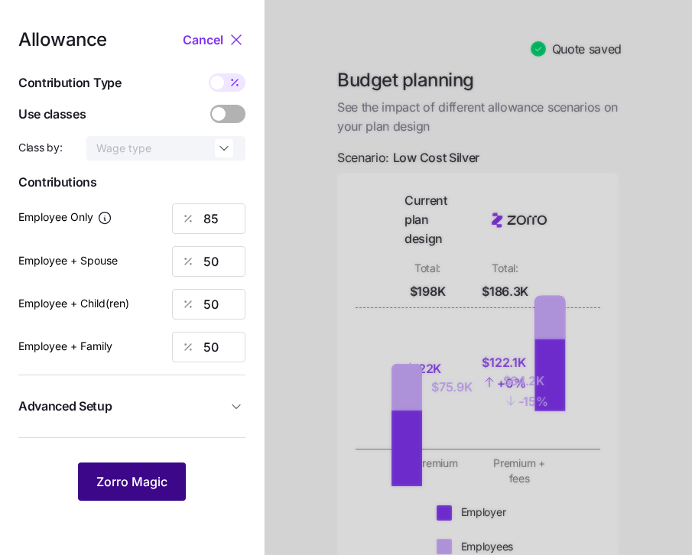
click at [135, 471] on button "Zorro Magic" at bounding box center [132, 481] width 108 height 38
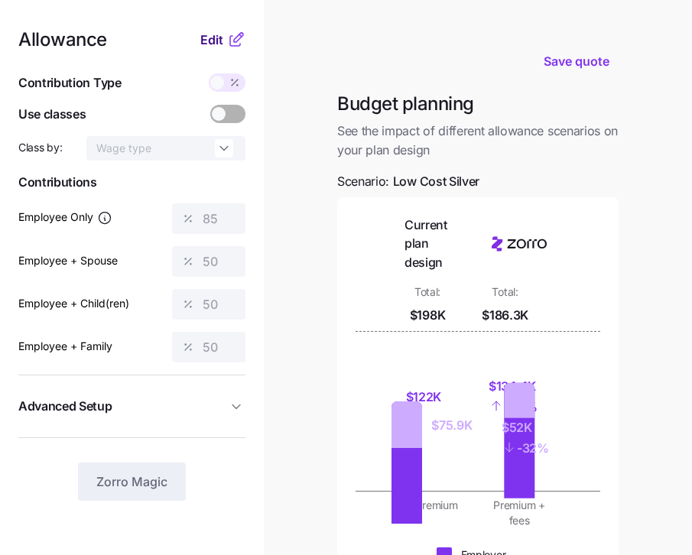
click at [209, 41] on span "Edit" at bounding box center [211, 40] width 23 height 18
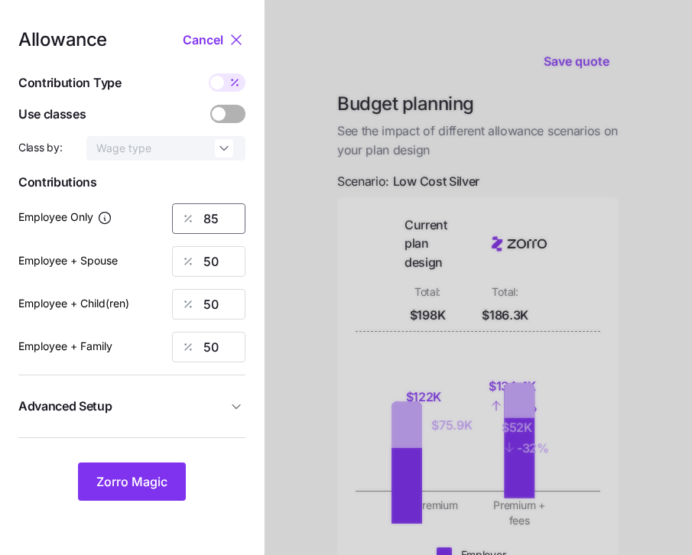
click at [232, 219] on input "85" at bounding box center [208, 218] width 73 height 31
drag, startPoint x: 232, startPoint y: 219, endPoint x: 167, endPoint y: 212, distance: 65.2
click at [167, 212] on div "Employee Only 85" at bounding box center [131, 218] width 227 height 31
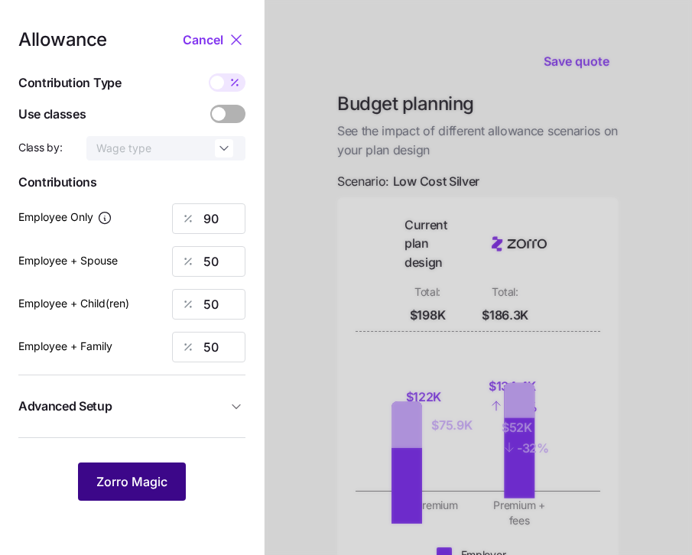
click at [144, 472] on button "Zorro Magic" at bounding box center [132, 481] width 108 height 38
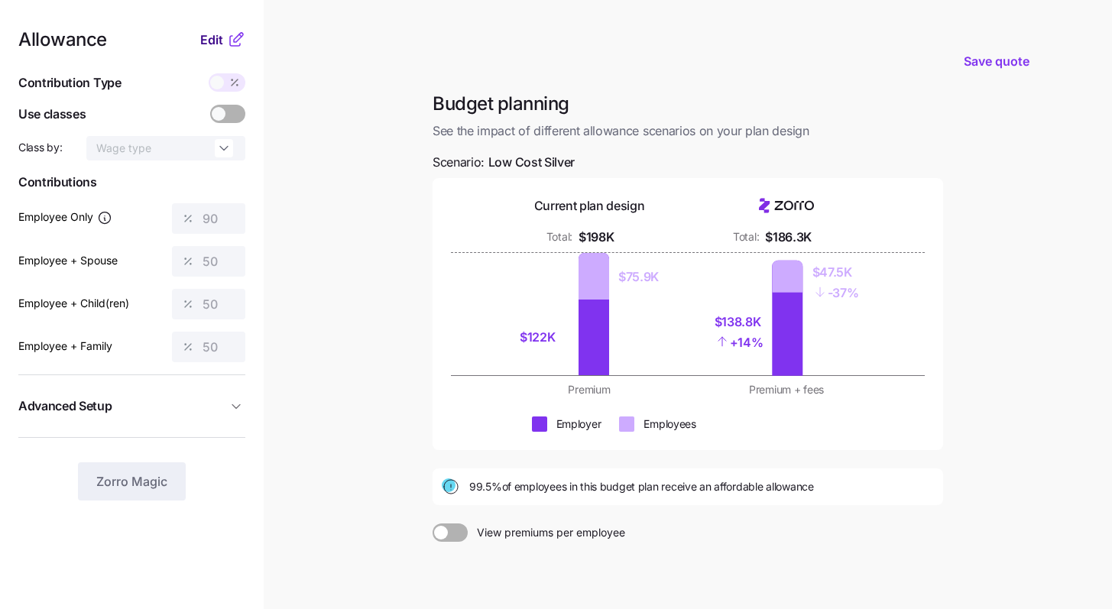
click at [210, 37] on span "Edit" at bounding box center [211, 40] width 23 height 18
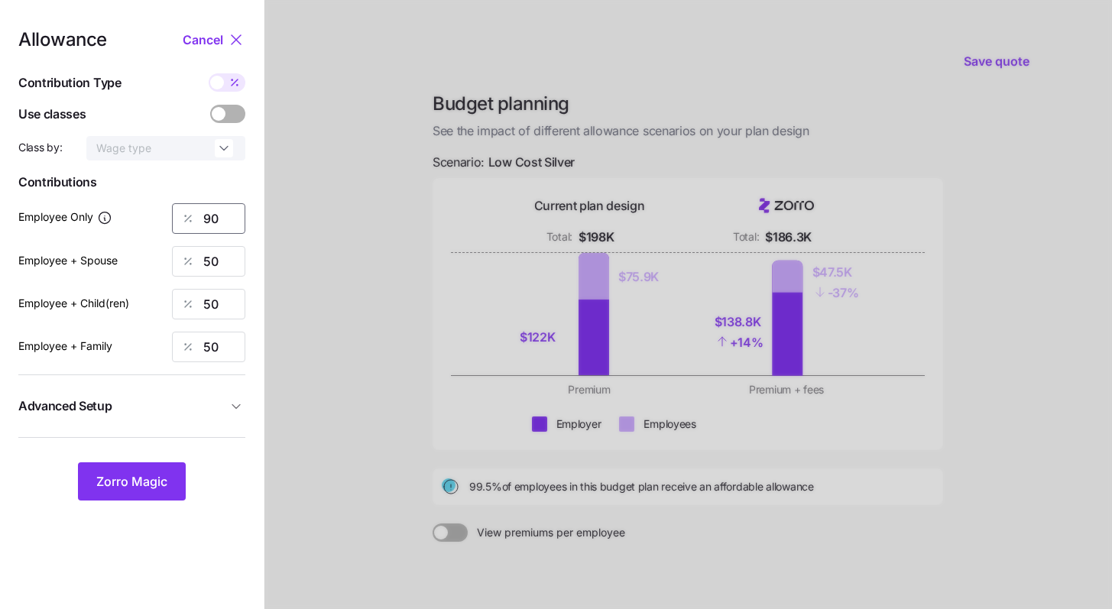
click at [222, 227] on input "90" at bounding box center [208, 218] width 73 height 31
drag, startPoint x: 191, startPoint y: 218, endPoint x: 182, endPoint y: 209, distance: 12.4
click at [177, 214] on div "90" at bounding box center [208, 218] width 73 height 31
click at [141, 493] on button "Zorro Magic" at bounding box center [132, 481] width 108 height 38
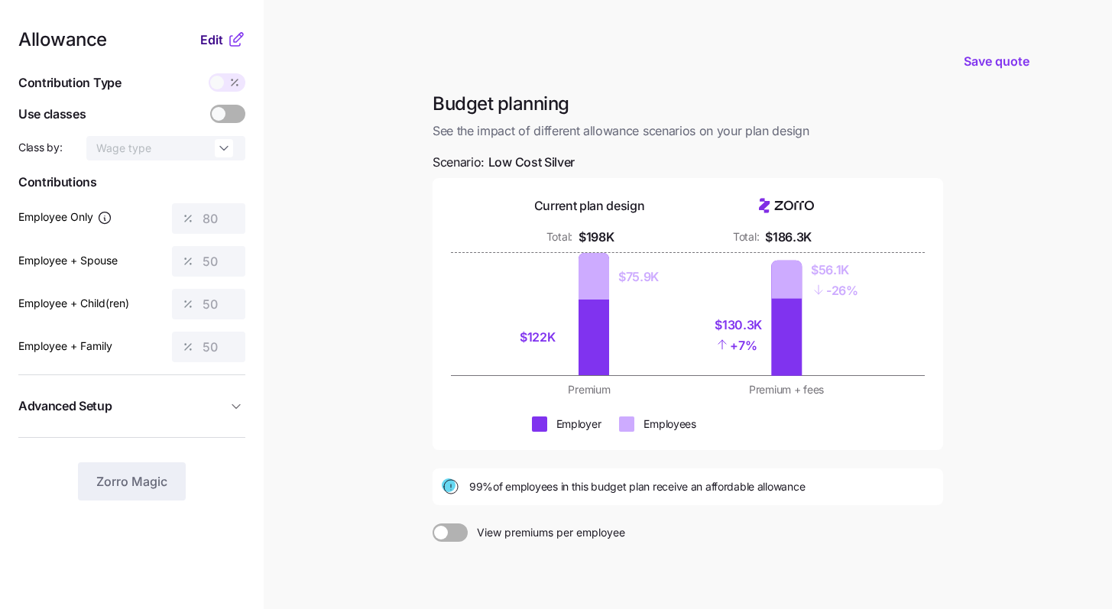
click at [212, 45] on span "Edit" at bounding box center [211, 40] width 23 height 18
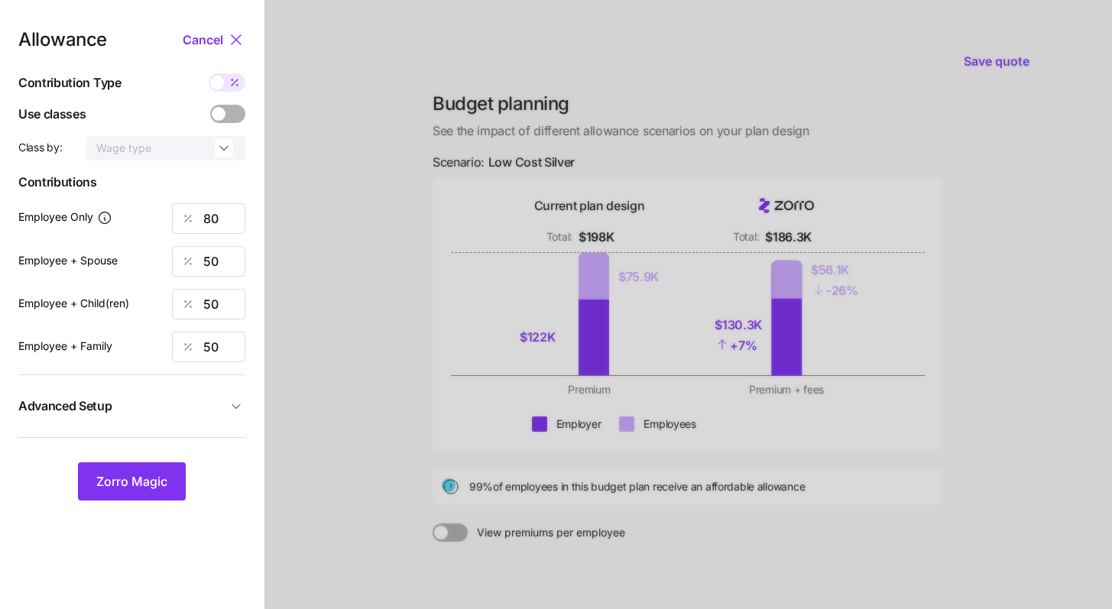
click at [212, 421] on button "Advanced Setup" at bounding box center [131, 405] width 227 height 37
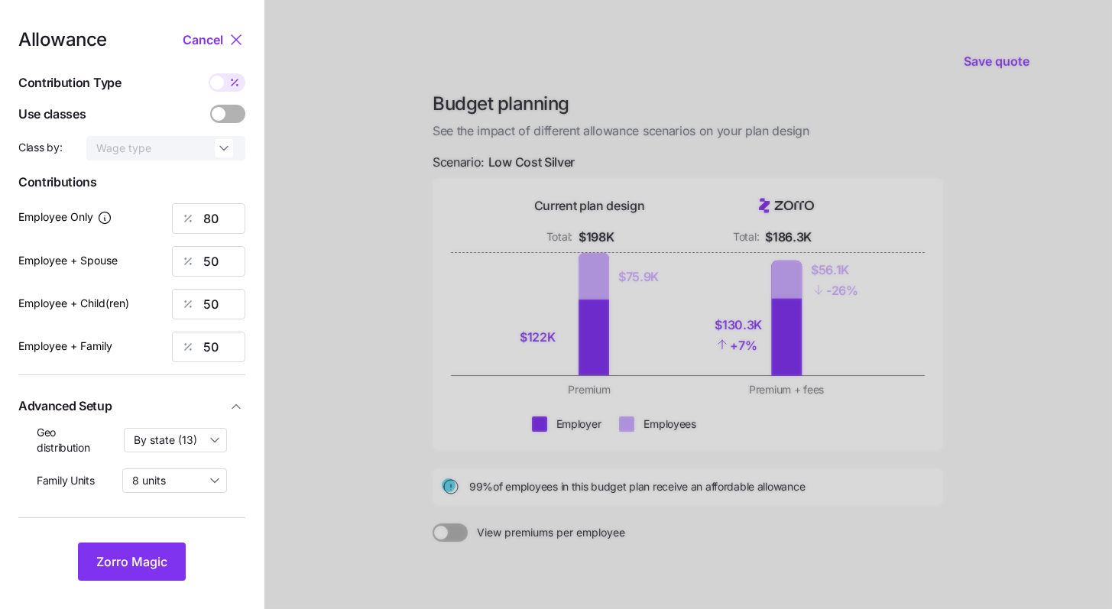
click at [332, 173] on div at bounding box center [688, 375] width 848 height 751
click at [224, 222] on input "80" at bounding box center [208, 218] width 73 height 31
drag, startPoint x: 225, startPoint y: 220, endPoint x: 172, endPoint y: 207, distance: 54.3
click at [173, 208] on div "80" at bounding box center [208, 218] width 73 height 31
type input "85"
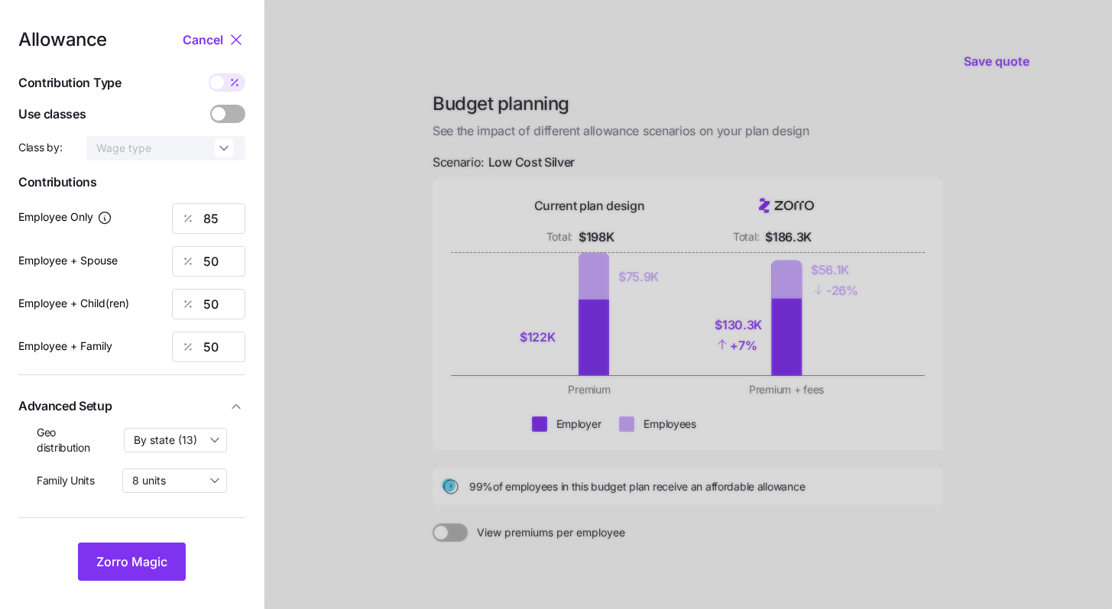
click at [278, 245] on div at bounding box center [688, 375] width 848 height 751
click at [159, 546] on button "Zorro Magic" at bounding box center [132, 562] width 108 height 38
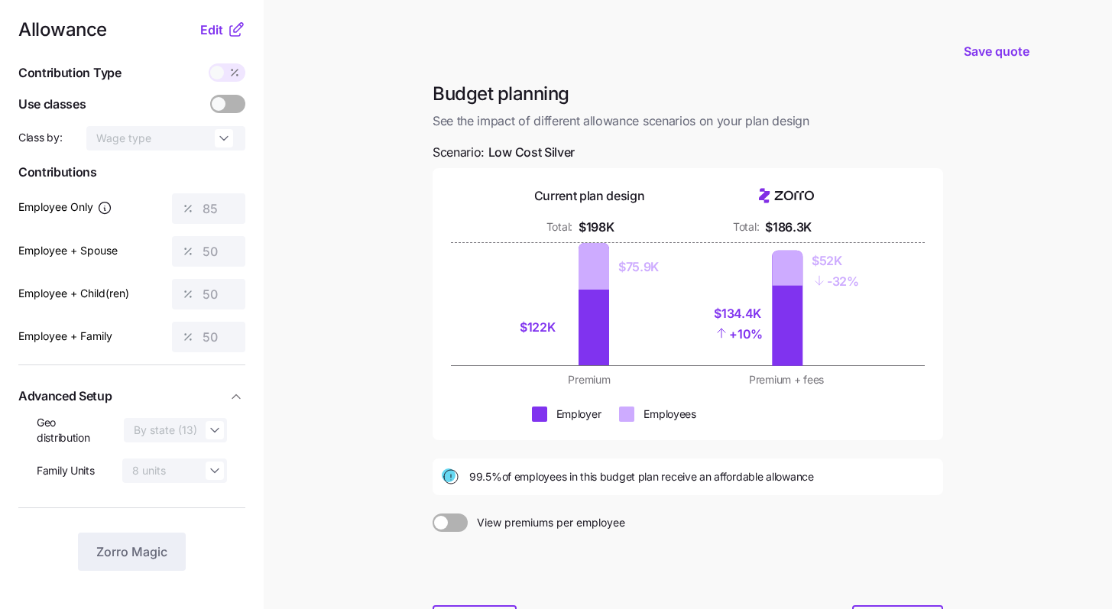
scroll to position [142, 0]
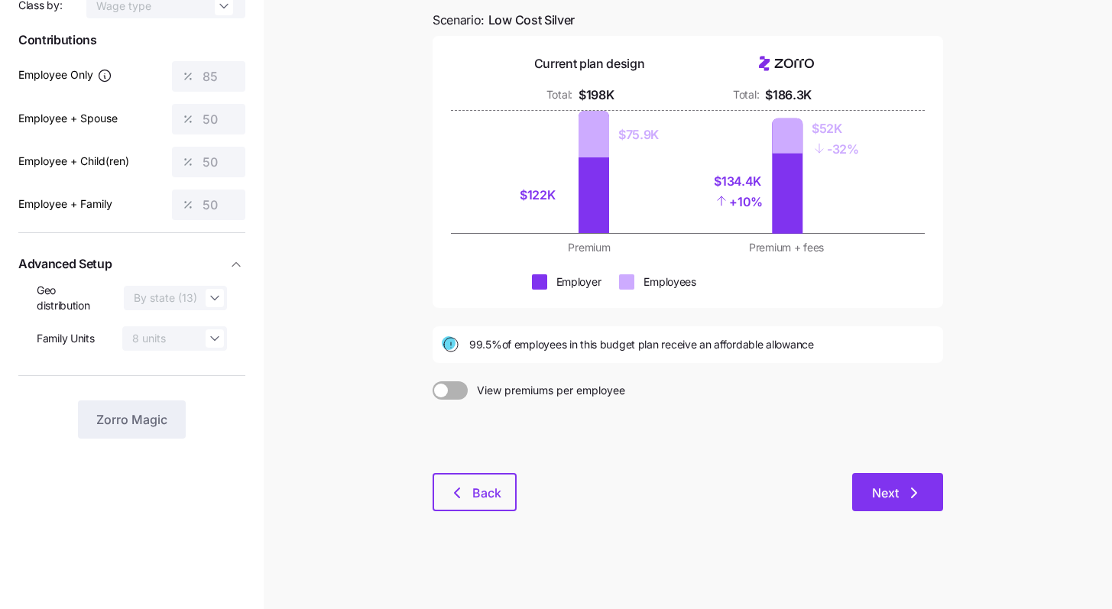
click at [702, 484] on span "Next" at bounding box center [885, 493] width 27 height 18
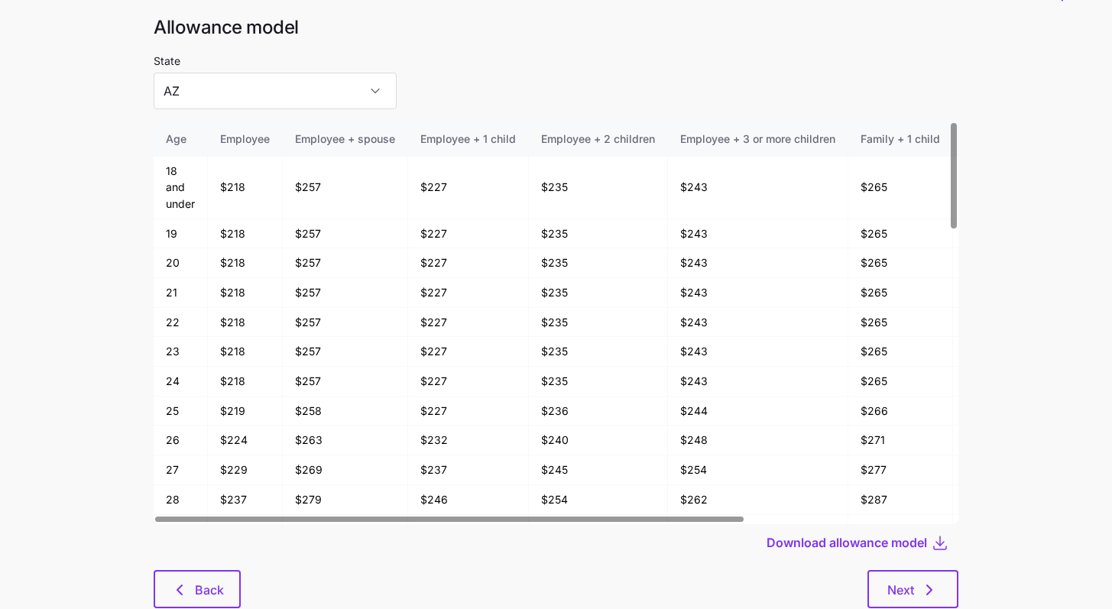
scroll to position [82, 0]
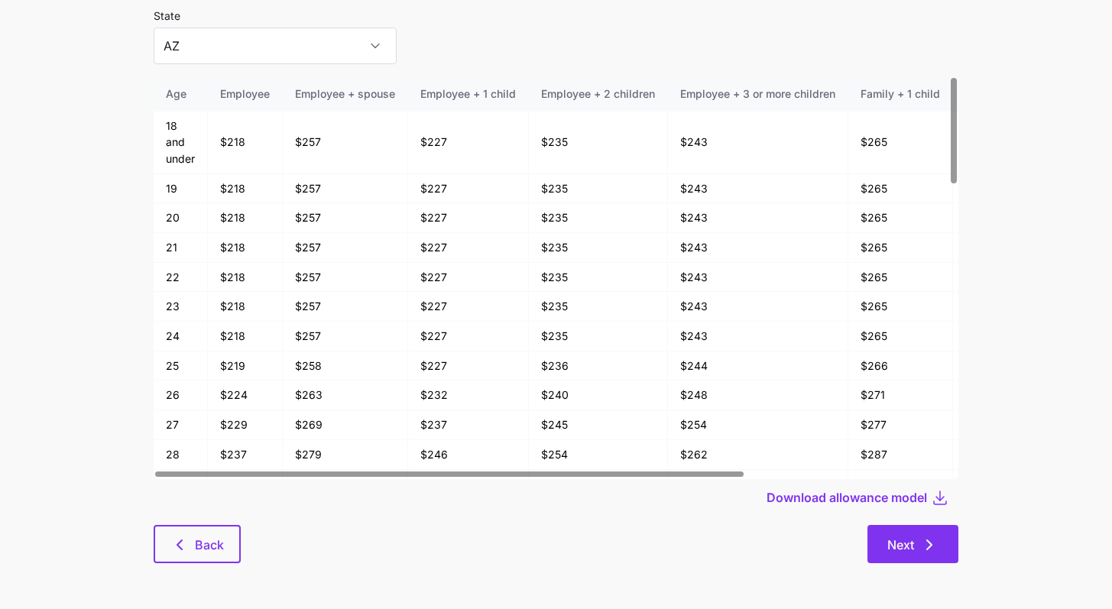
click at [702, 546] on button "Next" at bounding box center [912, 544] width 91 height 38
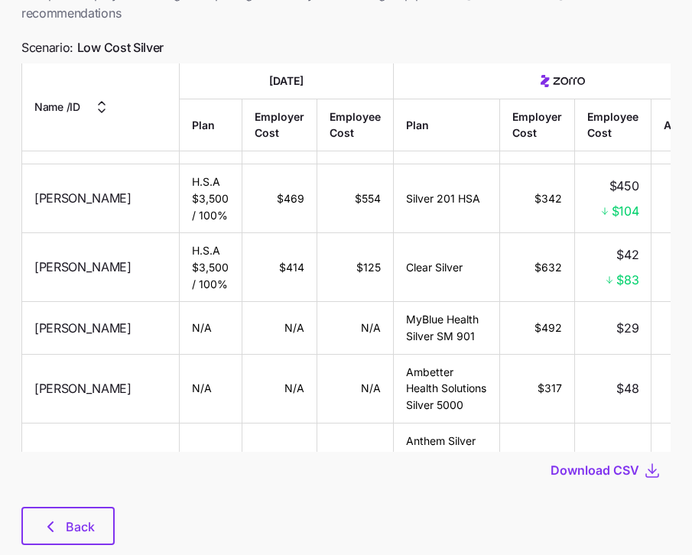
scroll to position [27718, 0]
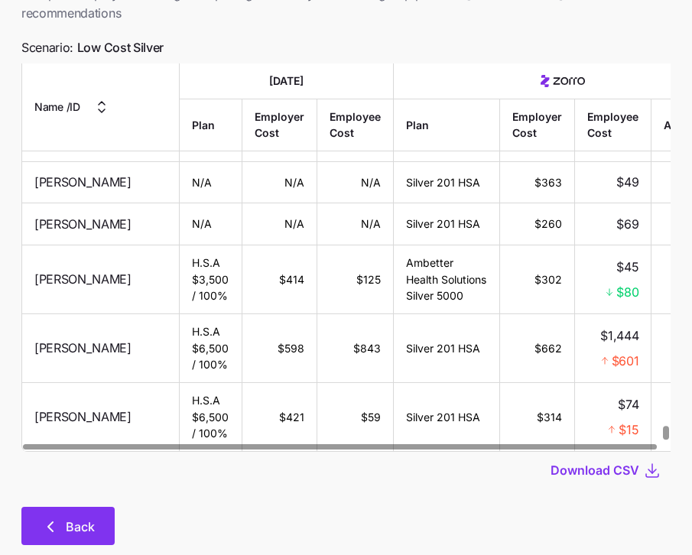
click at [91, 517] on span "Back" at bounding box center [80, 526] width 29 height 18
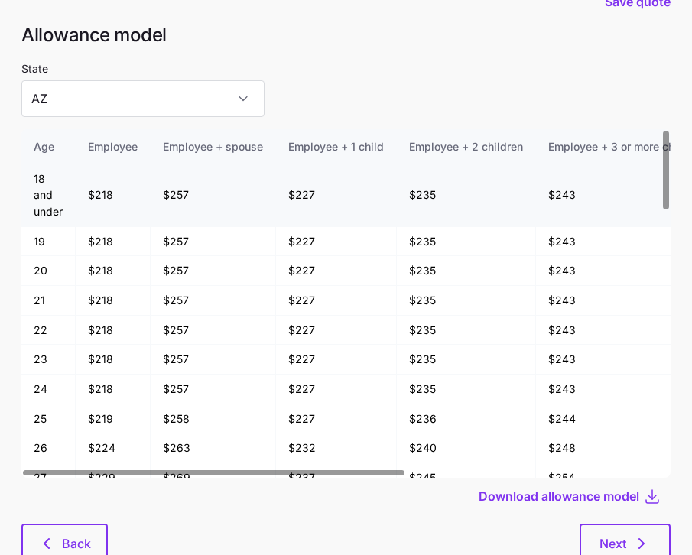
scroll to position [82, 0]
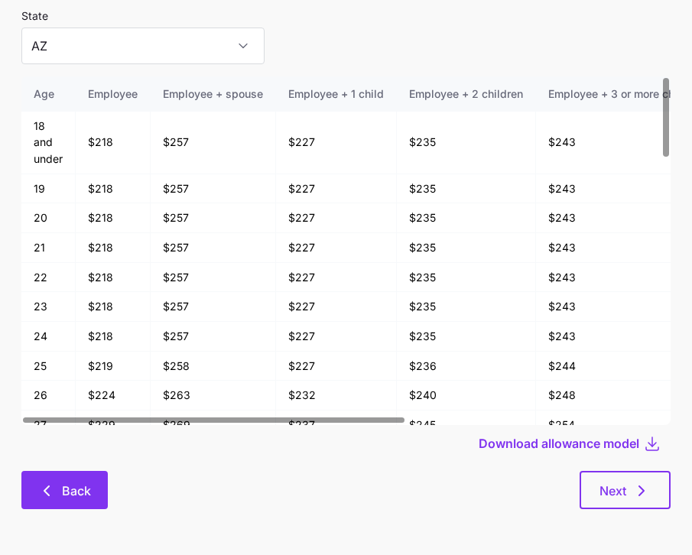
click at [74, 477] on button "Back" at bounding box center [64, 490] width 86 height 38
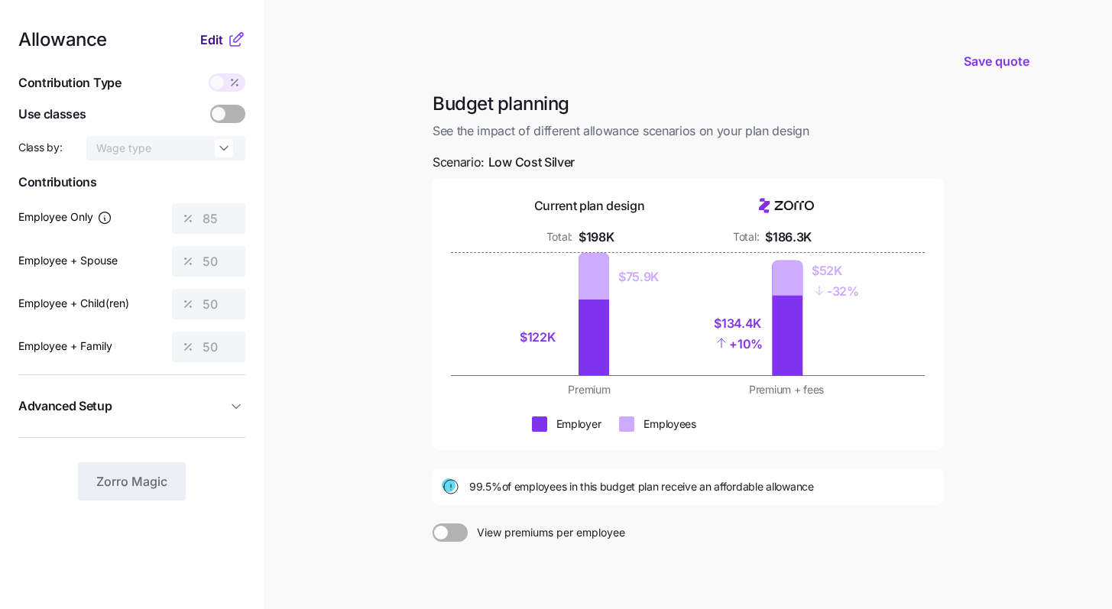
click at [213, 34] on span "Edit" at bounding box center [211, 40] width 23 height 18
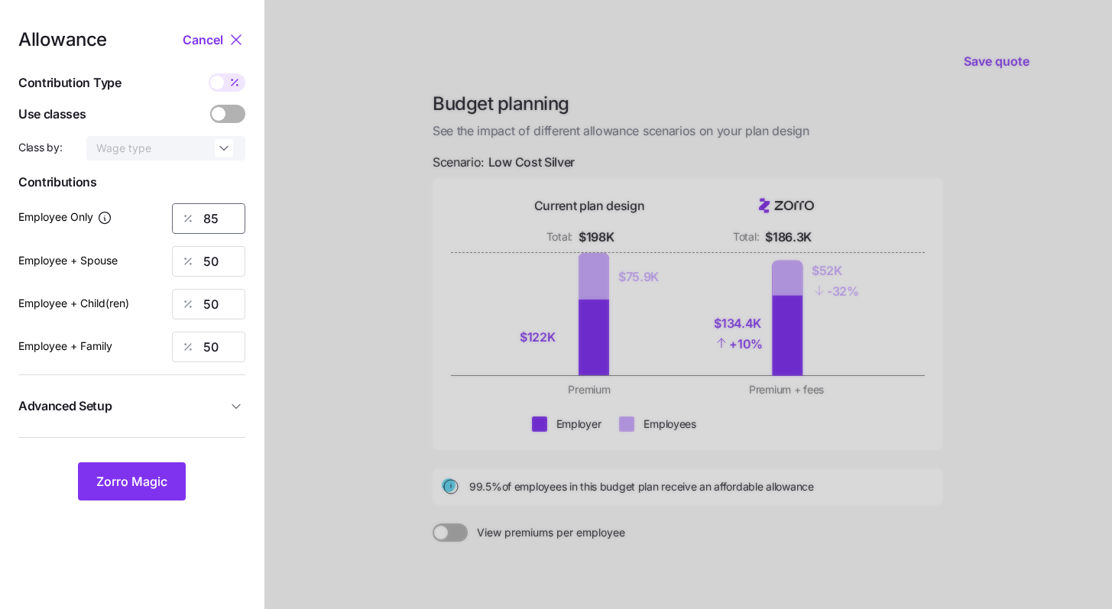
click at [225, 216] on input "85" at bounding box center [208, 218] width 73 height 31
drag, startPoint x: 225, startPoint y: 216, endPoint x: 166, endPoint y: 209, distance: 59.2
click at [166, 209] on div "Employee Only 85" at bounding box center [131, 218] width 227 height 31
click at [165, 465] on button "Zorro Magic" at bounding box center [132, 481] width 108 height 38
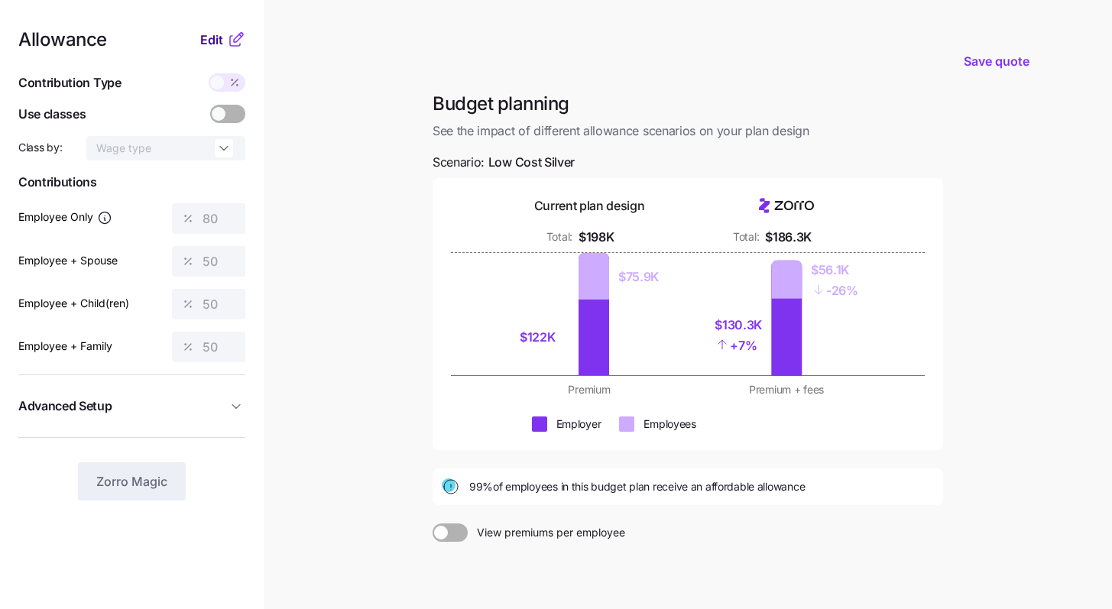
click at [211, 40] on span "Edit" at bounding box center [211, 40] width 23 height 18
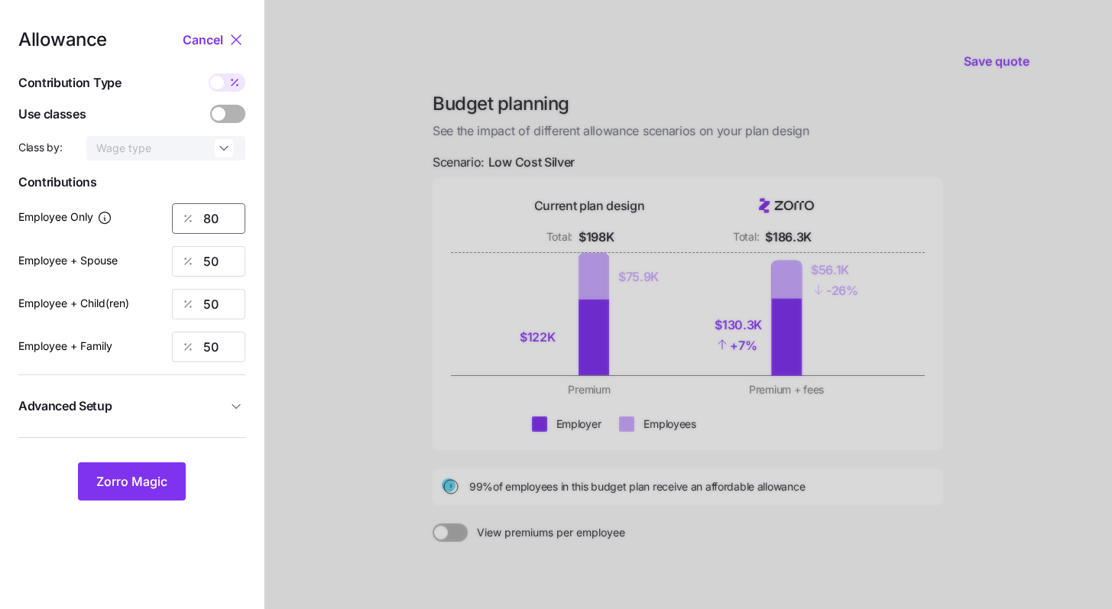
click at [183, 213] on div "80" at bounding box center [208, 218] width 73 height 31
type input "8"
click at [168, 466] on button "Zorro Magic" at bounding box center [132, 481] width 108 height 38
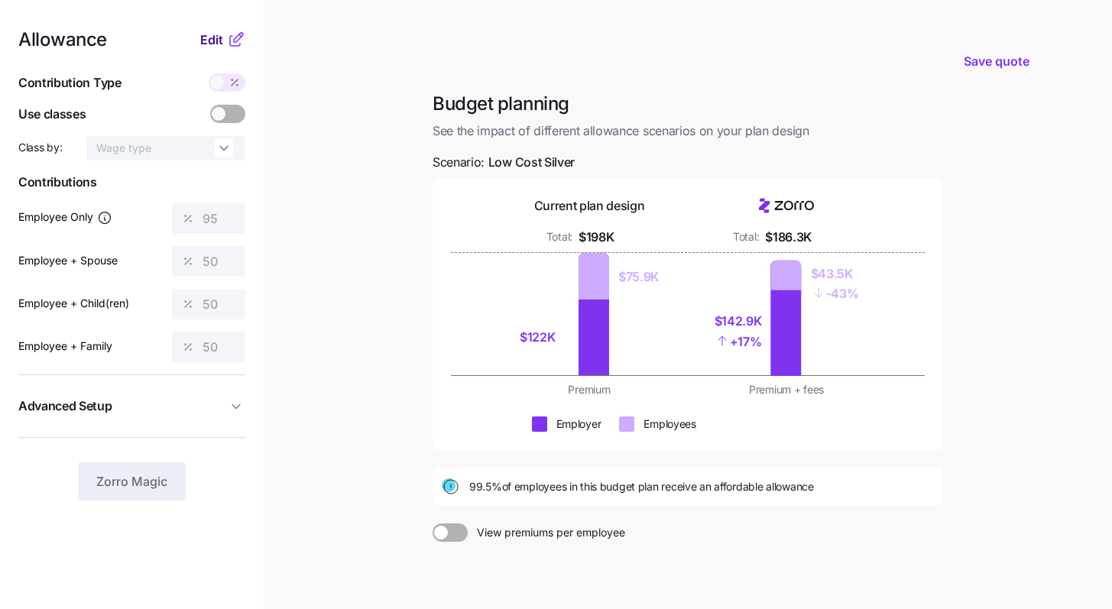
click at [212, 45] on span "Edit" at bounding box center [211, 40] width 23 height 18
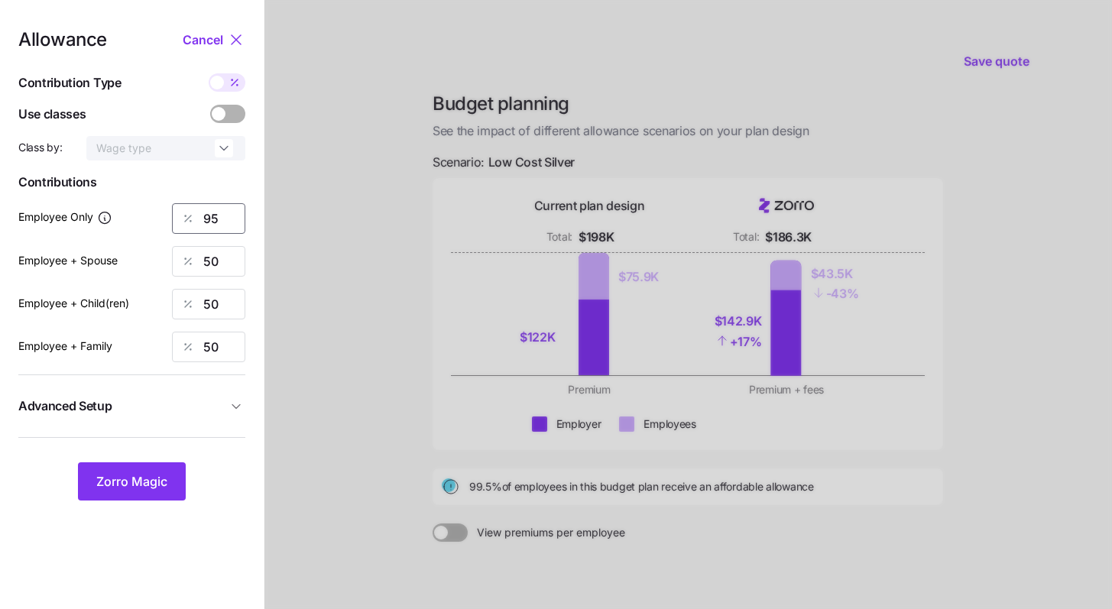
click at [181, 214] on div "95" at bounding box center [208, 218] width 73 height 31
click at [145, 488] on span "Zorro Magic" at bounding box center [131, 481] width 71 height 18
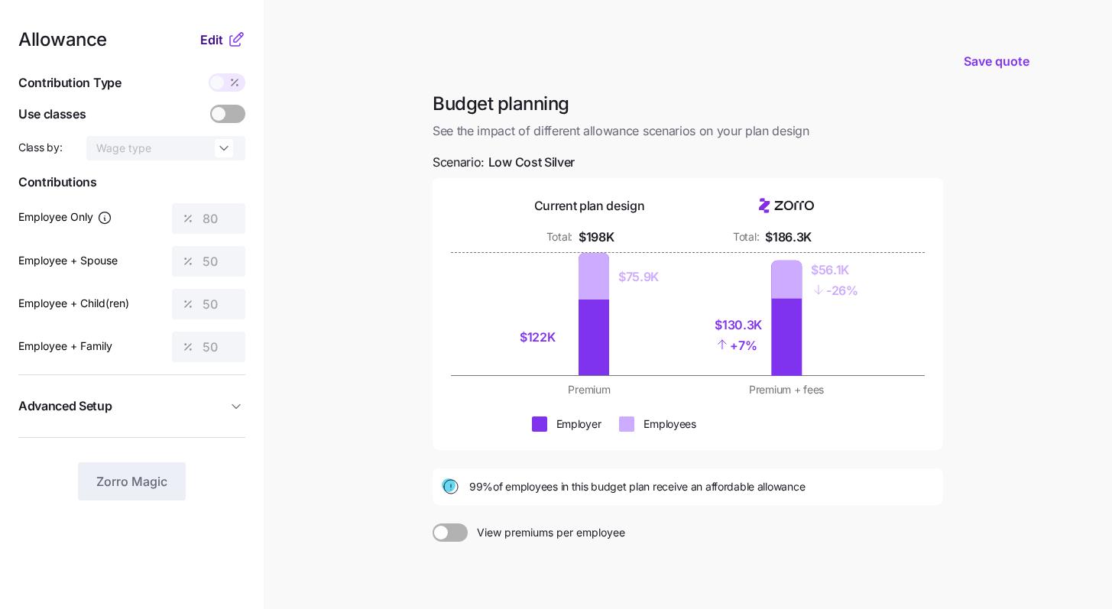
click at [209, 37] on span "Edit" at bounding box center [211, 40] width 23 height 18
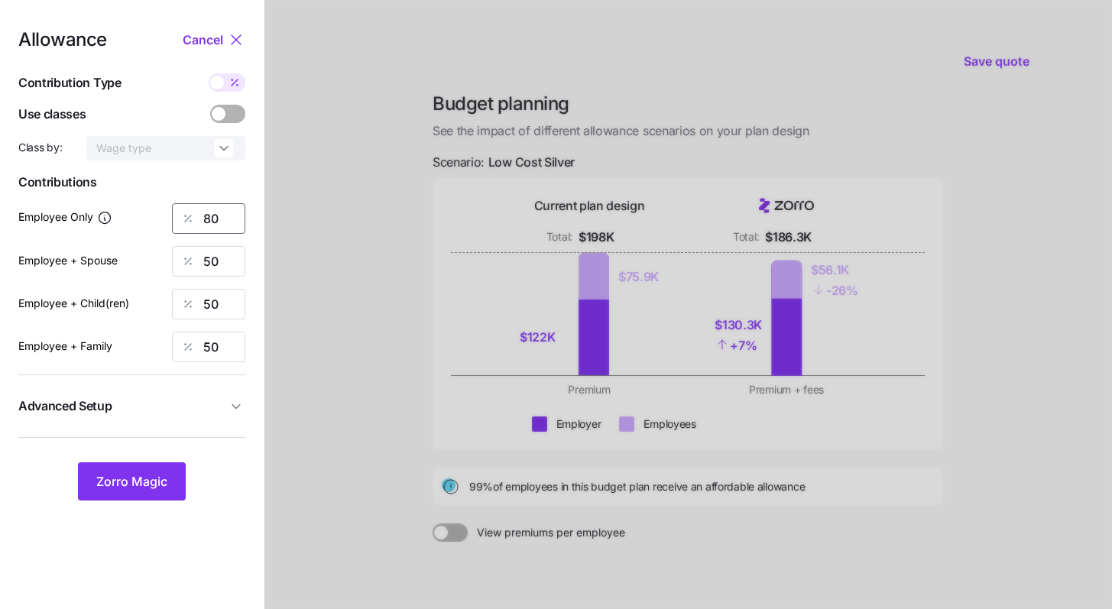
drag, startPoint x: 225, startPoint y: 222, endPoint x: 157, endPoint y: 214, distance: 69.3
click at [157, 214] on div "Employee Only 80" at bounding box center [131, 218] width 227 height 31
type input "85"
click at [157, 476] on span "Zorro Magic" at bounding box center [131, 481] width 71 height 18
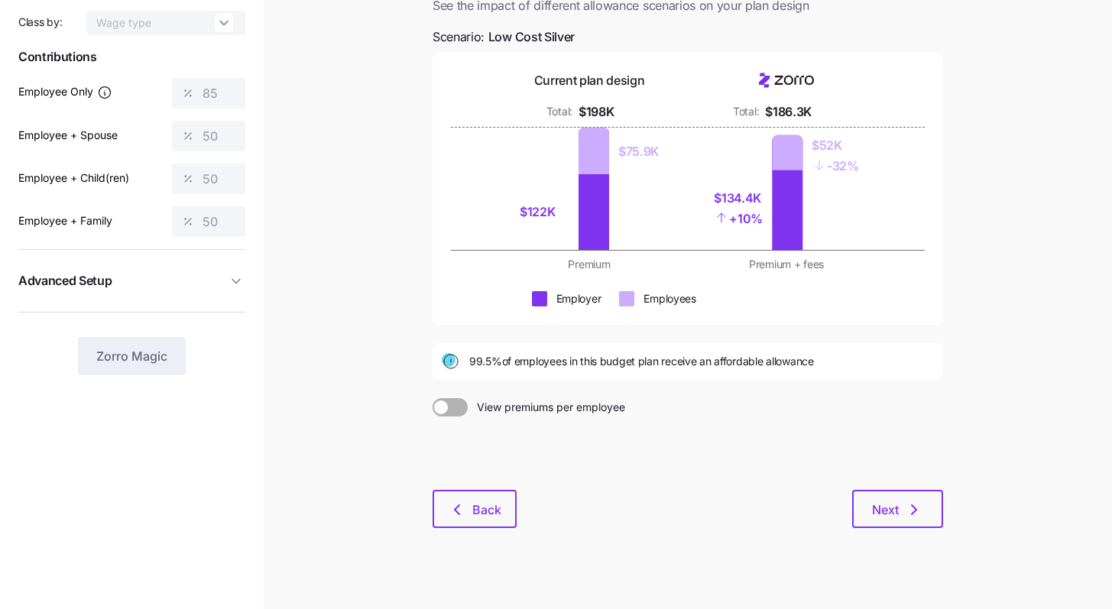
scroll to position [142, 0]
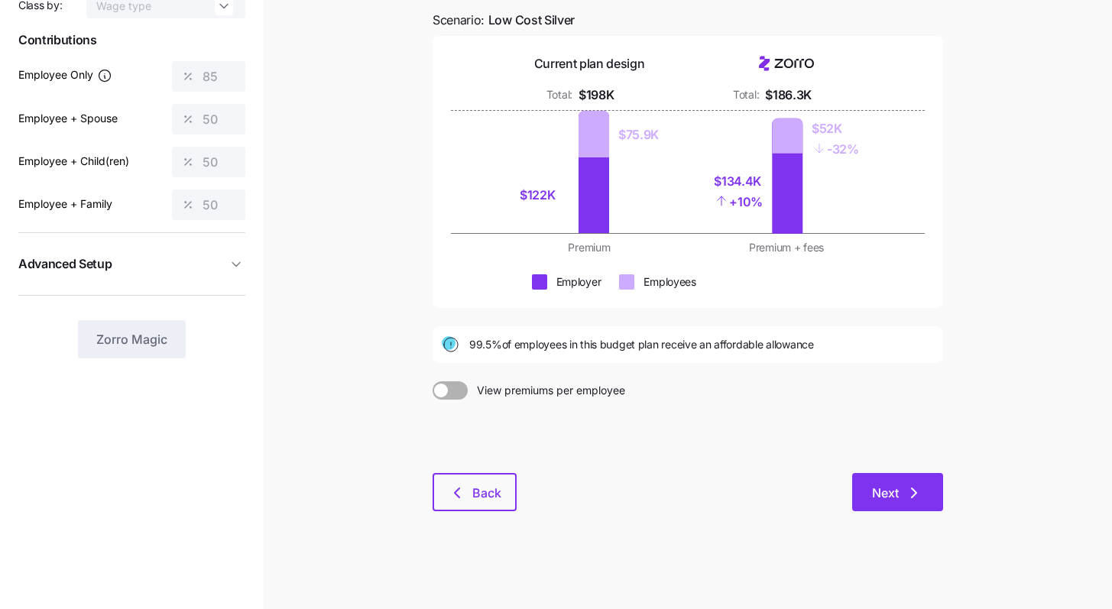
click at [702, 504] on button "Next" at bounding box center [897, 492] width 91 height 38
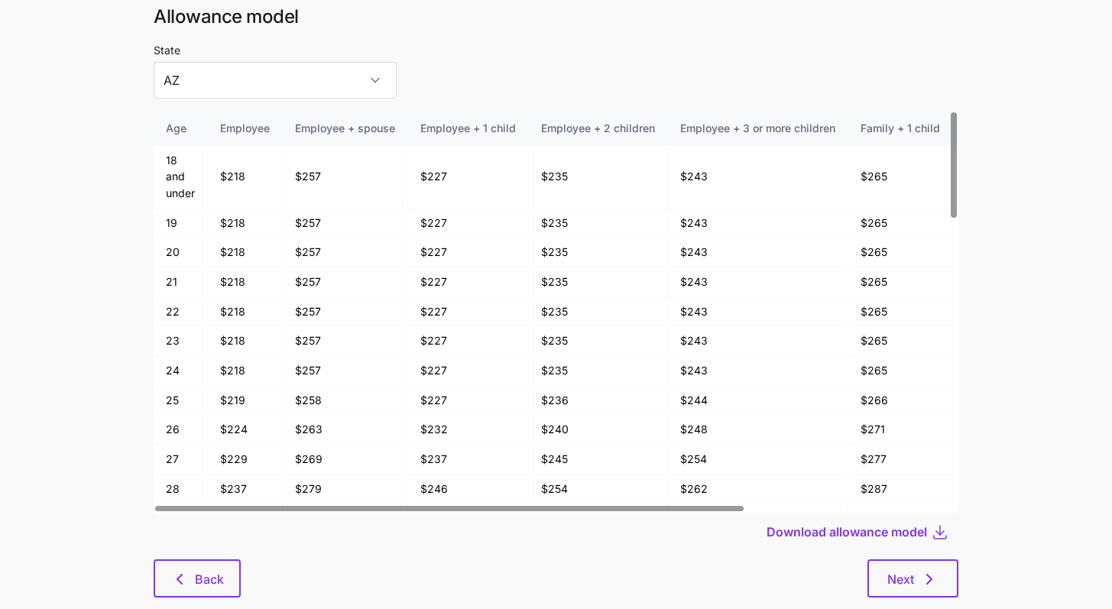
scroll to position [82, 0]
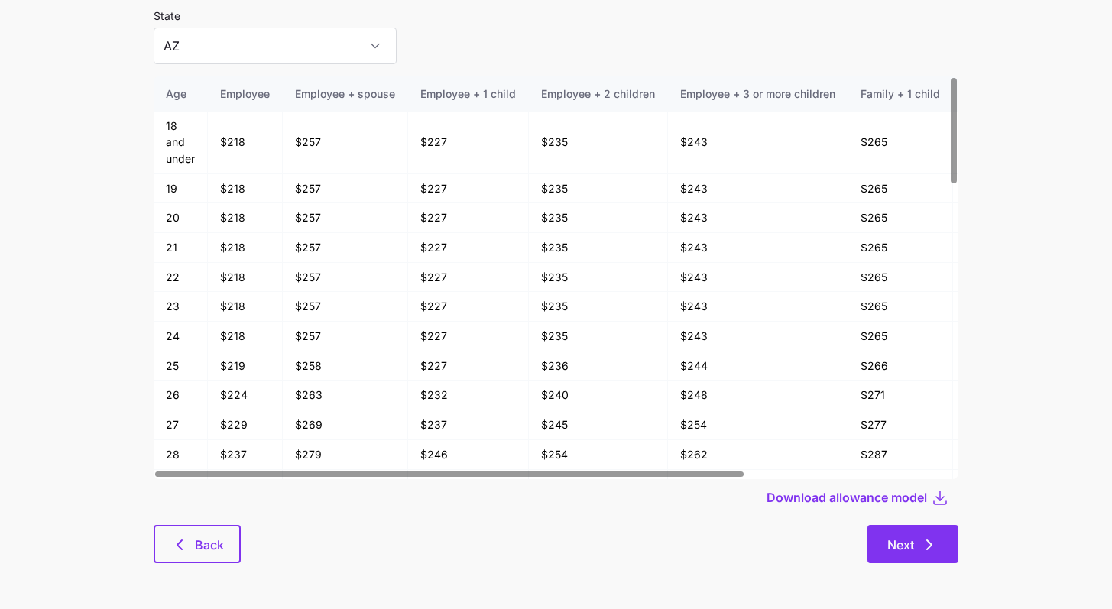
click at [702, 540] on button "Next" at bounding box center [912, 544] width 91 height 38
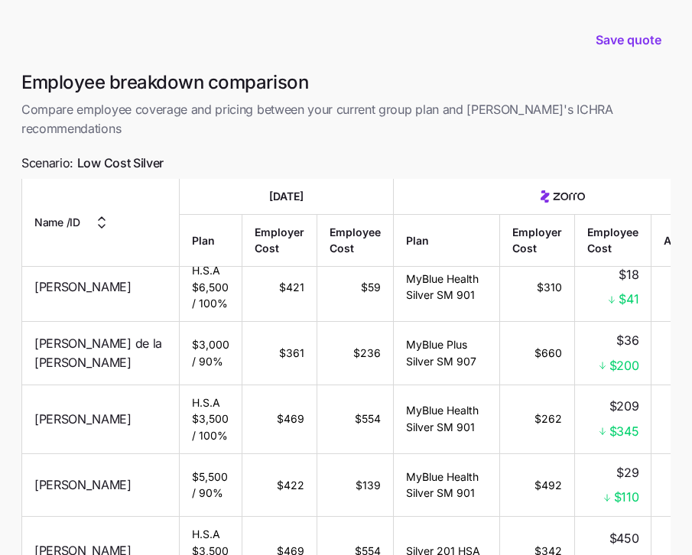
scroll to position [132, 0]
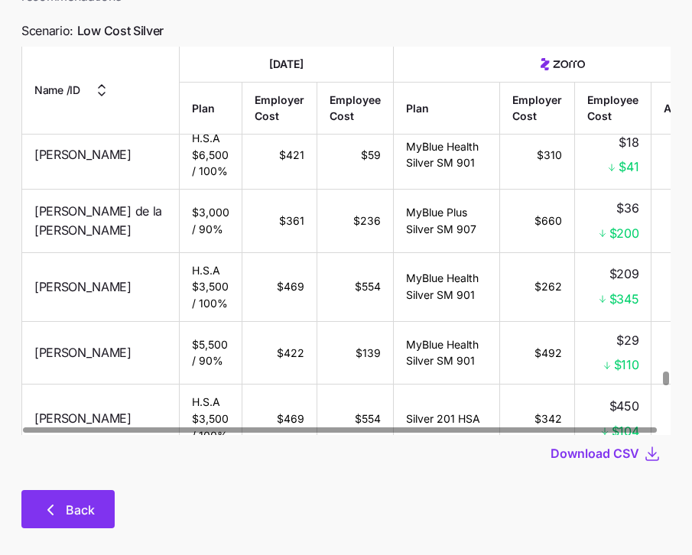
click at [99, 490] on button "Back" at bounding box center [67, 509] width 93 height 38
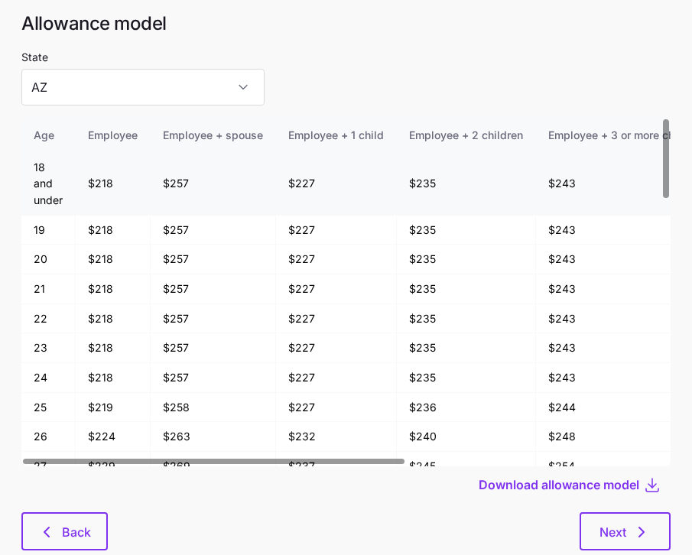
scroll to position [82, 0]
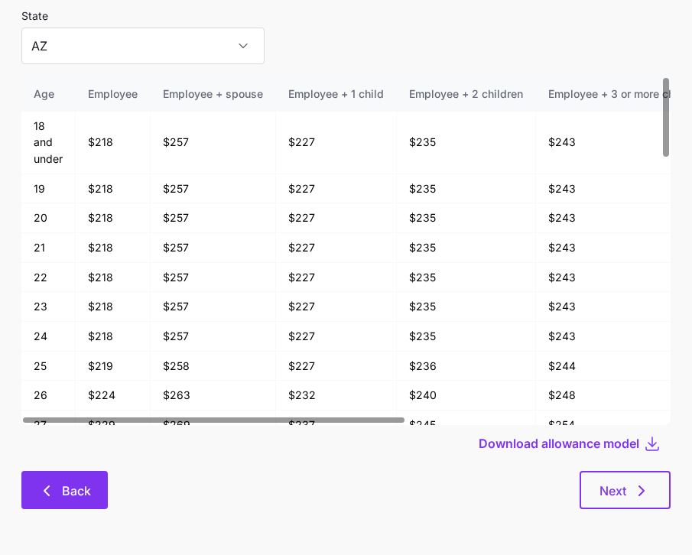
click at [79, 494] on span "Back" at bounding box center [76, 490] width 29 height 18
